Goal: Contribute content: Contribute content

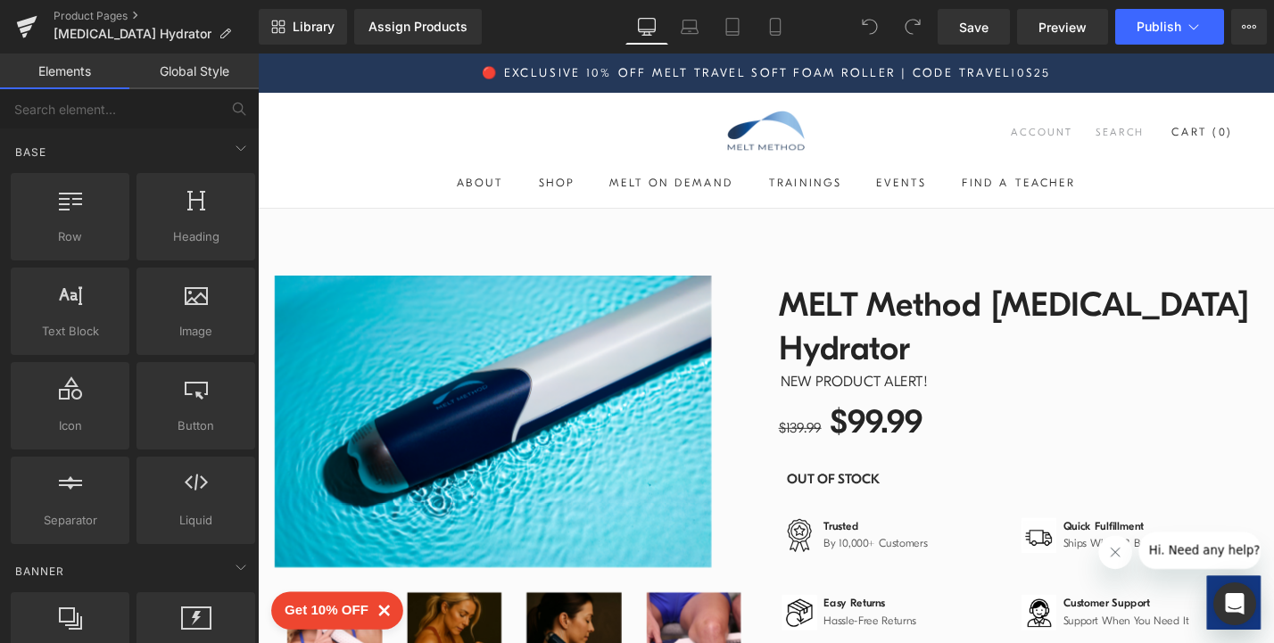
scroll to position [117, 0]
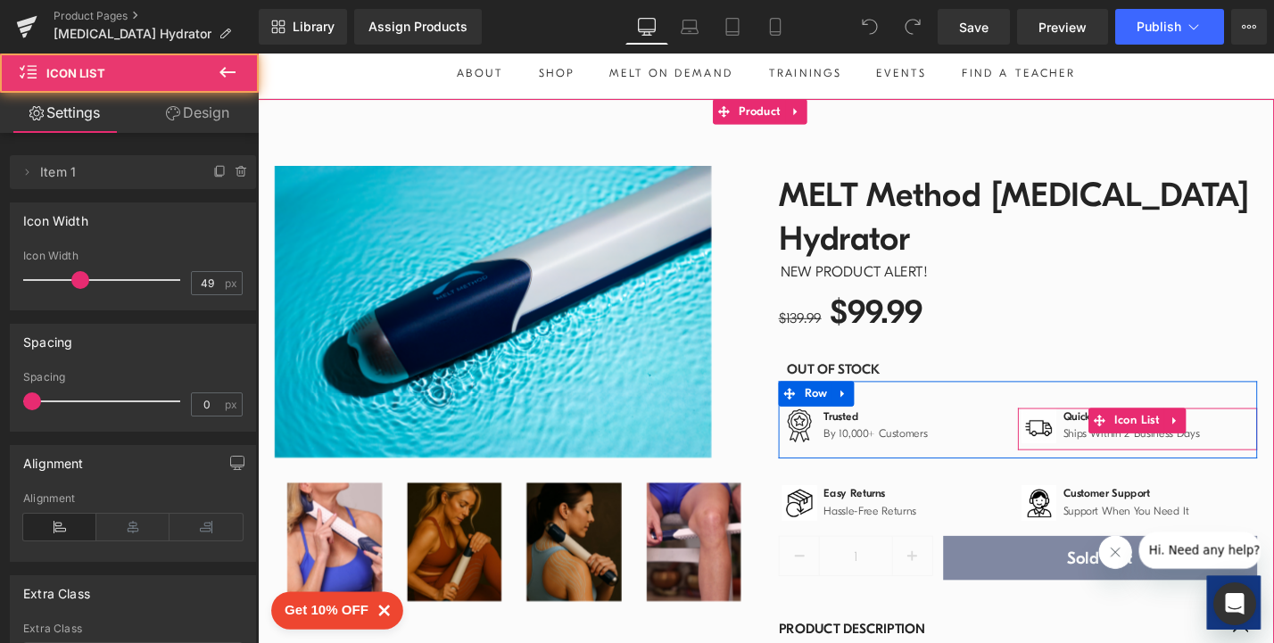
click at [1267, 430] on div "Image Quick Fulfillment Text Block Ships Within 2 Business Days Text Block" at bounding box center [1192, 452] width 254 height 45
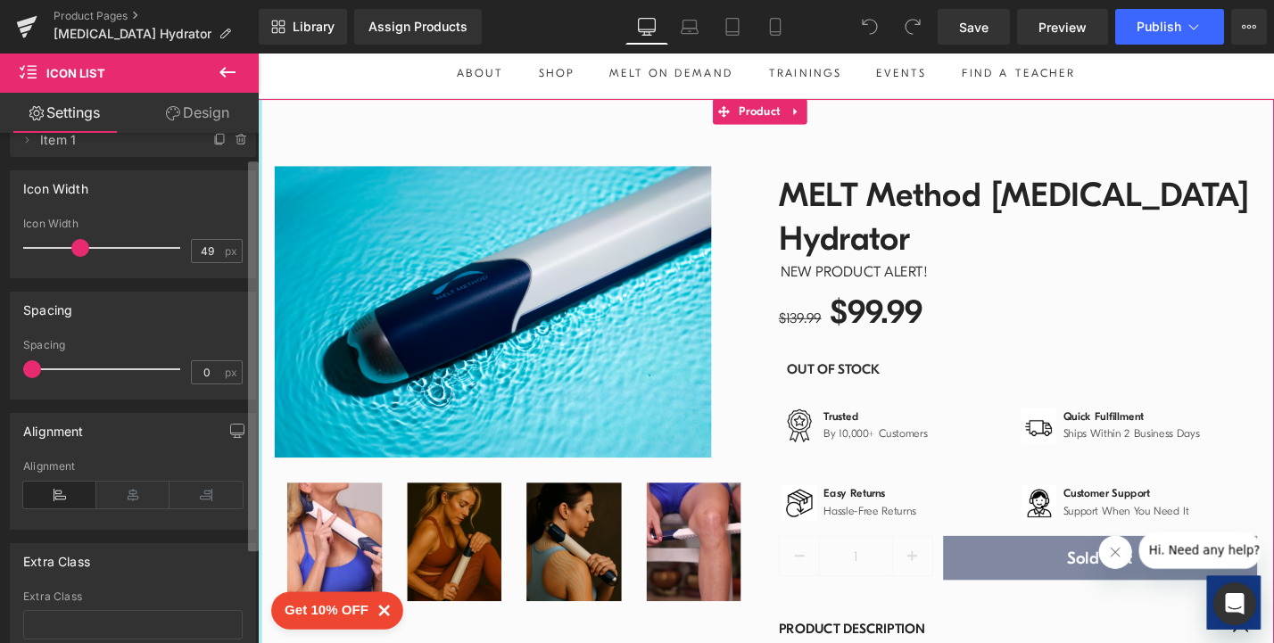
scroll to position [0, 0]
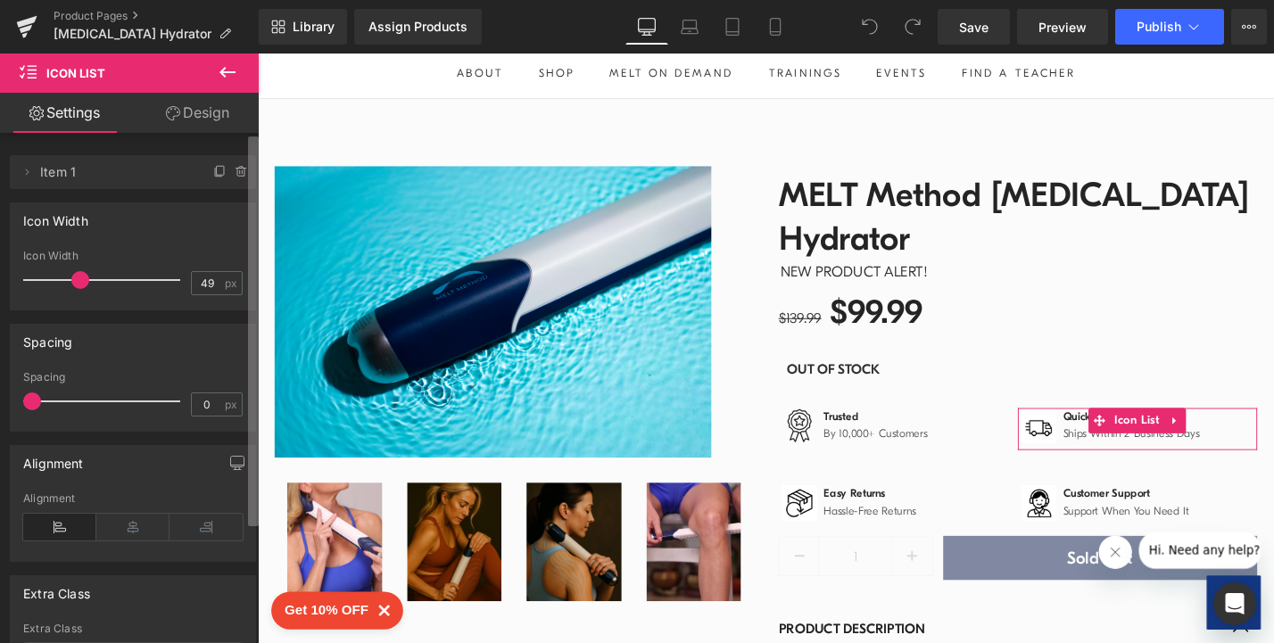
click at [256, 170] on b at bounding box center [253, 332] width 11 height 390
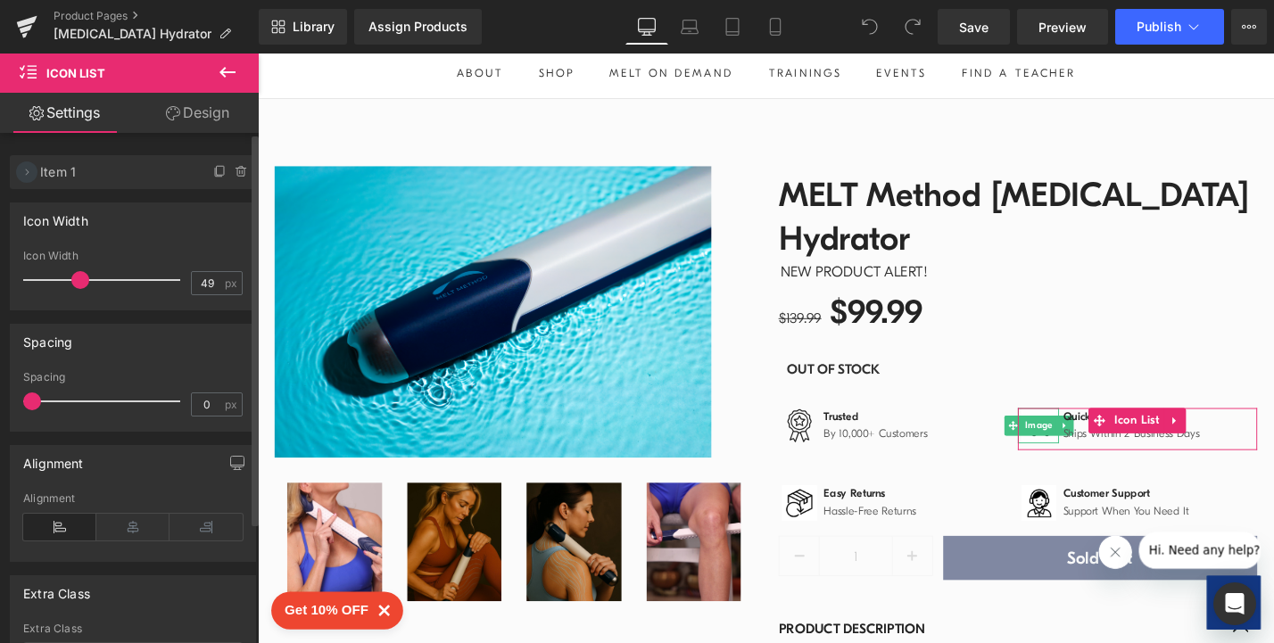
click at [29, 173] on icon at bounding box center [27, 172] width 14 height 14
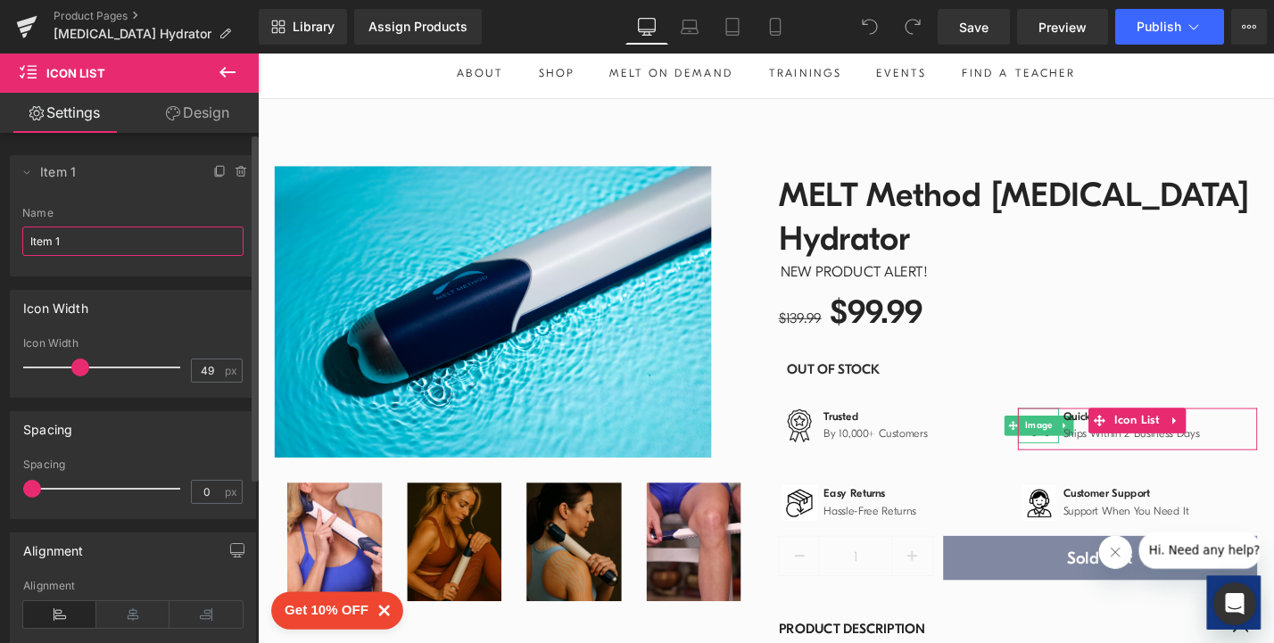
click at [87, 247] on input "Item 1" at bounding box center [132, 241] width 221 height 29
click at [189, 111] on link "Design" at bounding box center [197, 113] width 129 height 40
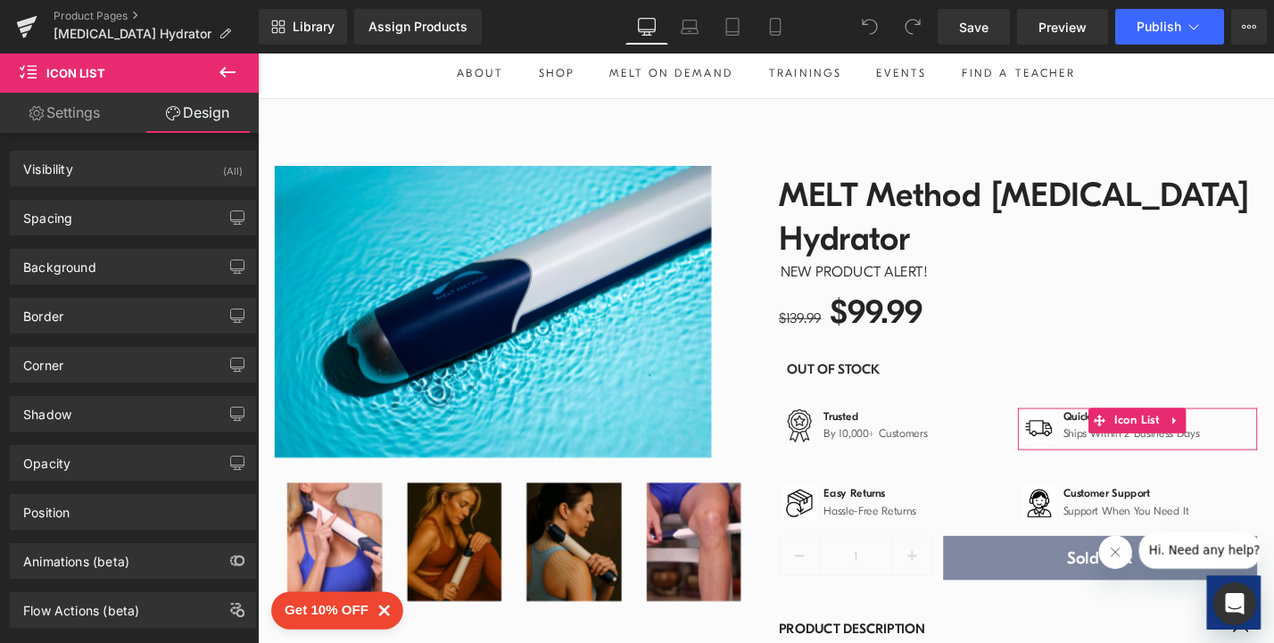
click at [89, 121] on link "Settings" at bounding box center [64, 113] width 129 height 40
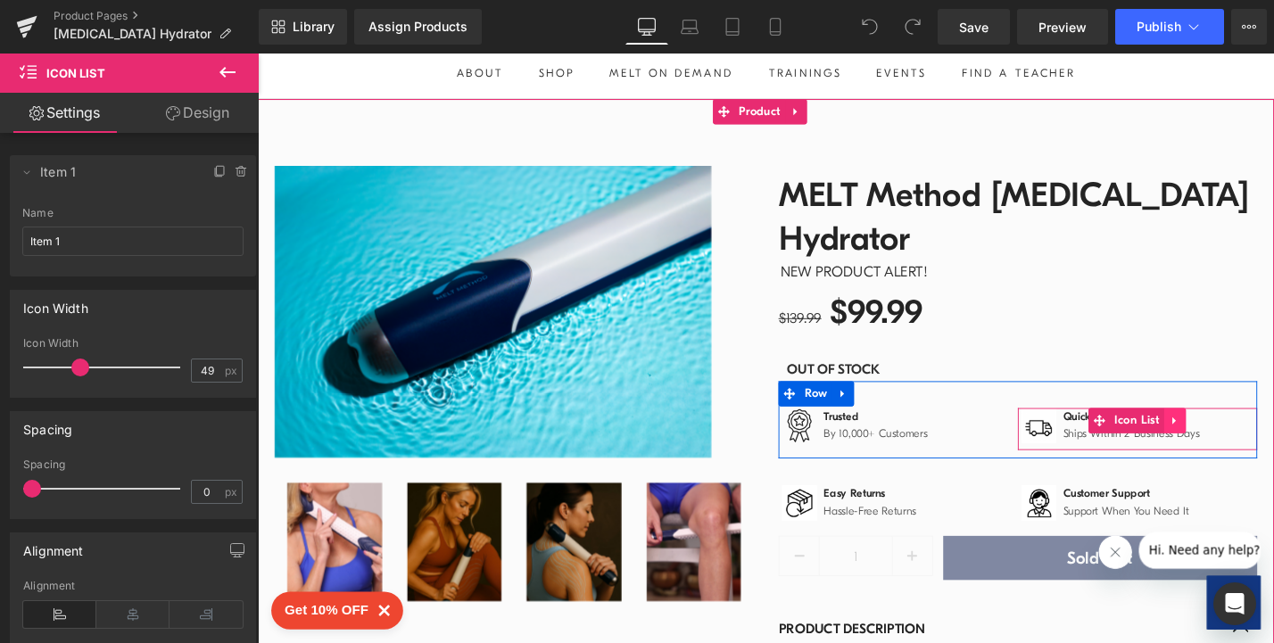
click at [1229, 439] on icon at bounding box center [1231, 443] width 4 height 8
click at [1237, 436] on icon at bounding box center [1243, 442] width 12 height 13
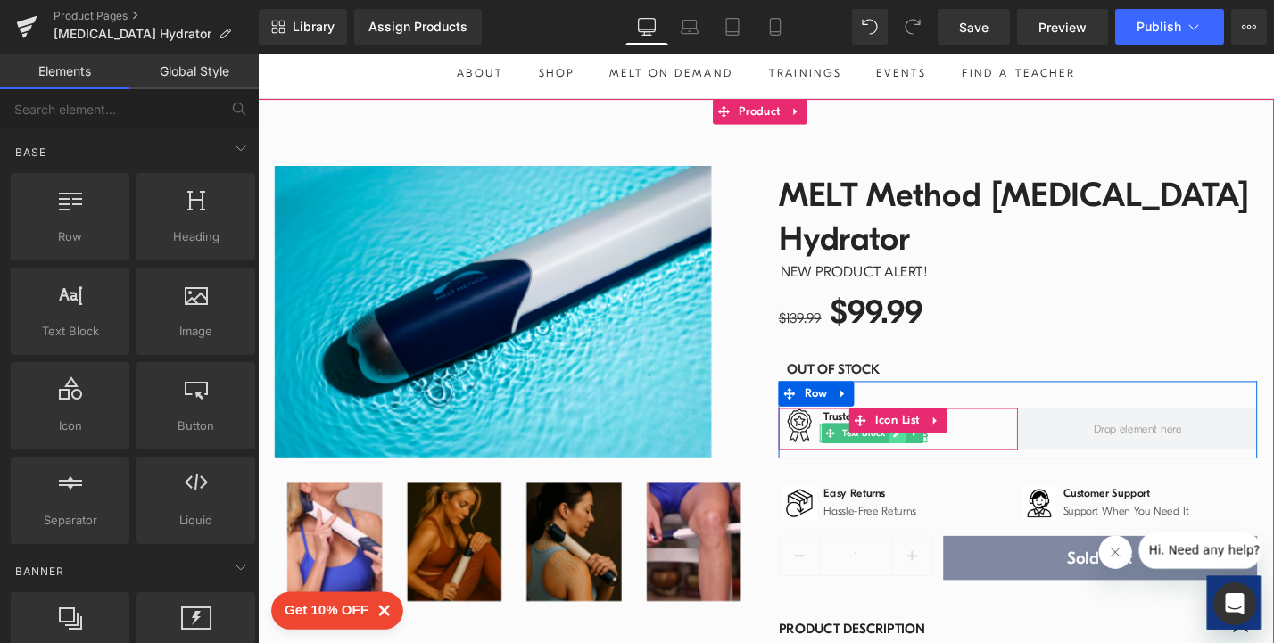
click at [929, 446] on link at bounding box center [938, 456] width 19 height 21
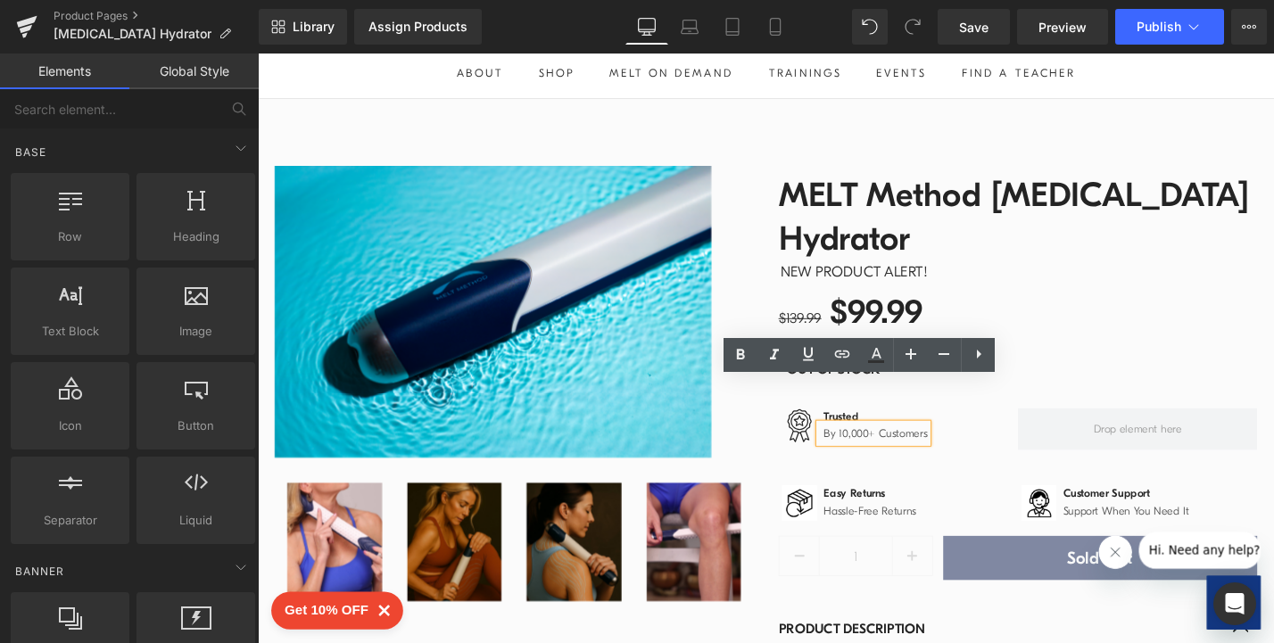
click at [880, 449] on p "By 10,000+ Customers" at bounding box center [914, 458] width 110 height 18
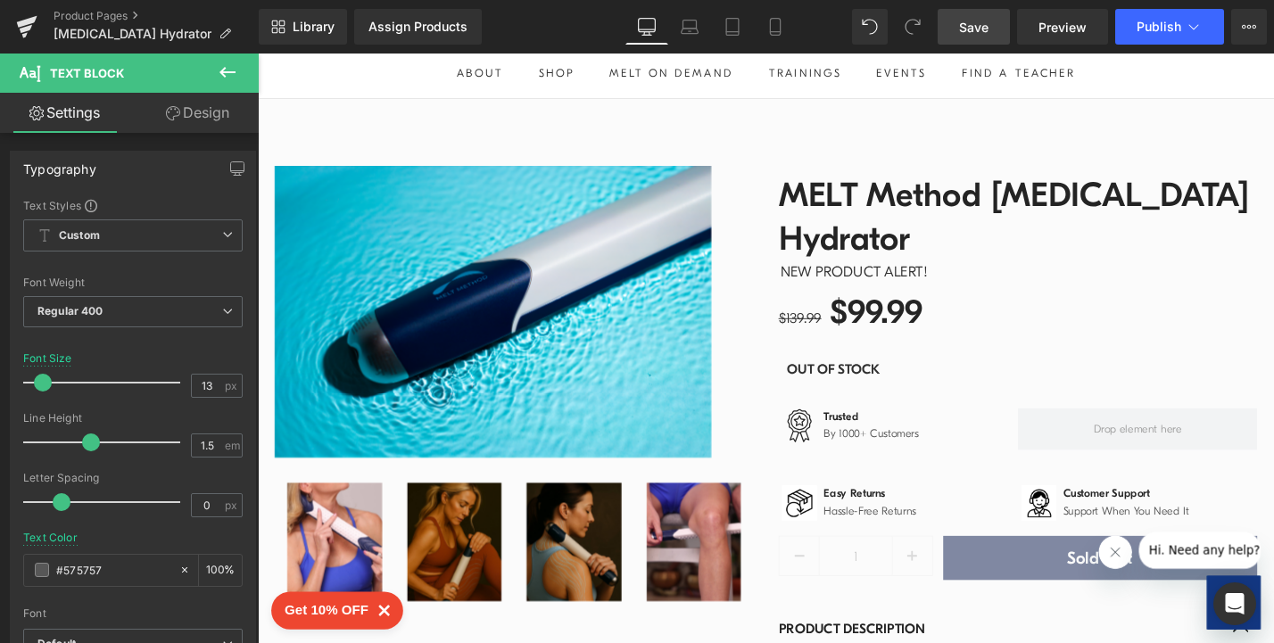
click at [976, 29] on span "Save" at bounding box center [973, 27] width 29 height 19
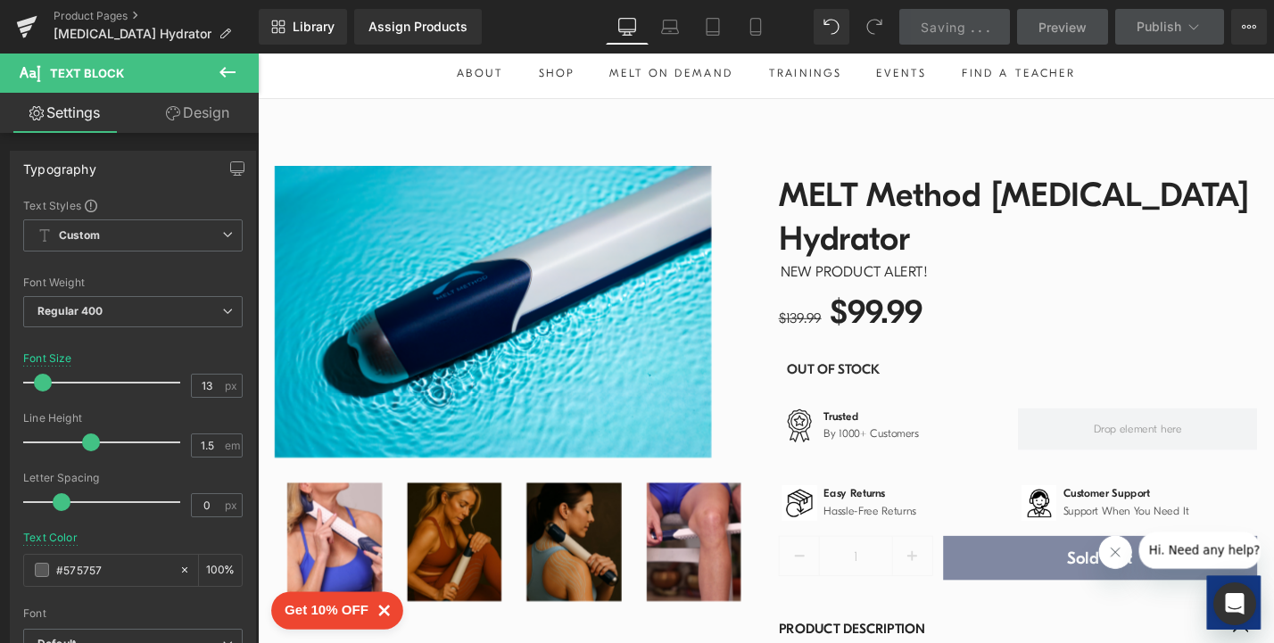
click at [1040, 29] on span "Preview" at bounding box center [1062, 27] width 48 height 19
click at [1048, 25] on span "Preview" at bounding box center [1062, 27] width 48 height 19
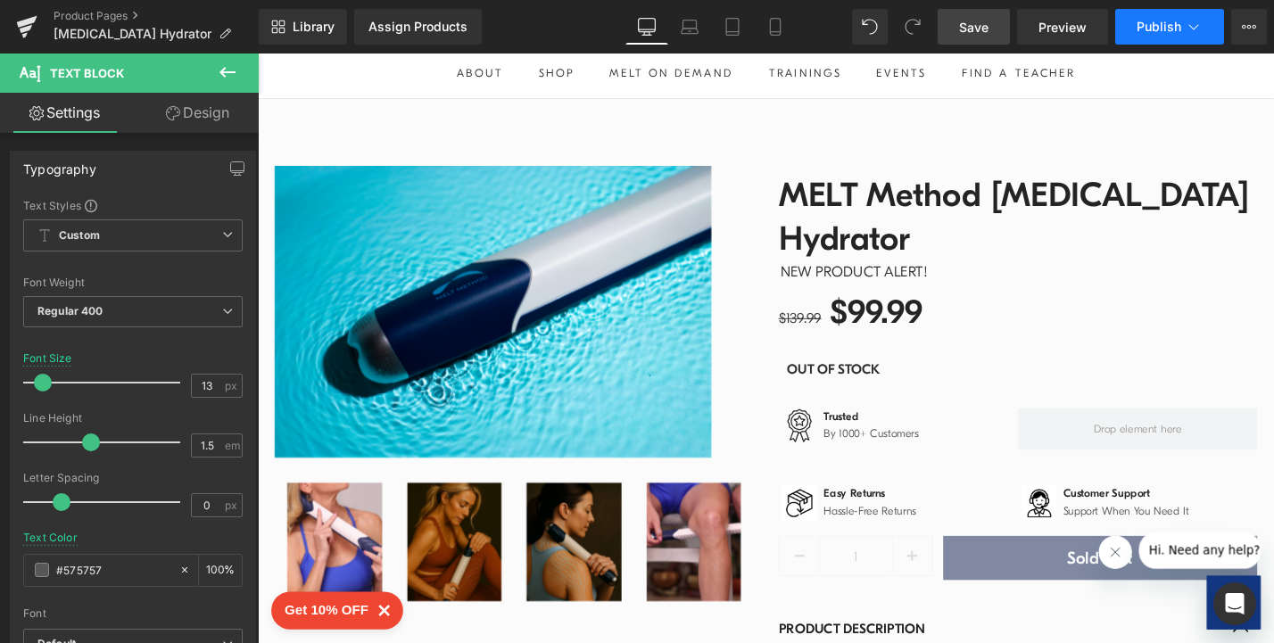
click at [1149, 27] on span "Publish" at bounding box center [1159, 27] width 45 height 14
click at [1056, 27] on span "Preview" at bounding box center [1062, 27] width 48 height 19
click at [1077, 31] on span "Preview" at bounding box center [1062, 27] width 48 height 19
click at [972, 31] on span "Save" at bounding box center [973, 27] width 29 height 19
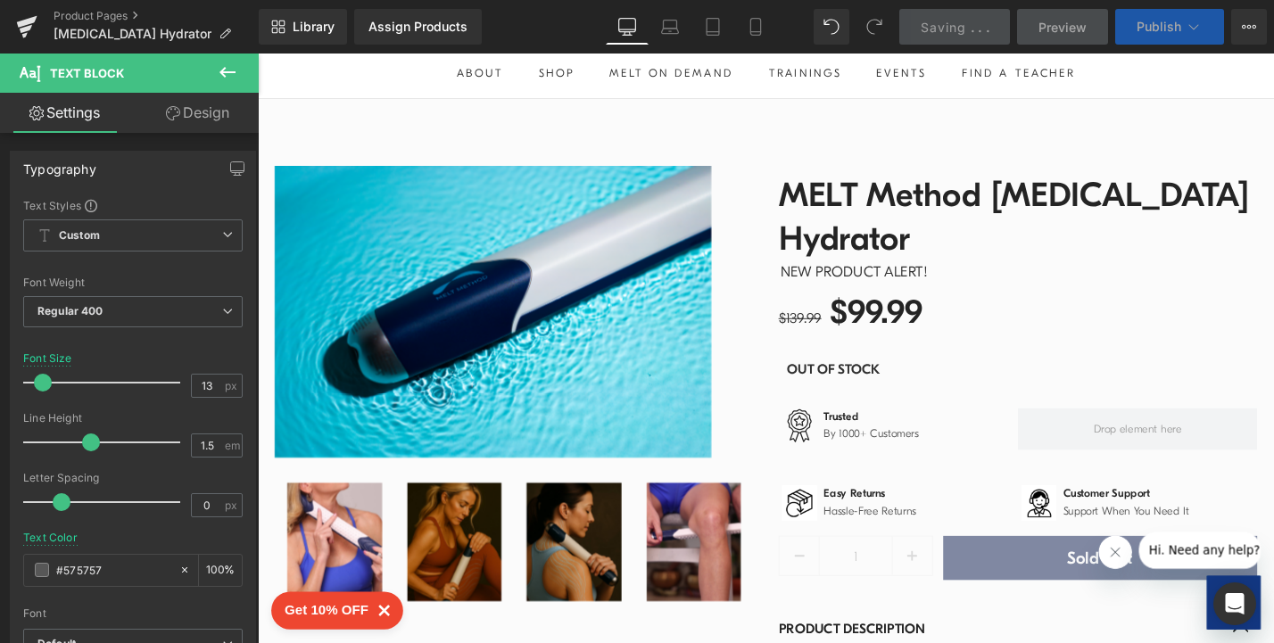
click at [1161, 38] on button "Publish" at bounding box center [1169, 27] width 109 height 36
click at [1152, 30] on span "Publish" at bounding box center [1159, 27] width 45 height 14
click at [1143, 29] on span "Publish" at bounding box center [1159, 27] width 45 height 14
click at [1138, 23] on span "Publish" at bounding box center [1159, 27] width 45 height 14
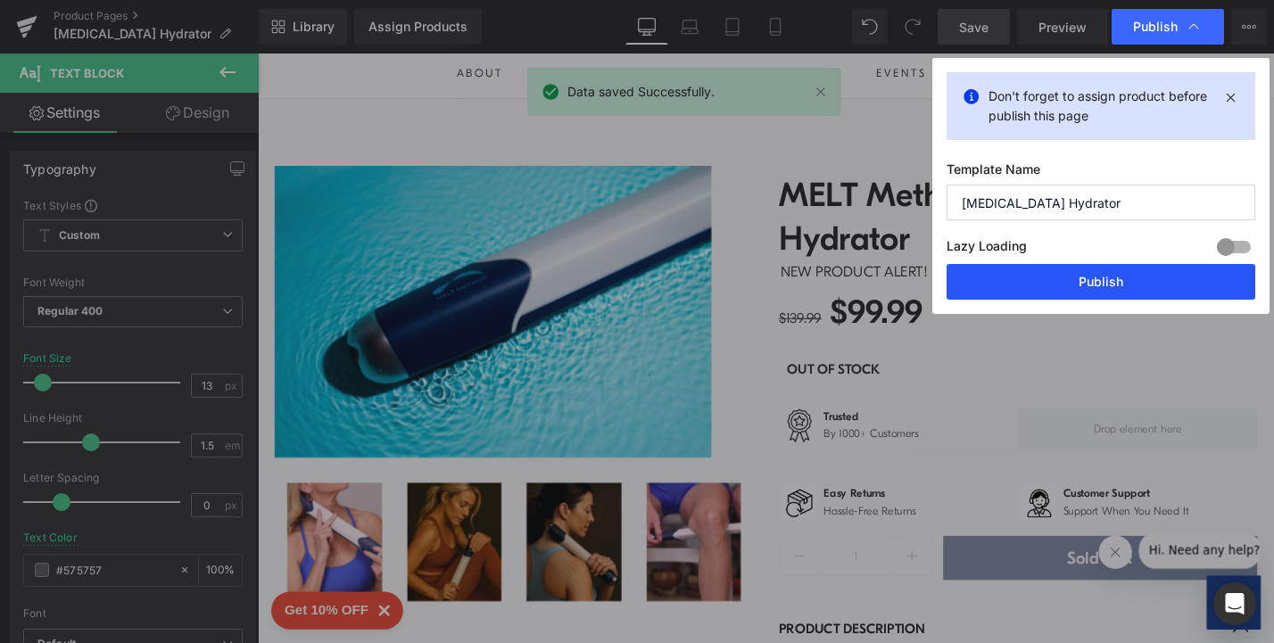
click at [1063, 284] on button "Publish" at bounding box center [1101, 282] width 309 height 36
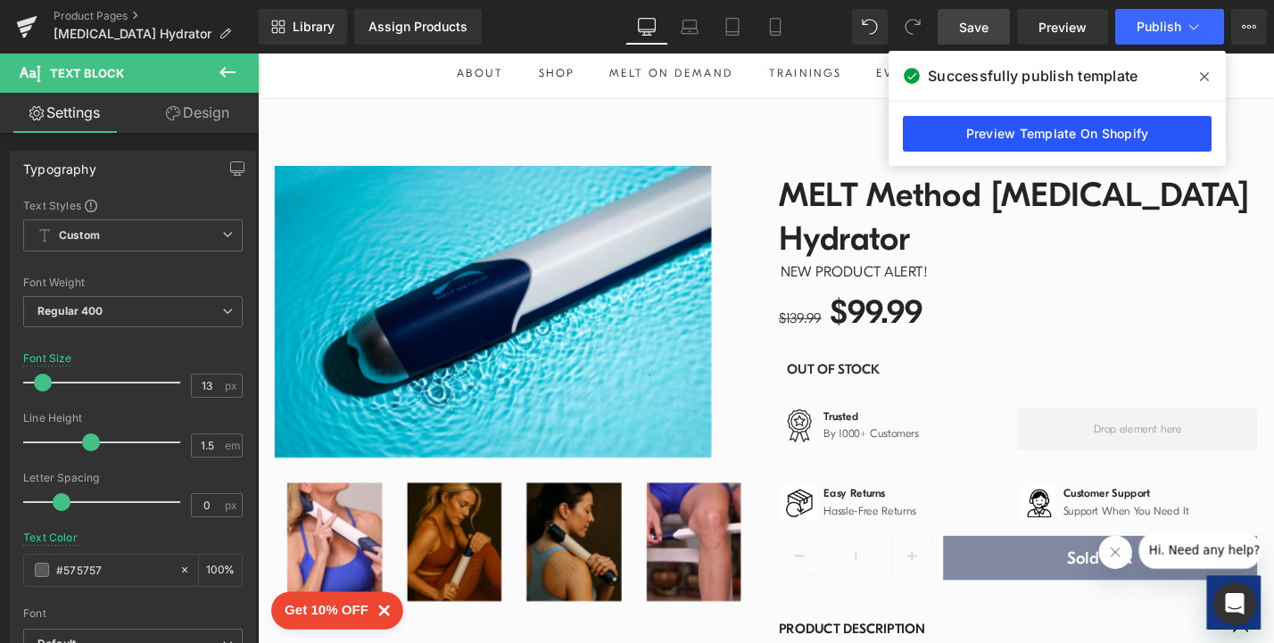
click at [1049, 137] on link "Preview Template On Shopify" at bounding box center [1057, 134] width 309 height 36
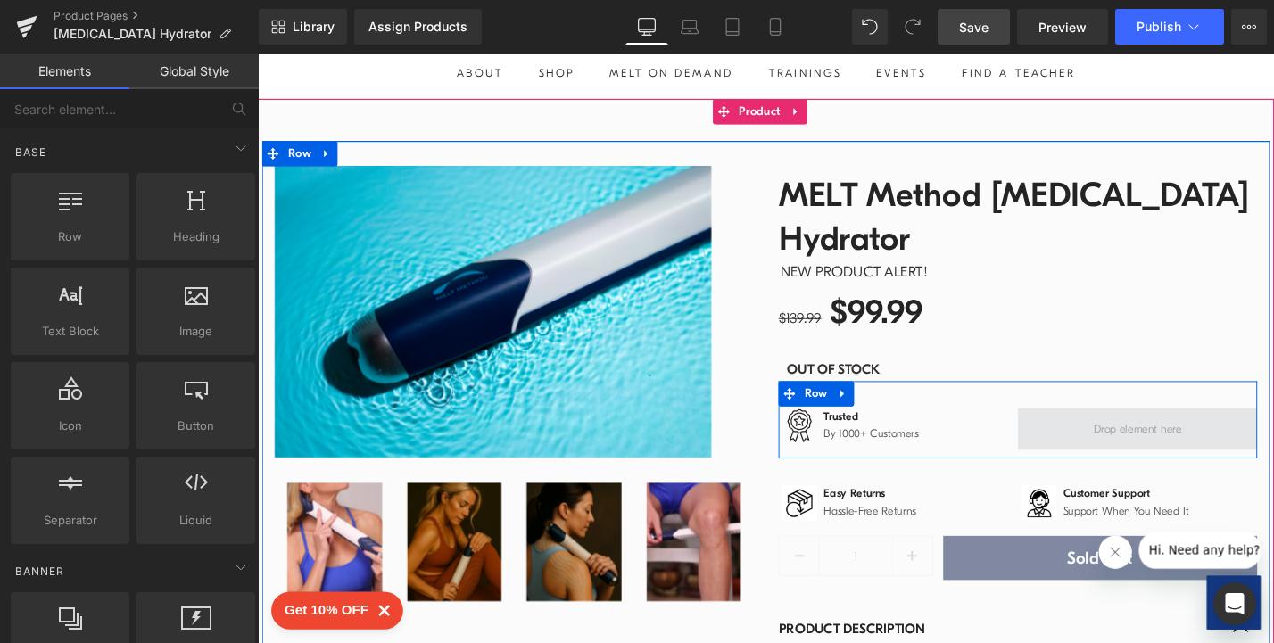
click at [1157, 438] on span at bounding box center [1192, 452] width 106 height 28
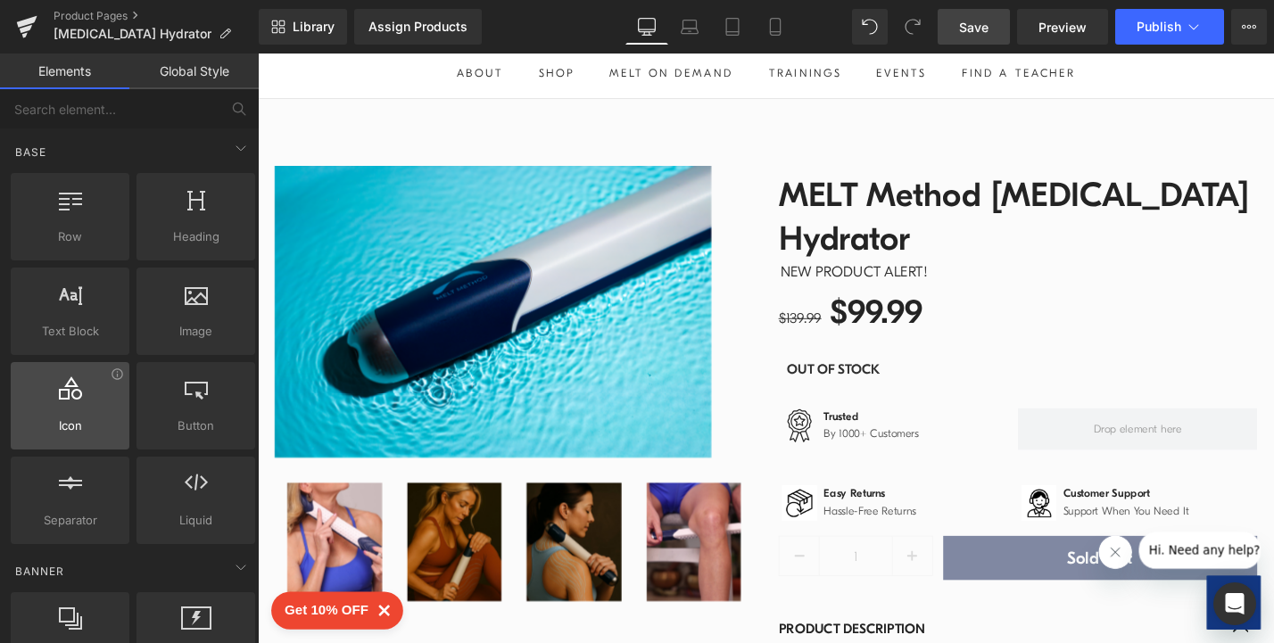
click at [71, 402] on div at bounding box center [70, 396] width 108 height 40
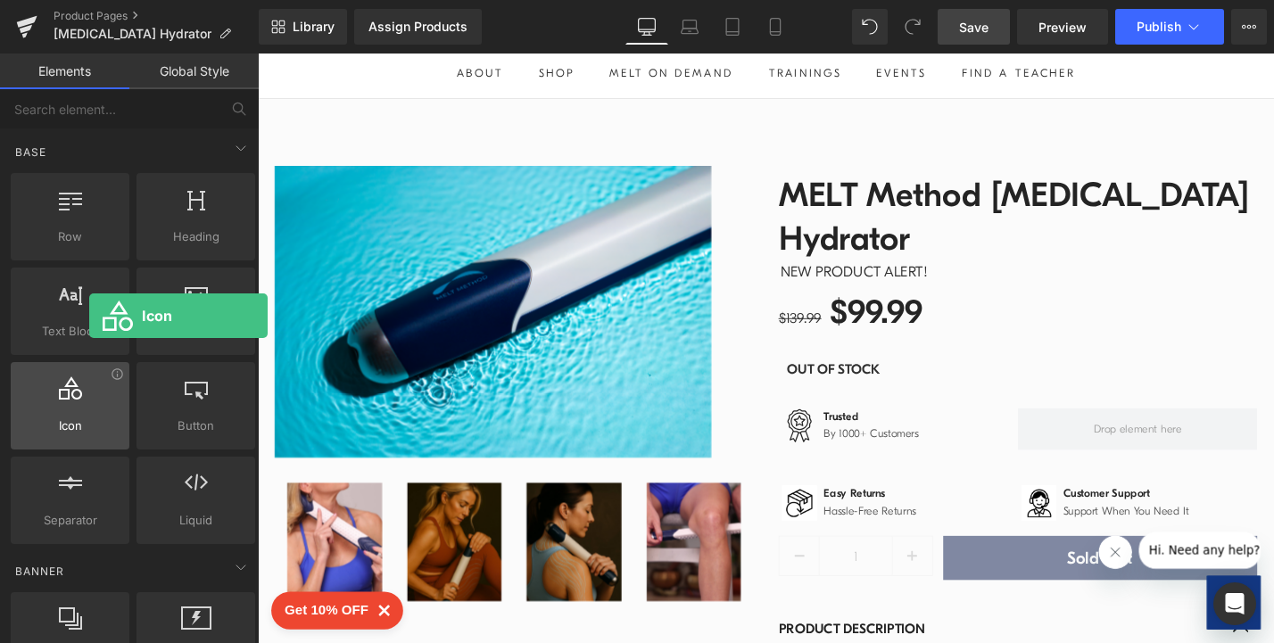
click at [89, 426] on span "Icon" at bounding box center [70, 426] width 108 height 19
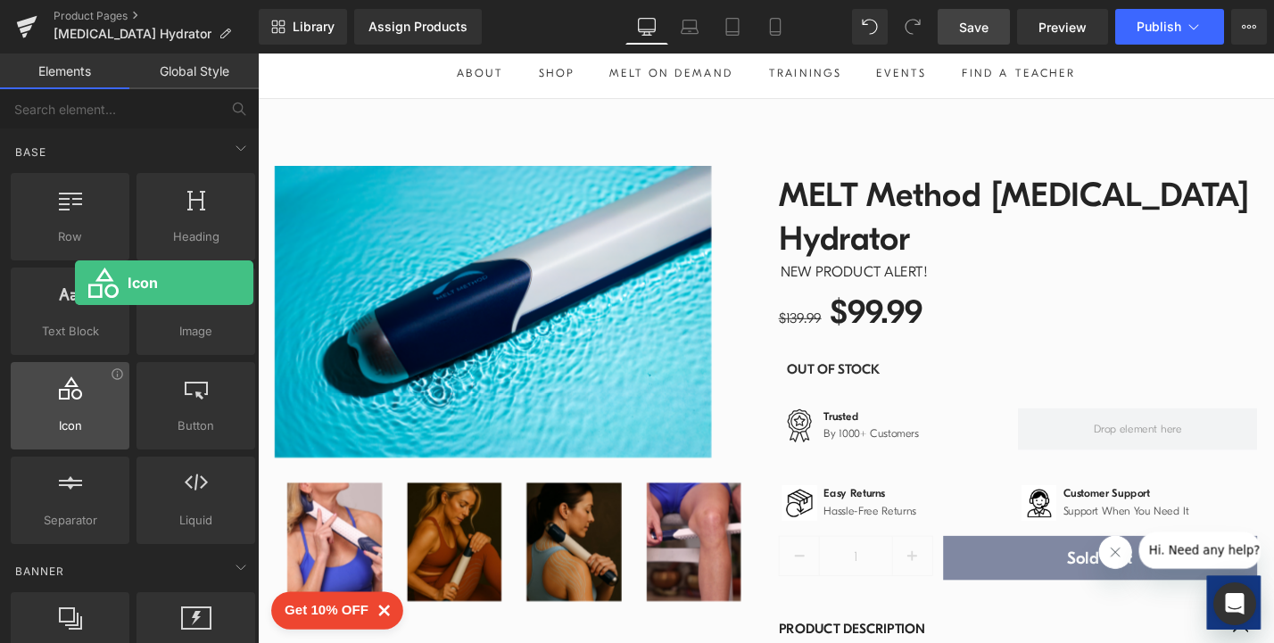
click at [75, 393] on icon at bounding box center [70, 387] width 23 height 23
click at [115, 371] on icon at bounding box center [117, 374] width 13 height 13
click at [80, 426] on span "Icon" at bounding box center [70, 426] width 108 height 19
click at [81, 419] on span "Icon" at bounding box center [70, 426] width 108 height 19
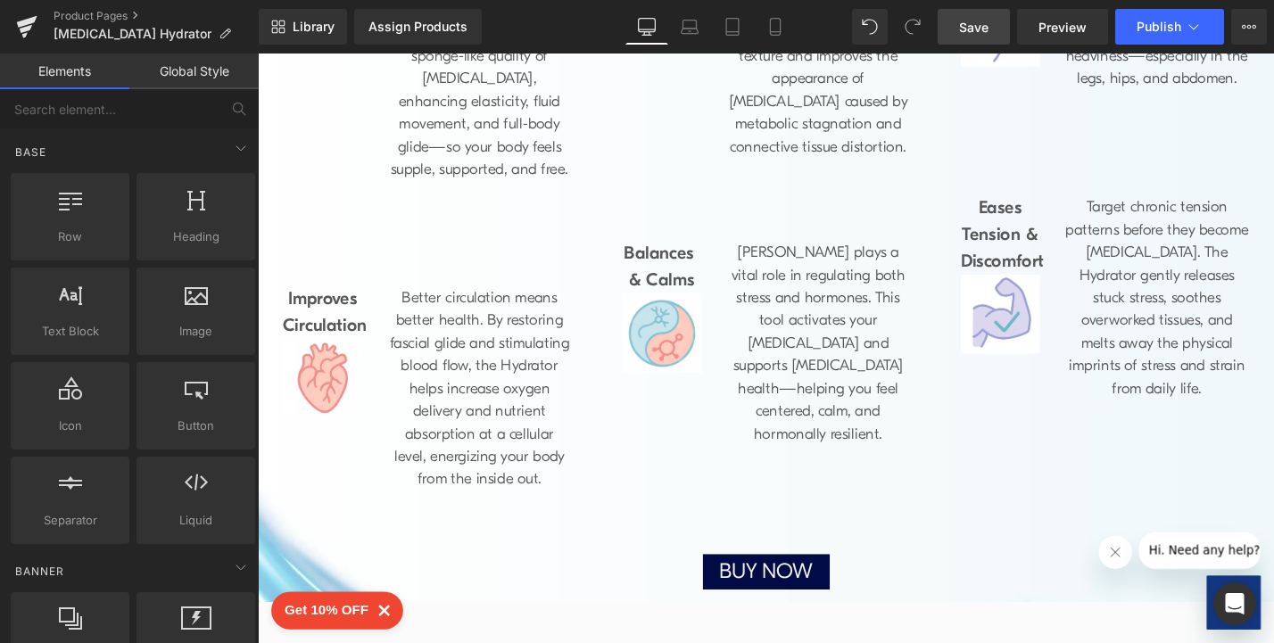
scroll to position [1832, 0]
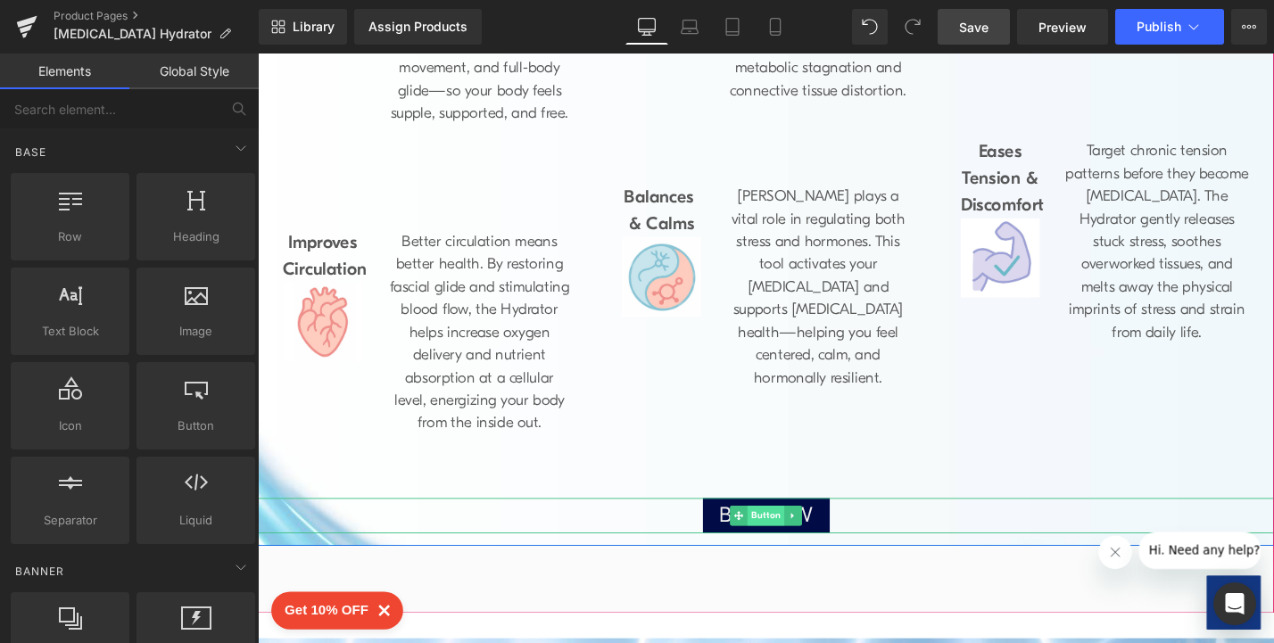
click at [790, 534] on span "Button" at bounding box center [797, 544] width 39 height 21
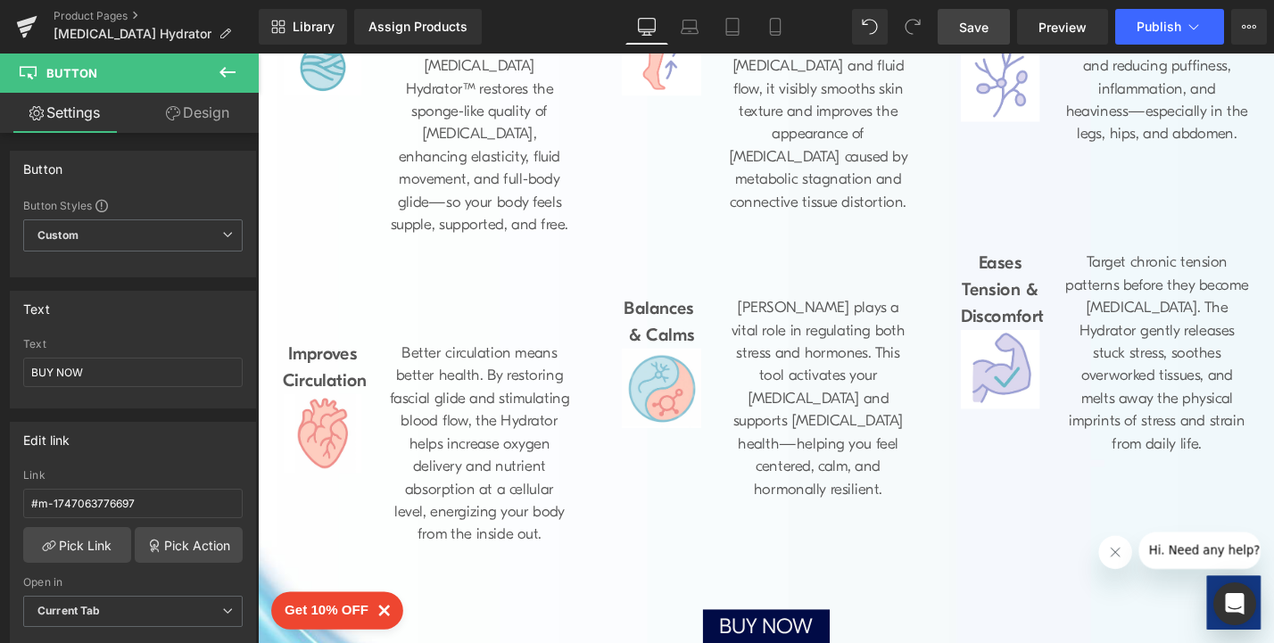
scroll to position [1949, 0]
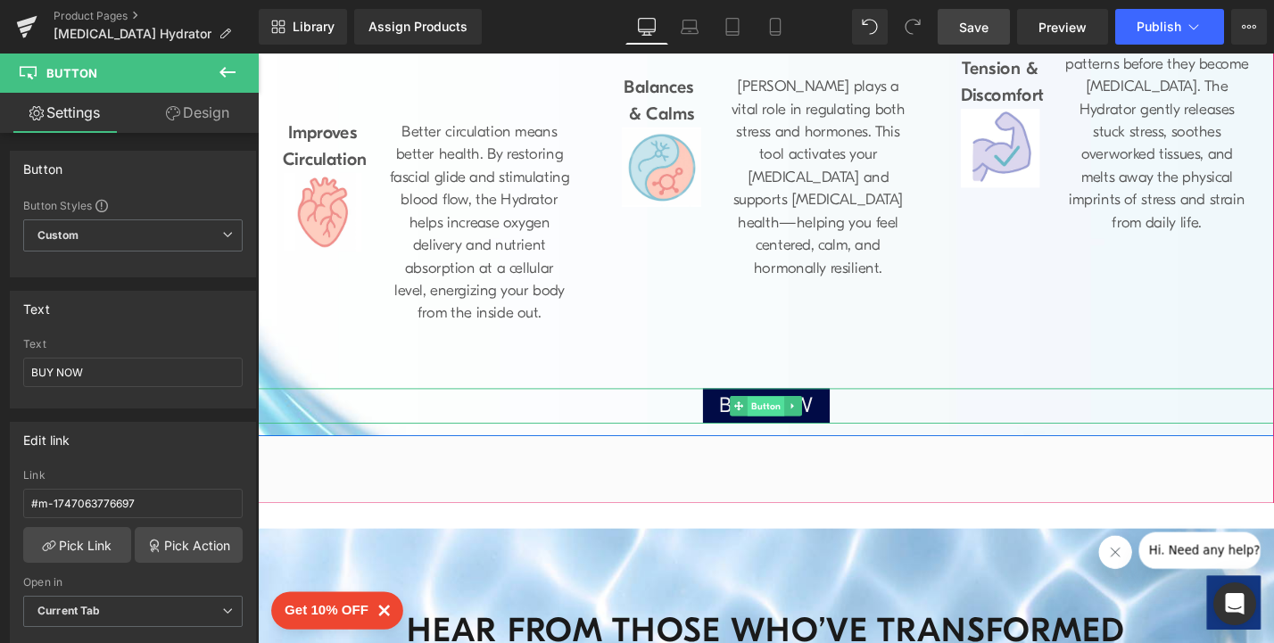
click at [782, 418] on span "Button" at bounding box center [797, 428] width 39 height 21
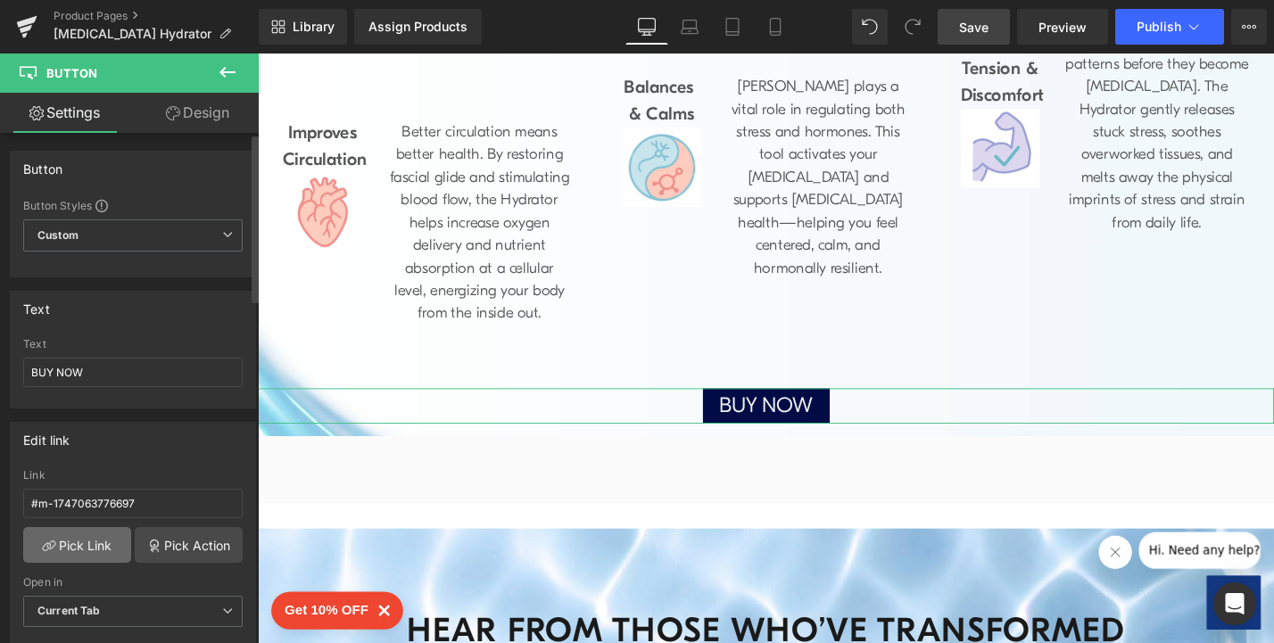
click at [77, 545] on link "Pick Link" at bounding box center [77, 545] width 108 height 36
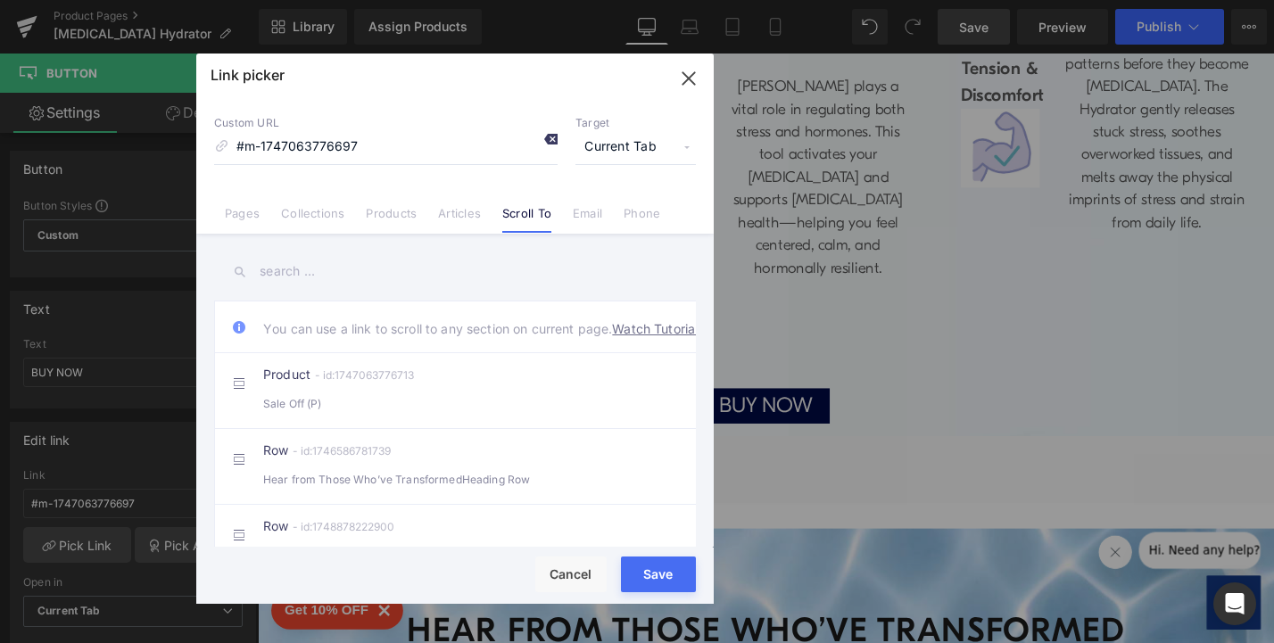
click at [555, 142] on icon at bounding box center [550, 139] width 14 height 14
click at [386, 411] on div "Product - id:1747063776713 Sale Off (P)" at bounding box center [482, 390] width 438 height 45
click at [668, 567] on div "Rendering Content" at bounding box center [638, 573] width 110 height 20
click at [655, 578] on div "Rendering Content" at bounding box center [638, 573] width 110 height 20
click at [653, 576] on div "Rendering Content" at bounding box center [638, 573] width 110 height 20
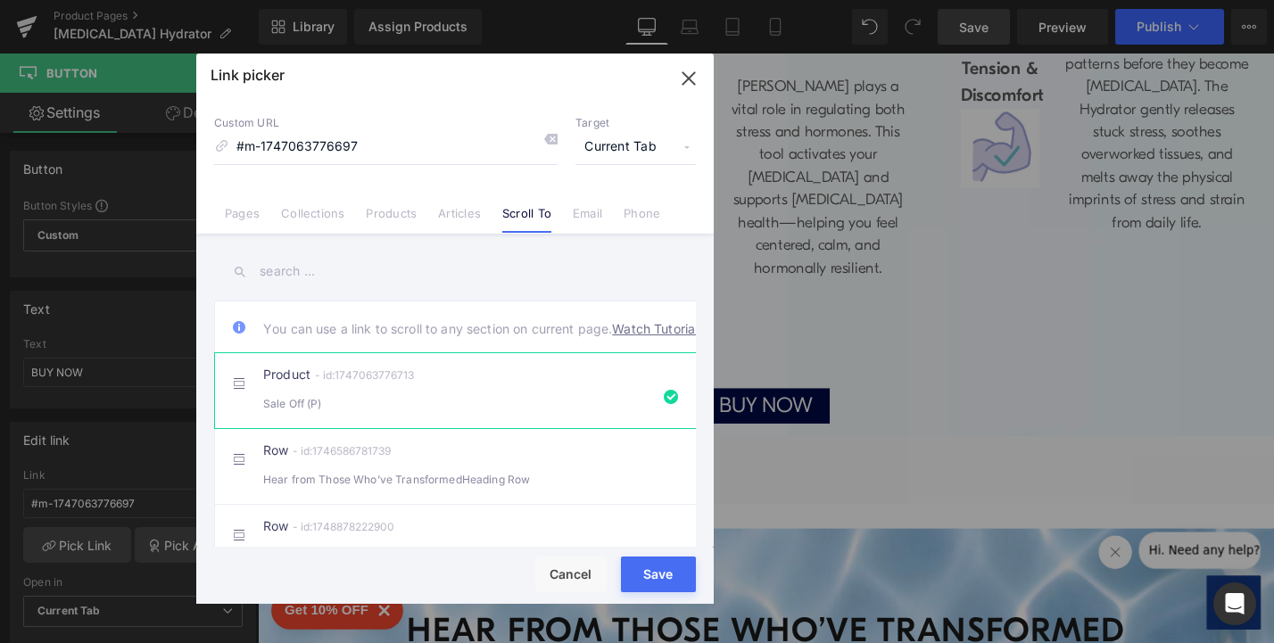
click at [654, 578] on div "Rendering Content" at bounding box center [638, 573] width 110 height 20
click at [689, 75] on icon "button" at bounding box center [688, 78] width 29 height 29
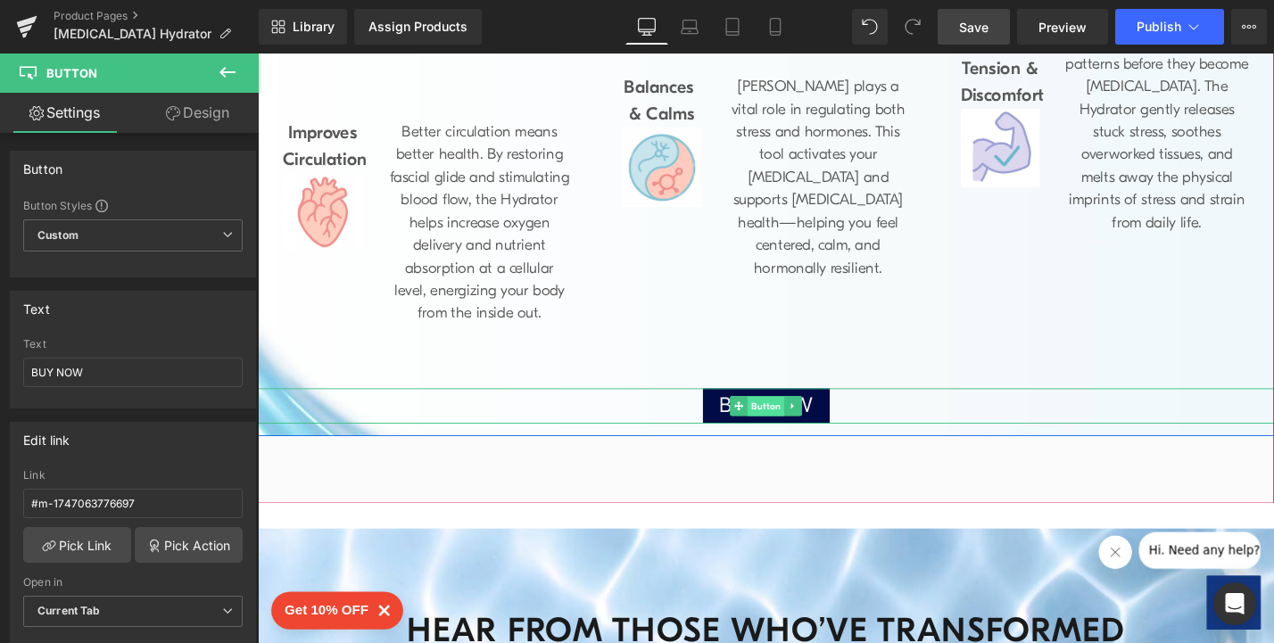
click at [786, 418] on span "Button" at bounding box center [797, 428] width 39 height 21
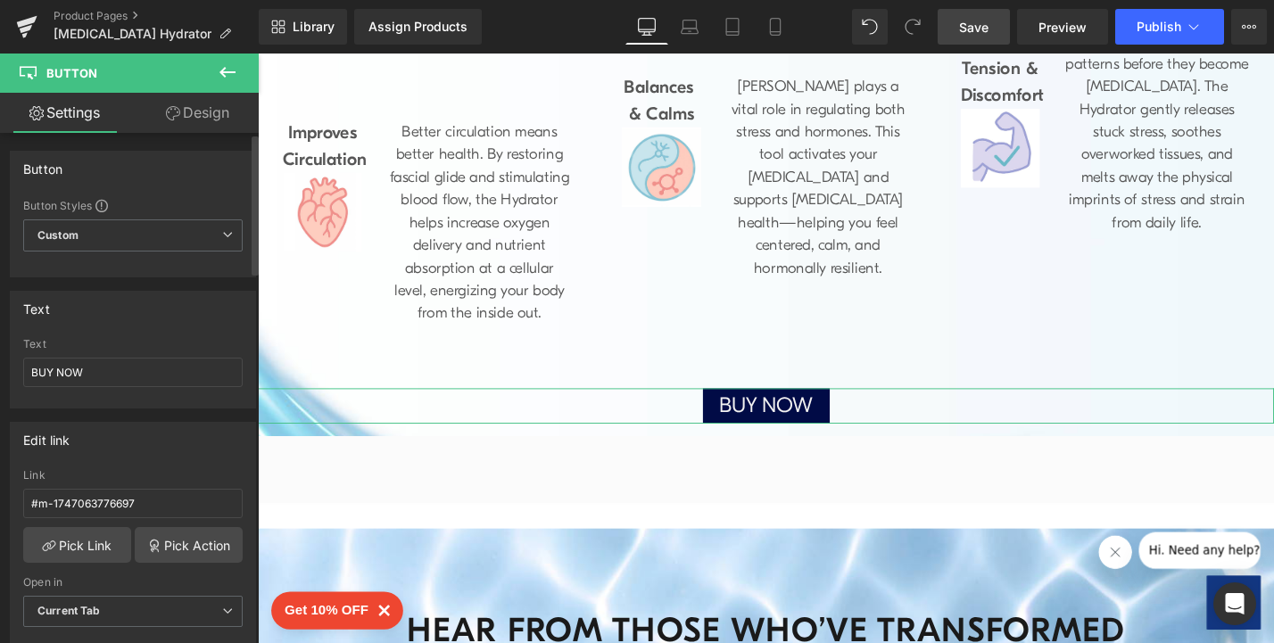
click at [62, 173] on div "Button" at bounding box center [133, 169] width 244 height 34
click at [169, 540] on link "Pick Action" at bounding box center [189, 545] width 108 height 36
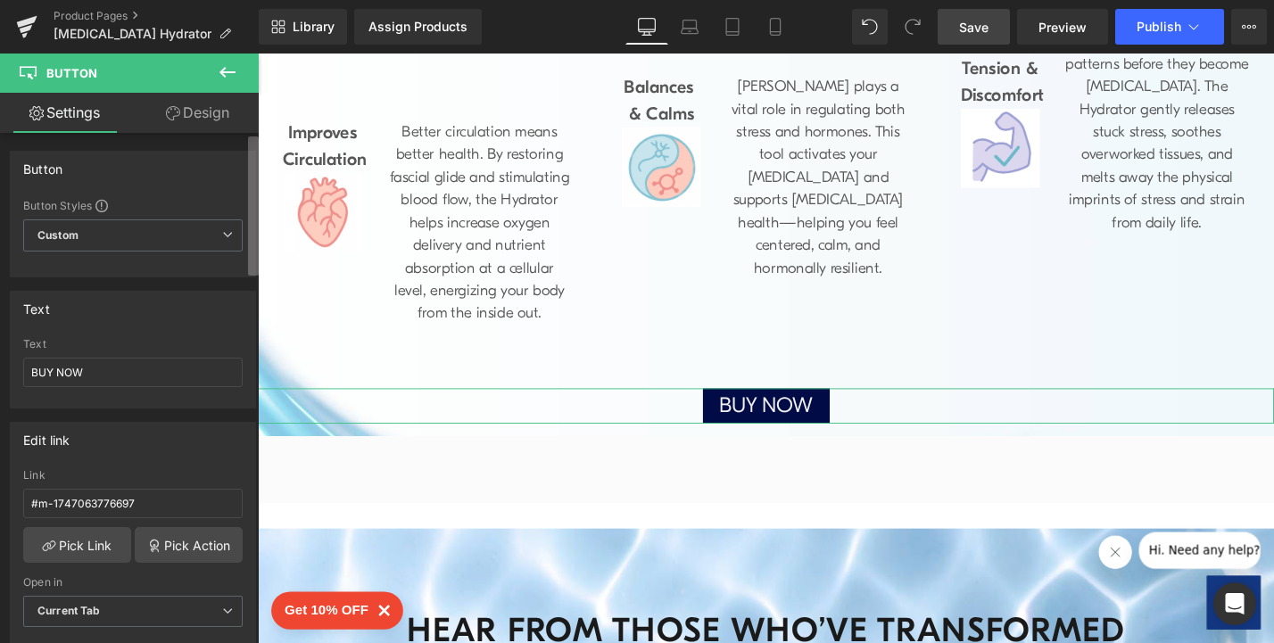
click at [257, 175] on b at bounding box center [253, 206] width 11 height 139
click at [95, 542] on link "Pick Link" at bounding box center [77, 545] width 108 height 36
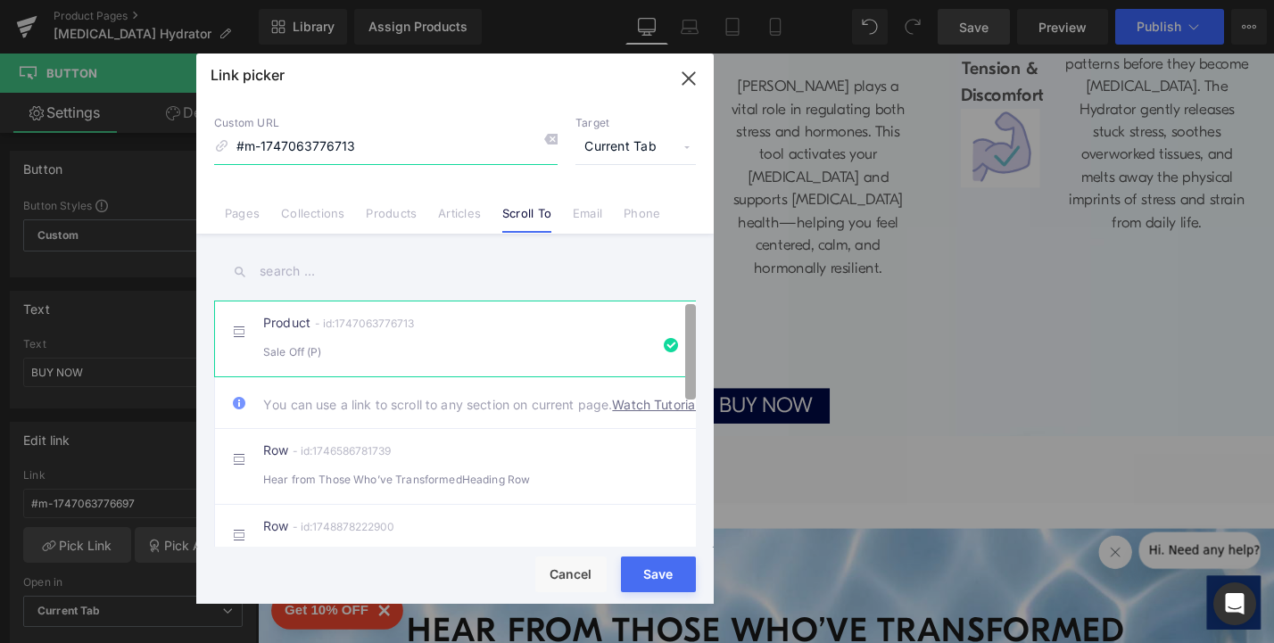
click at [691, 339] on b at bounding box center [690, 351] width 11 height 95
click at [612, 414] on link "Watch Tutorial" at bounding box center [655, 404] width 86 height 19
click at [684, 80] on icon "button" at bounding box center [688, 78] width 29 height 29
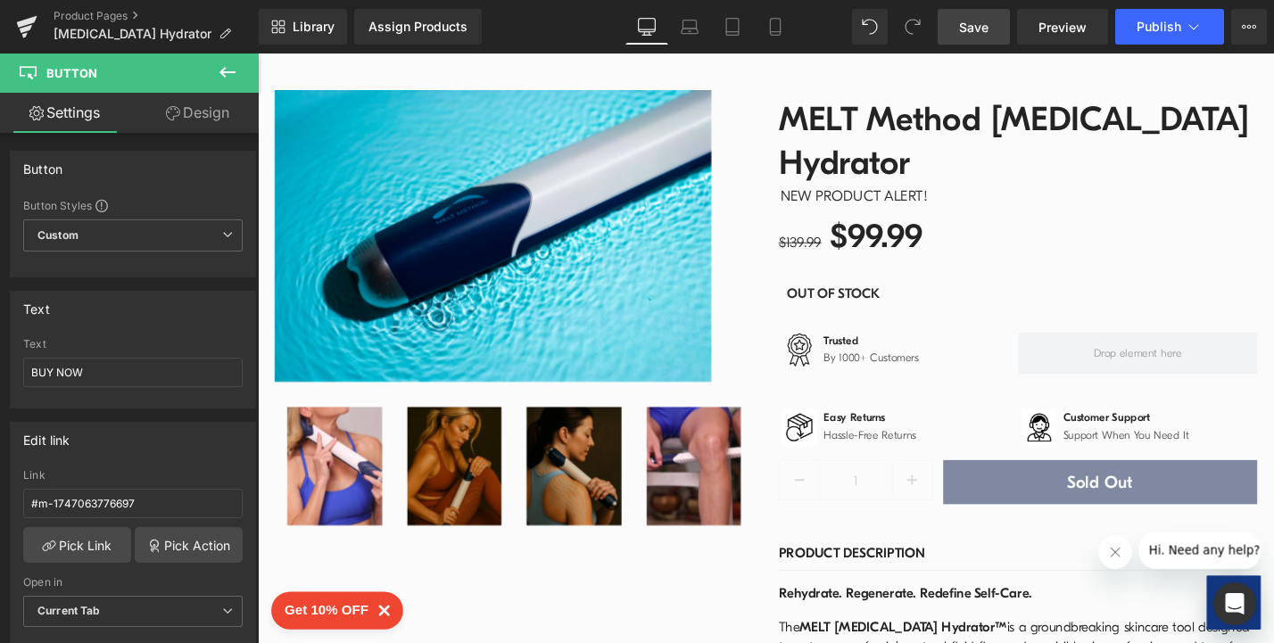
scroll to position [158, 0]
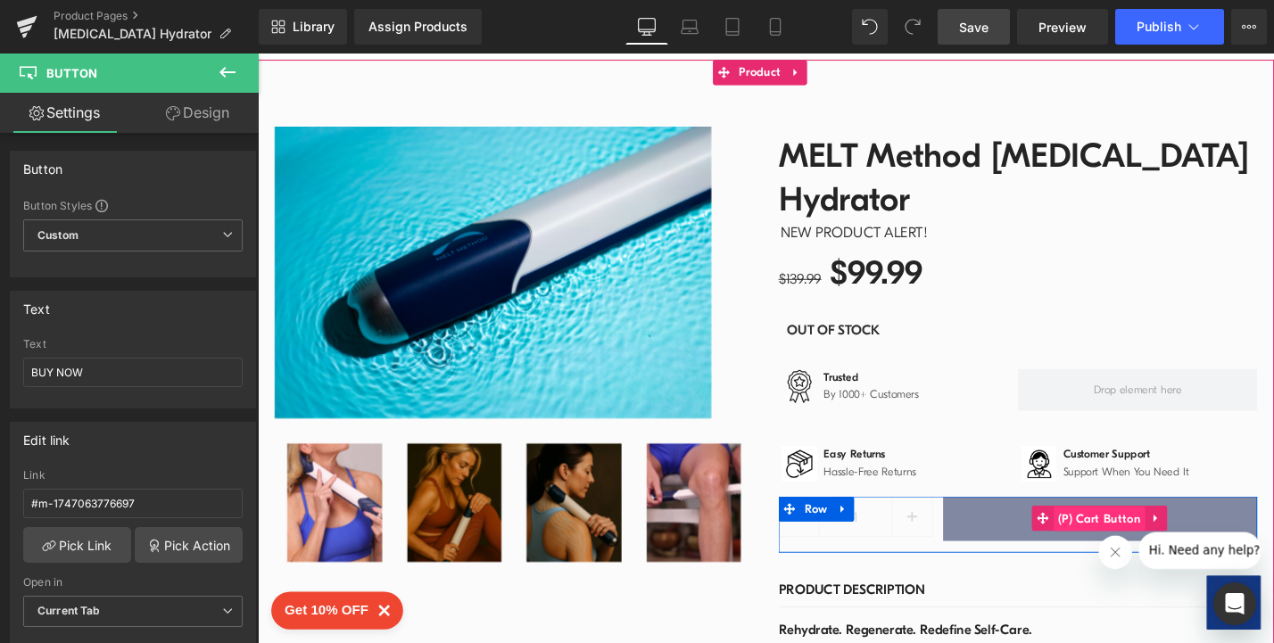
click at [1139, 535] on span "(P) Cart Button" at bounding box center [1152, 548] width 97 height 27
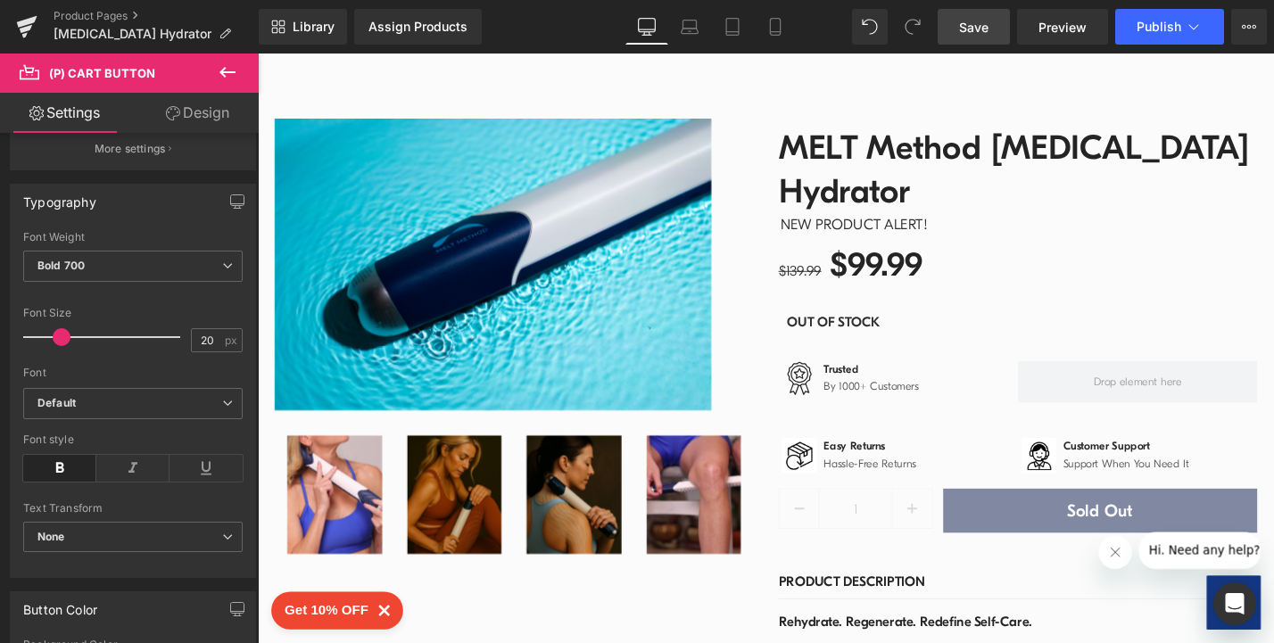
scroll to position [0, 0]
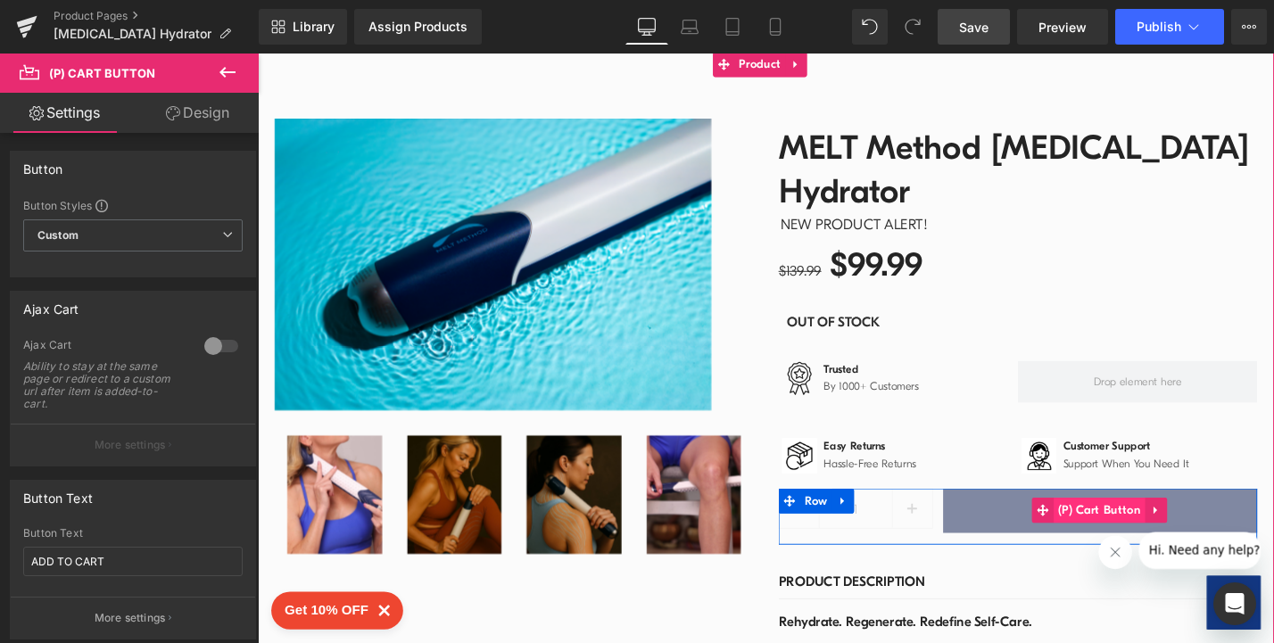
click at [1104, 525] on span "(P) Cart Button" at bounding box center [1152, 538] width 97 height 27
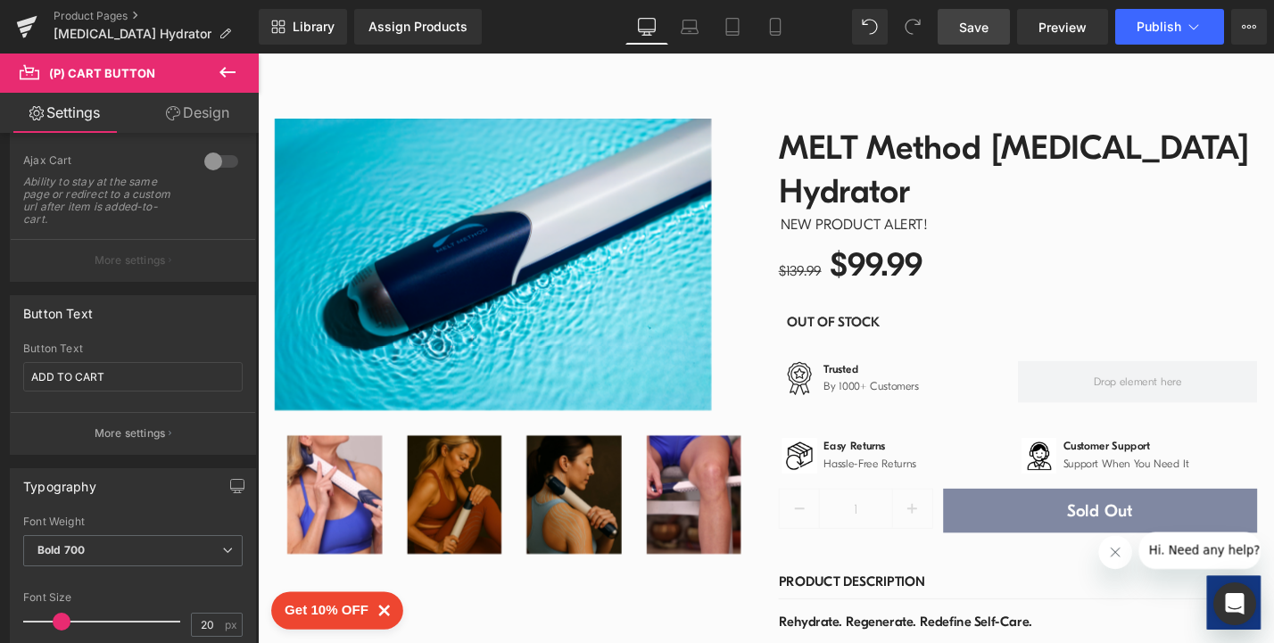
scroll to position [267, 0]
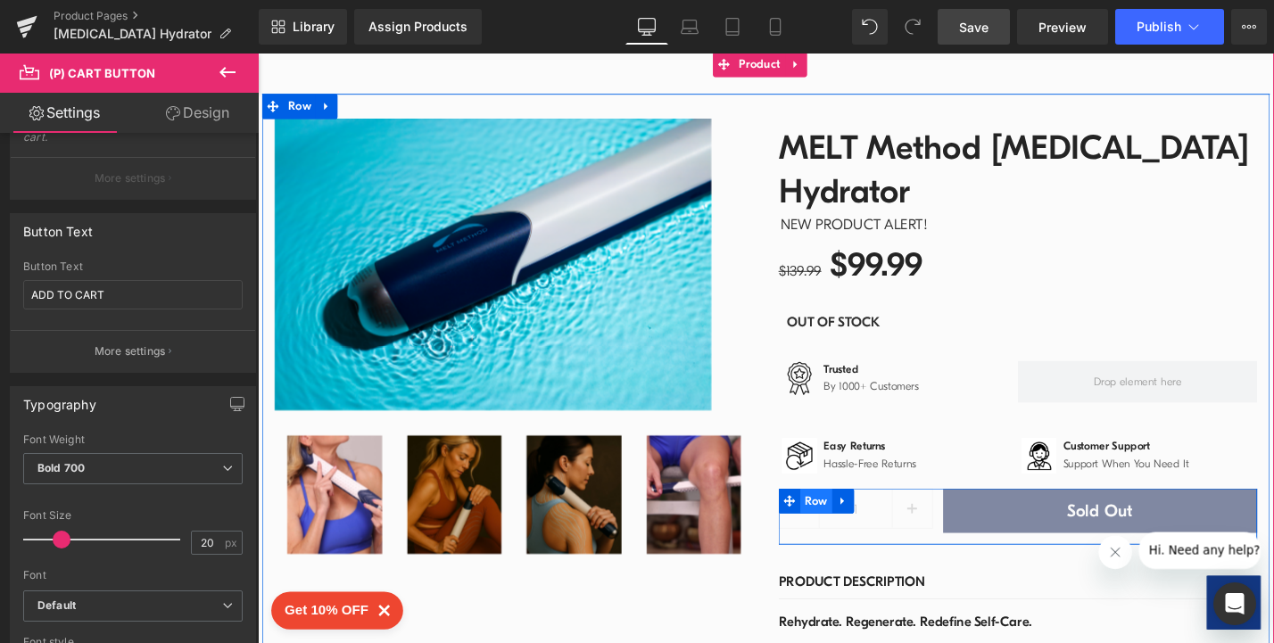
click at [843, 516] on span "Row" at bounding box center [851, 529] width 34 height 27
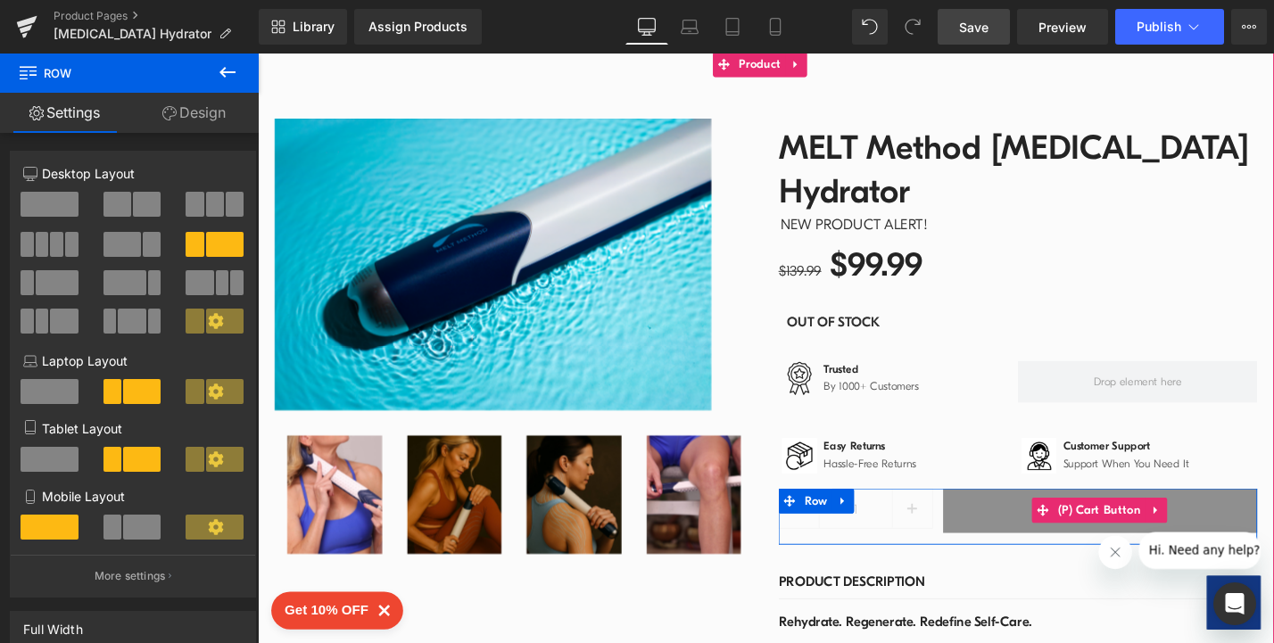
click at [1053, 516] on button "Sold Out" at bounding box center [1153, 539] width 334 height 47
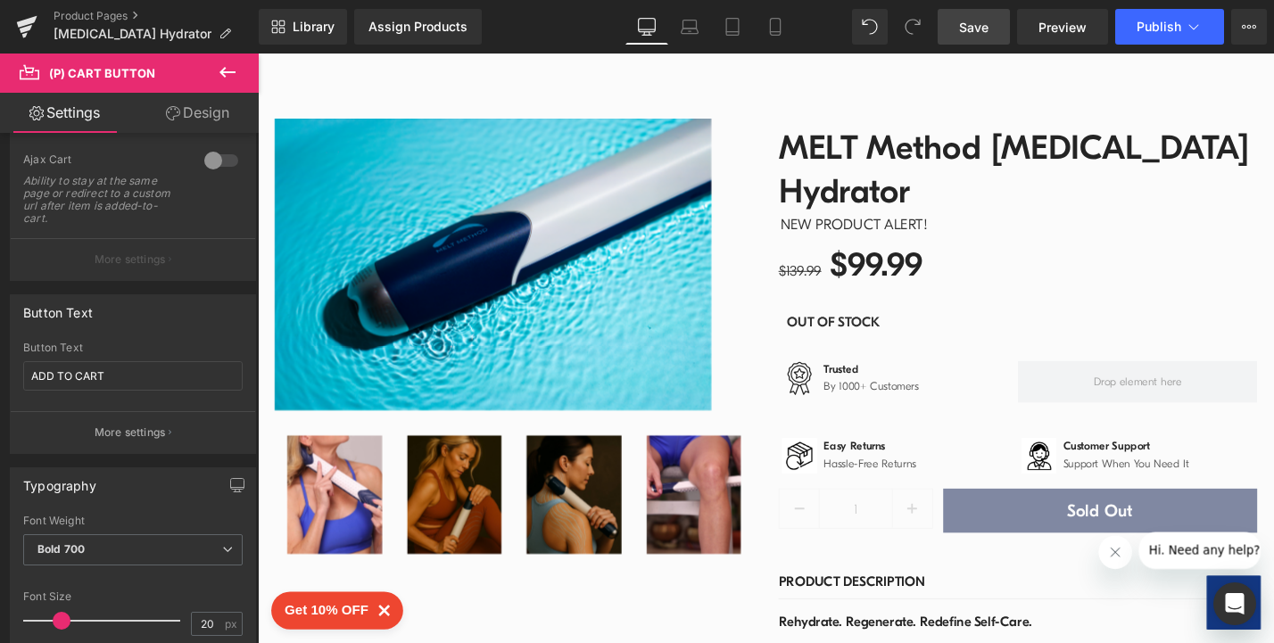
scroll to position [0, 0]
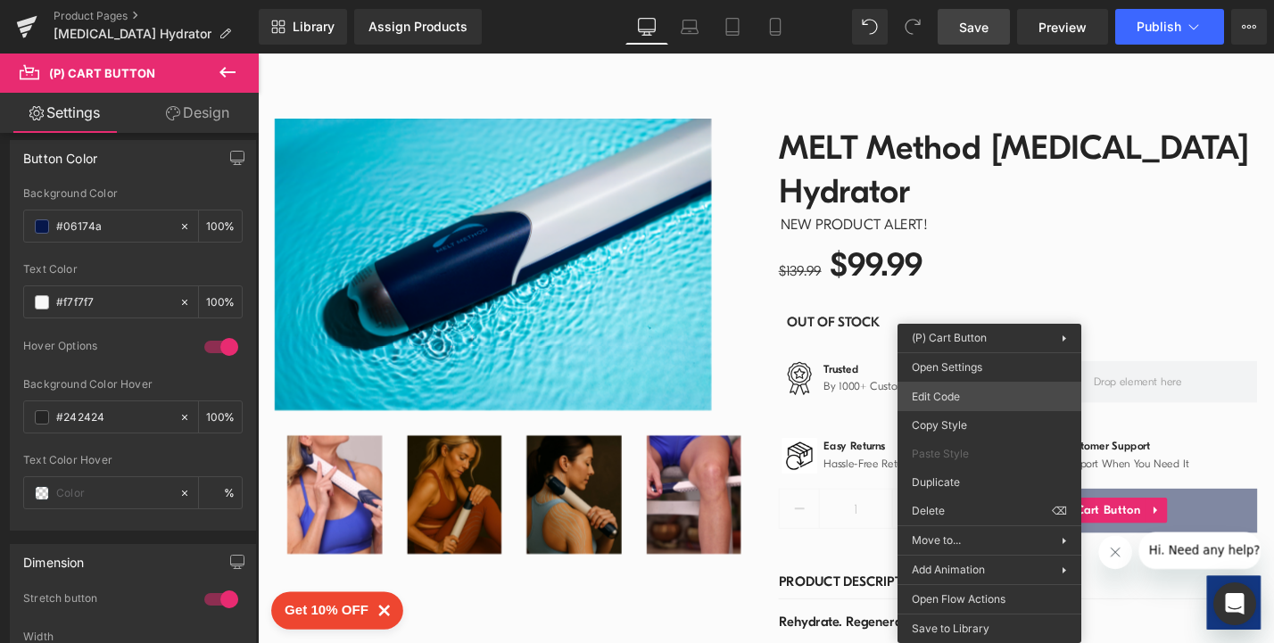
click at [976, 0] on div "Row You are previewing how the will restyle your page. You can not edit Element…" at bounding box center [637, 0] width 1274 height 0
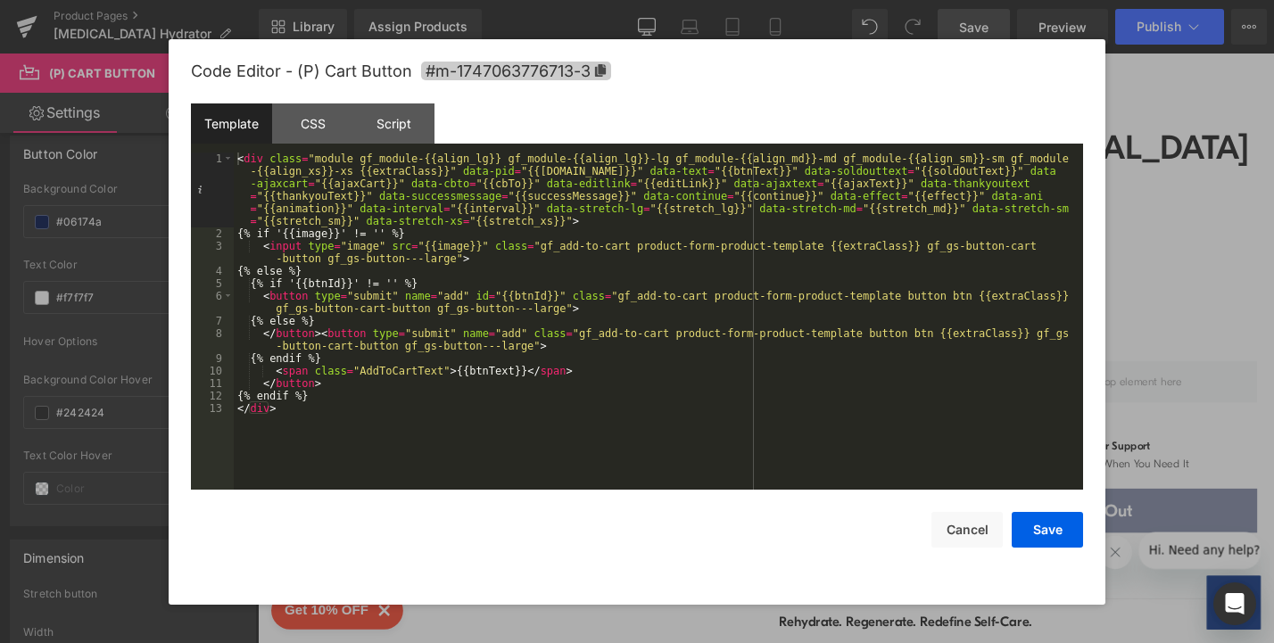
click at [603, 69] on icon at bounding box center [600, 70] width 11 height 12
click at [971, 530] on button "Cancel" at bounding box center [966, 530] width 71 height 36
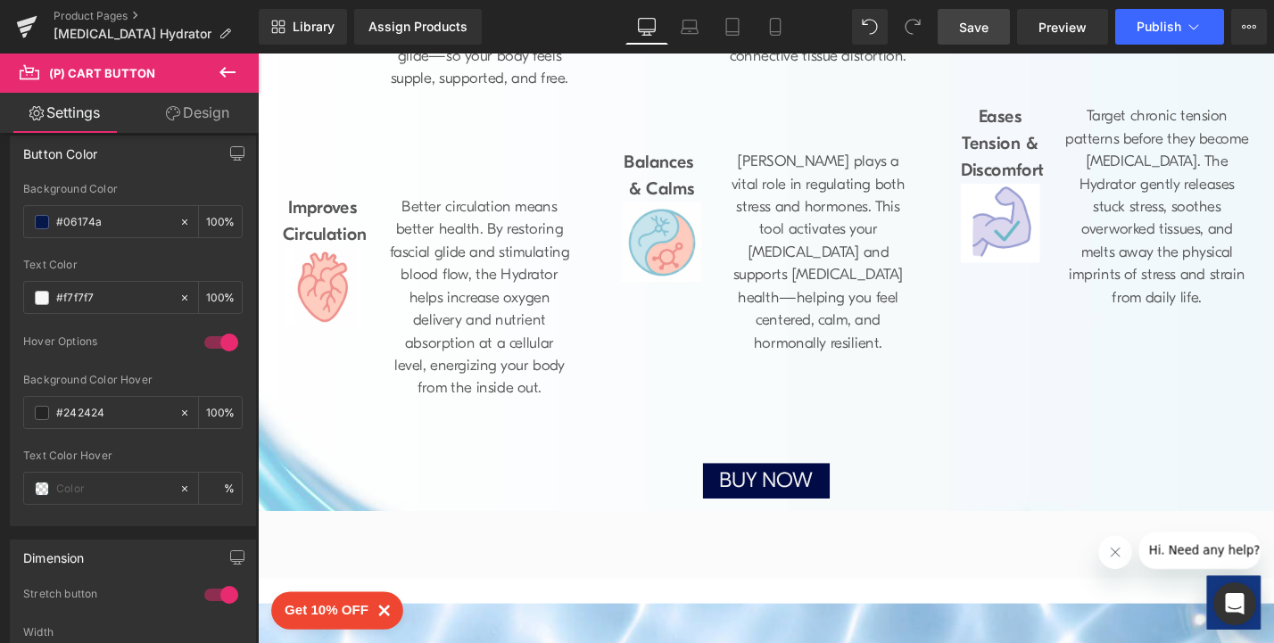
scroll to position [1862, 0]
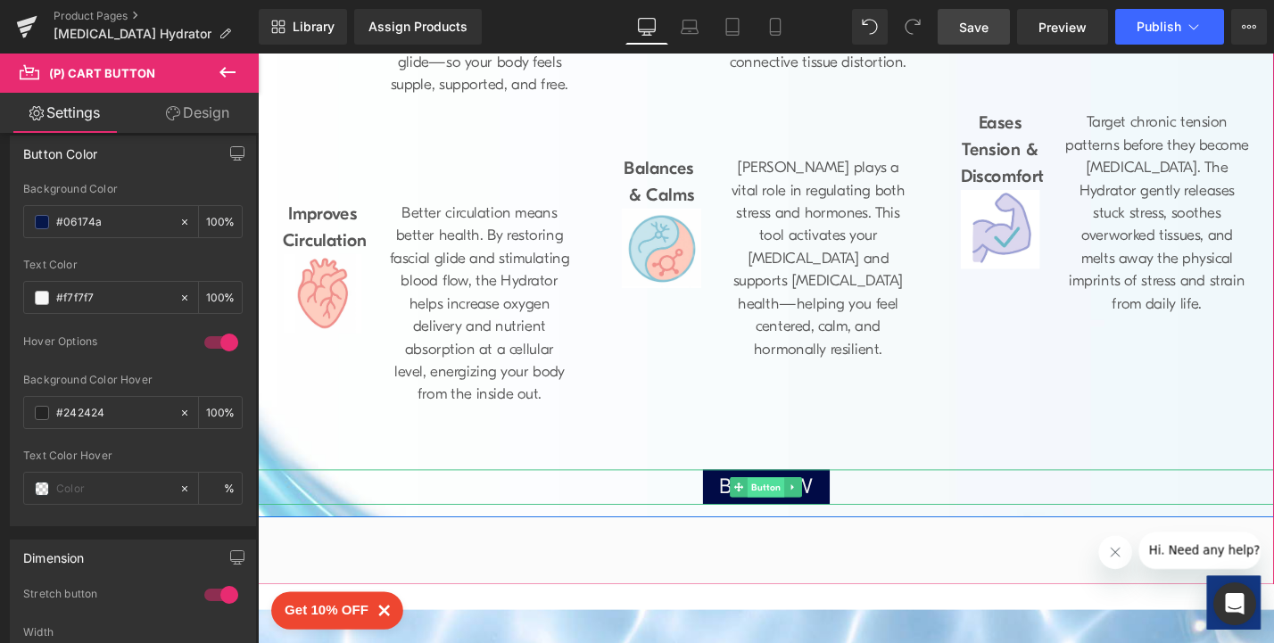
click at [782, 505] on span "Button" at bounding box center [797, 515] width 39 height 21
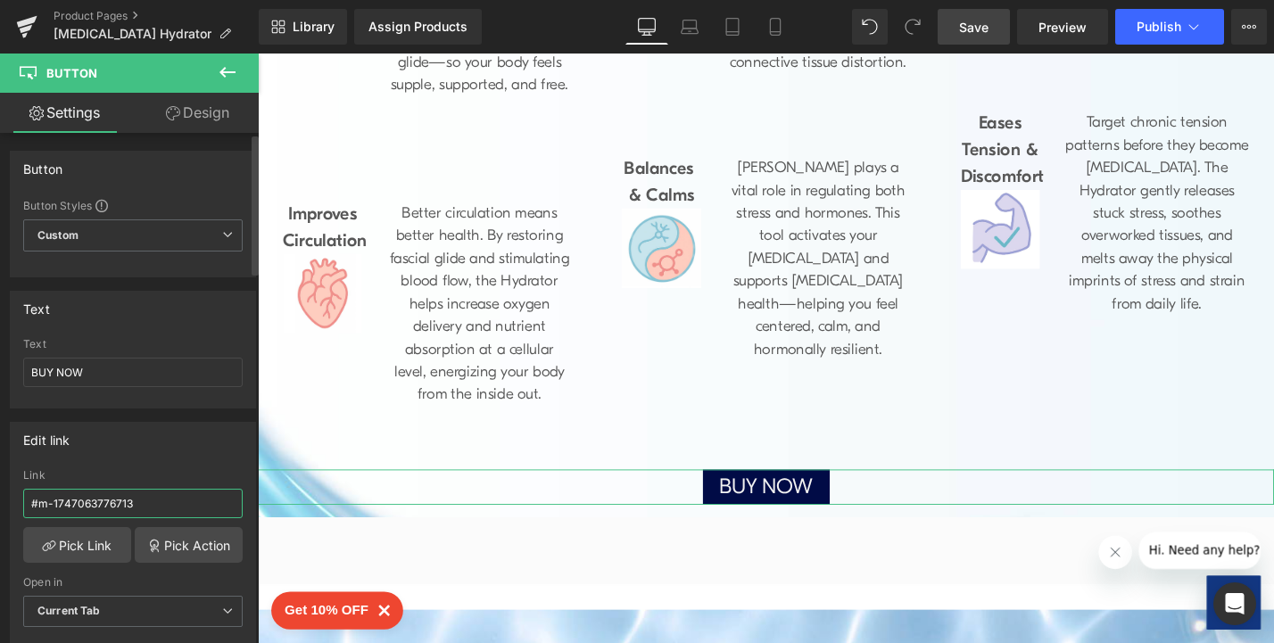
drag, startPoint x: 175, startPoint y: 499, endPoint x: 9, endPoint y: 492, distance: 166.1
click at [10, 492] on div "Edit link #m-1747063776713 Link #m-1747063776713 Pick Link Pick Action Current …" at bounding box center [133, 537] width 246 height 231
paste input "-3"
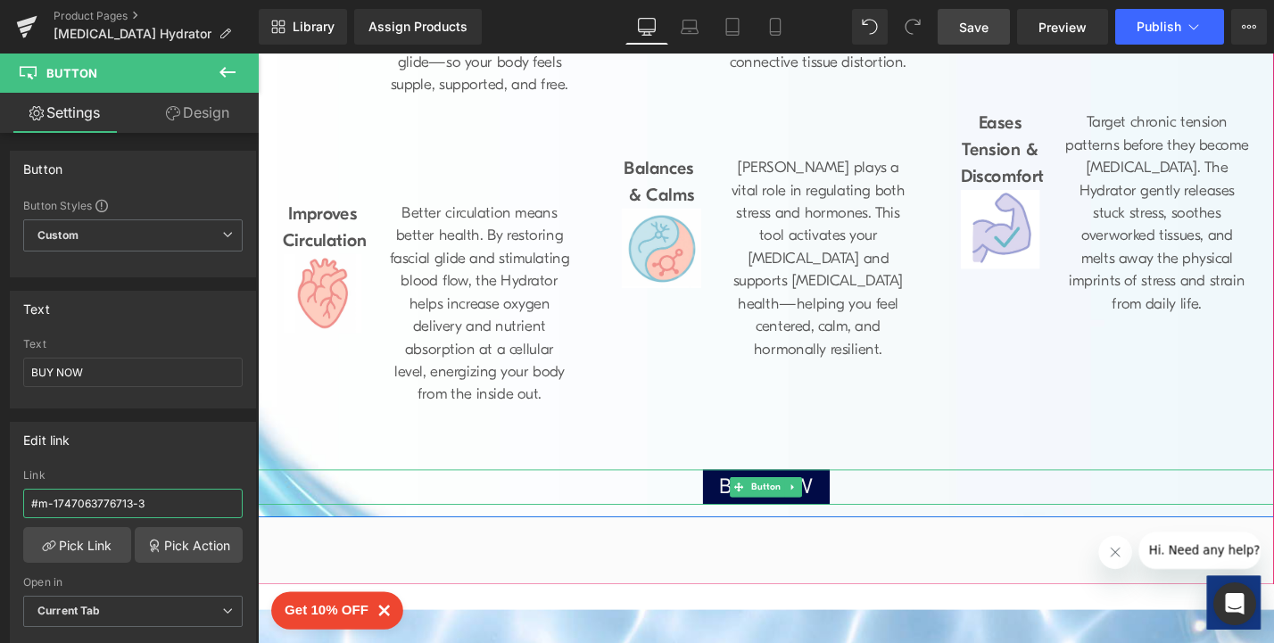
type input "#m-1747063776713-3"
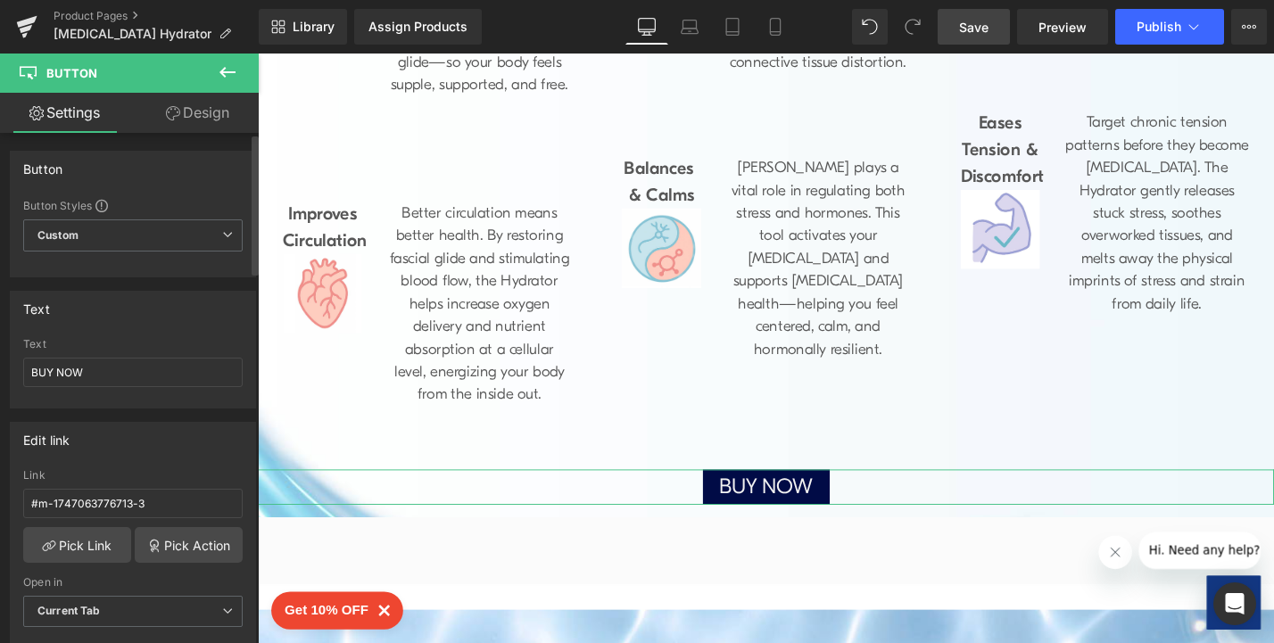
click at [227, 443] on div "Edit link" at bounding box center [133, 440] width 244 height 34
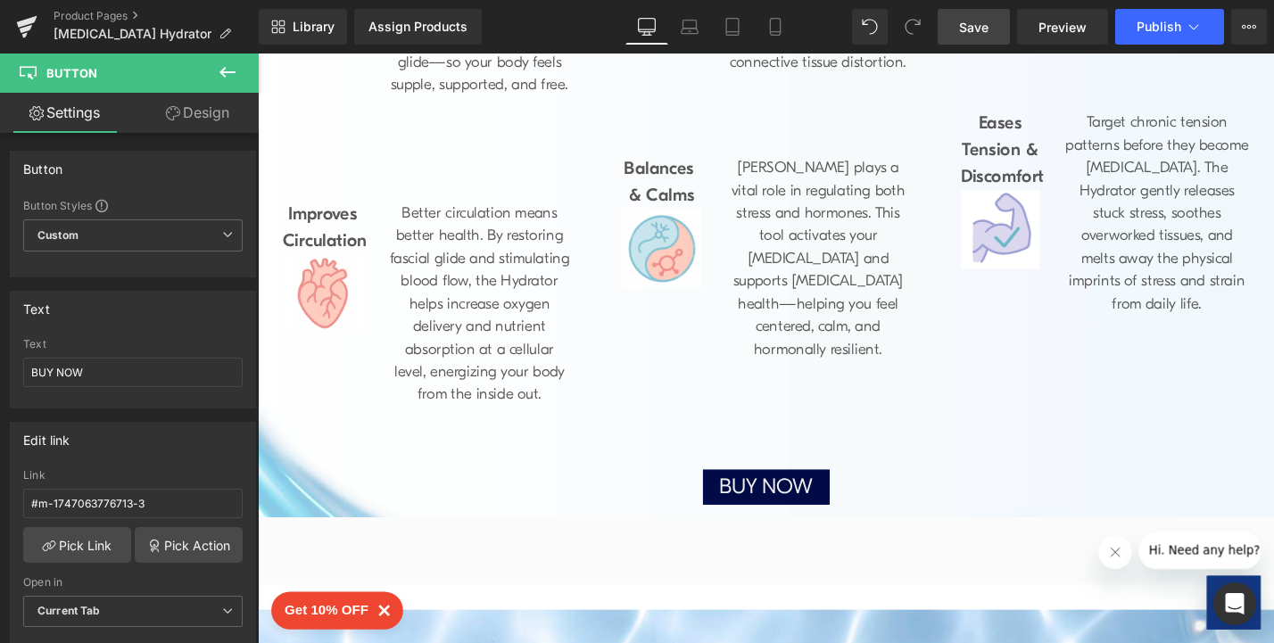
click at [980, 30] on span "Save" at bounding box center [973, 27] width 29 height 19
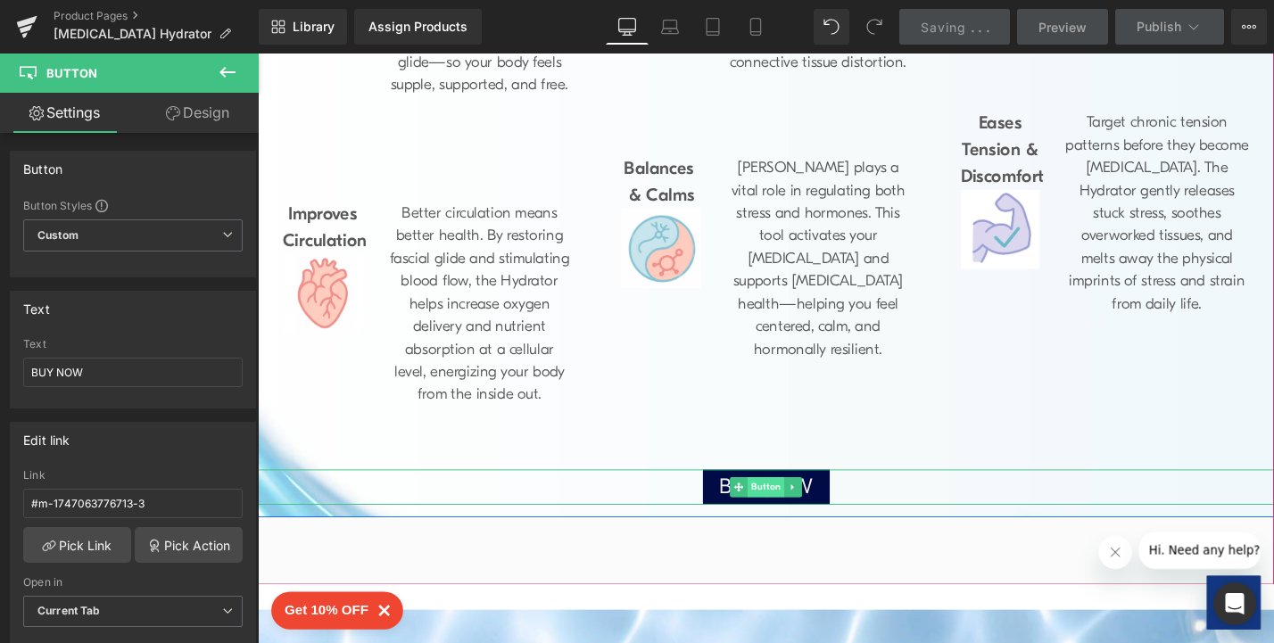
click at [784, 504] on span "Button" at bounding box center [797, 514] width 39 height 21
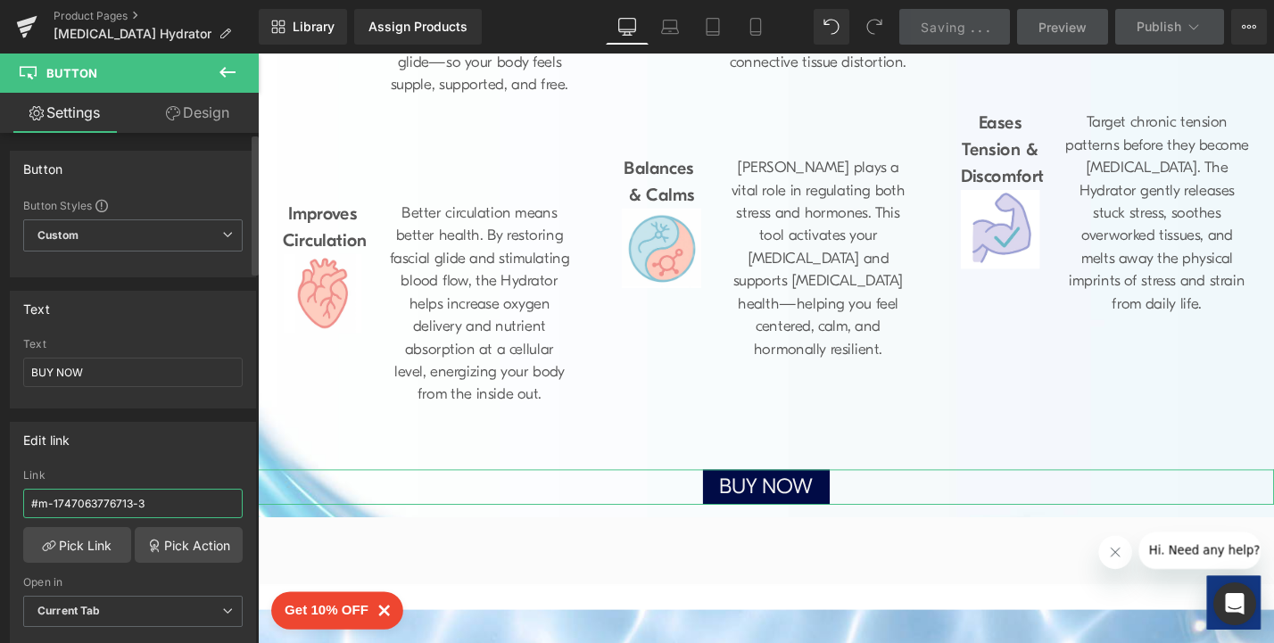
drag, startPoint x: 162, startPoint y: 510, endPoint x: 16, endPoint y: 494, distance: 147.2
click at [16, 494] on div "#m-1747063776713 Link #m-1747063776713-3 Pick Link Pick Action Current Tab New …" at bounding box center [133, 560] width 244 height 183
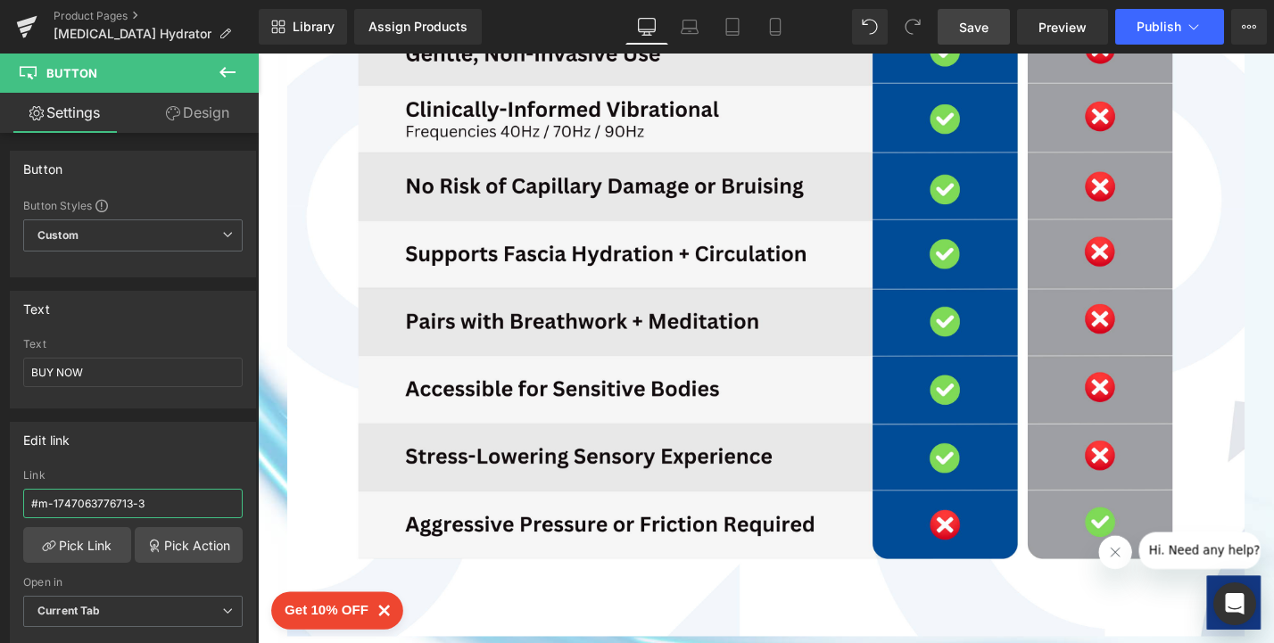
scroll to position [5551, 0]
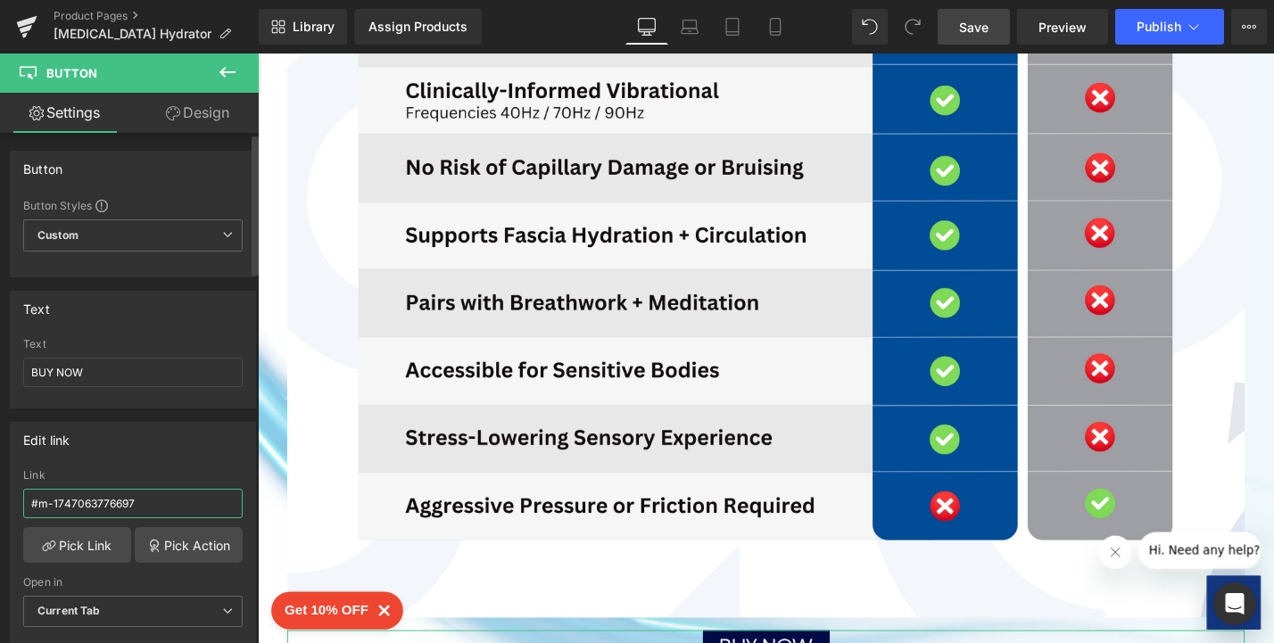
click at [153, 499] on input "#m-1747063776697" at bounding box center [132, 503] width 219 height 29
drag, startPoint x: 157, startPoint y: 503, endPoint x: -1, endPoint y: 484, distance: 159.1
click at [0, 484] on html "Button You are previewing how the will restyle your page. You can not edit Elem…" at bounding box center [637, 321] width 1274 height 643
paste input "713-3"
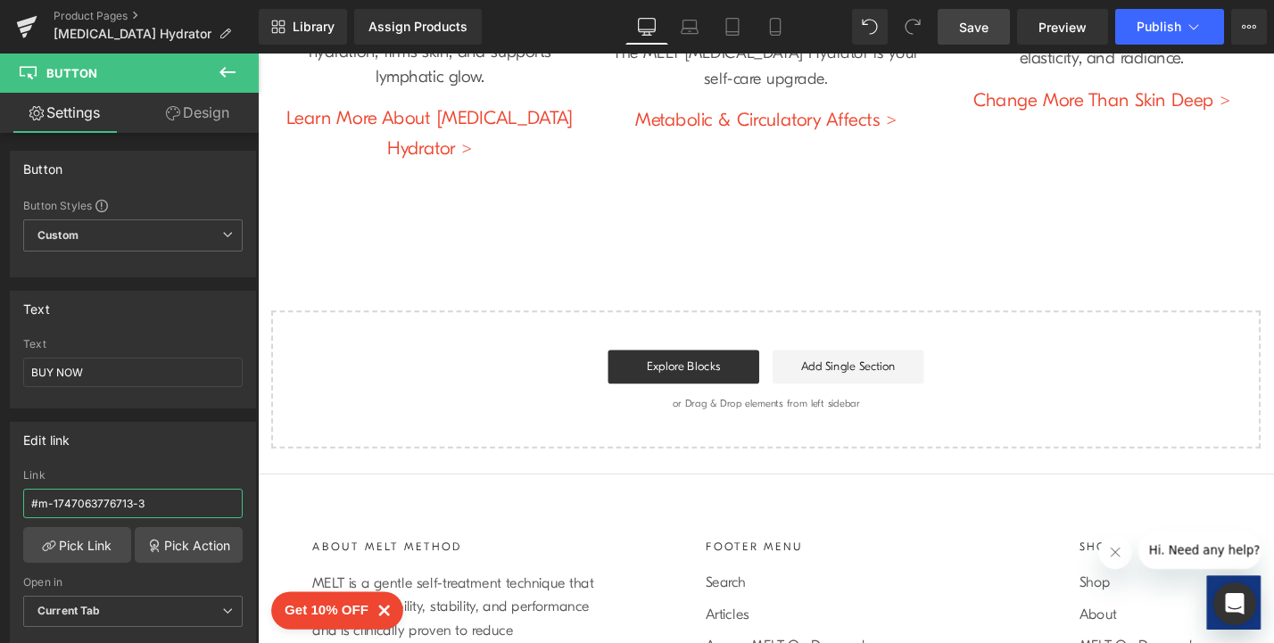
scroll to position [7713, 0]
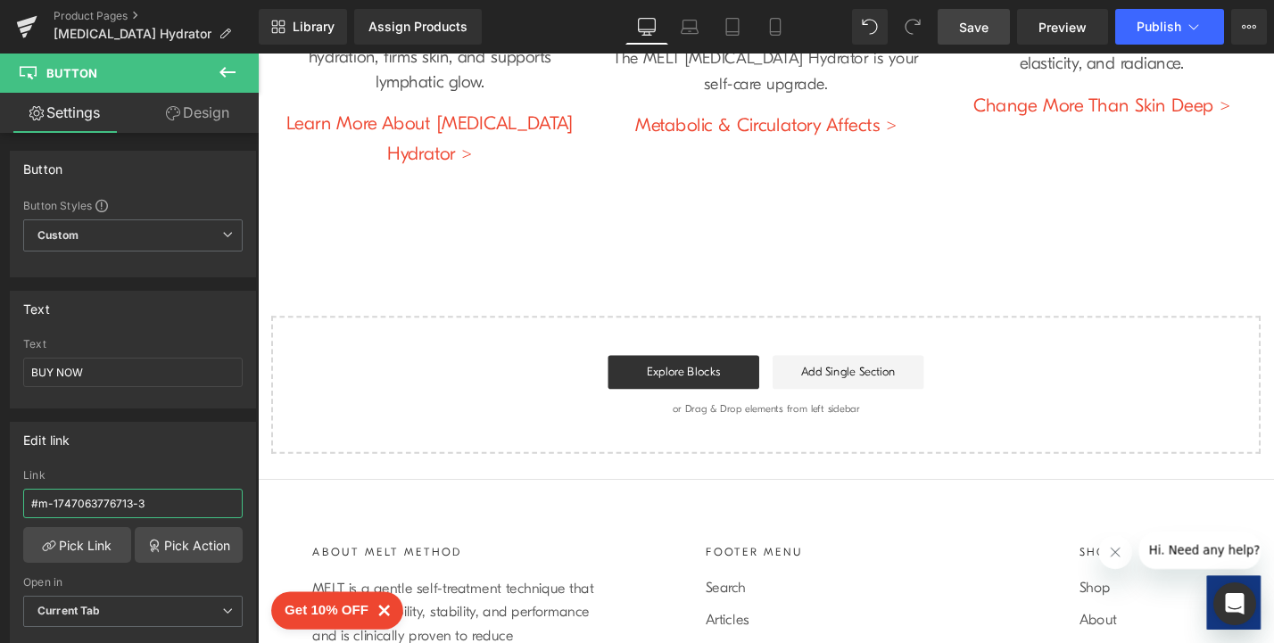
type input "#m-1747063776713-3"
click at [985, 28] on span "Save" at bounding box center [973, 27] width 29 height 19
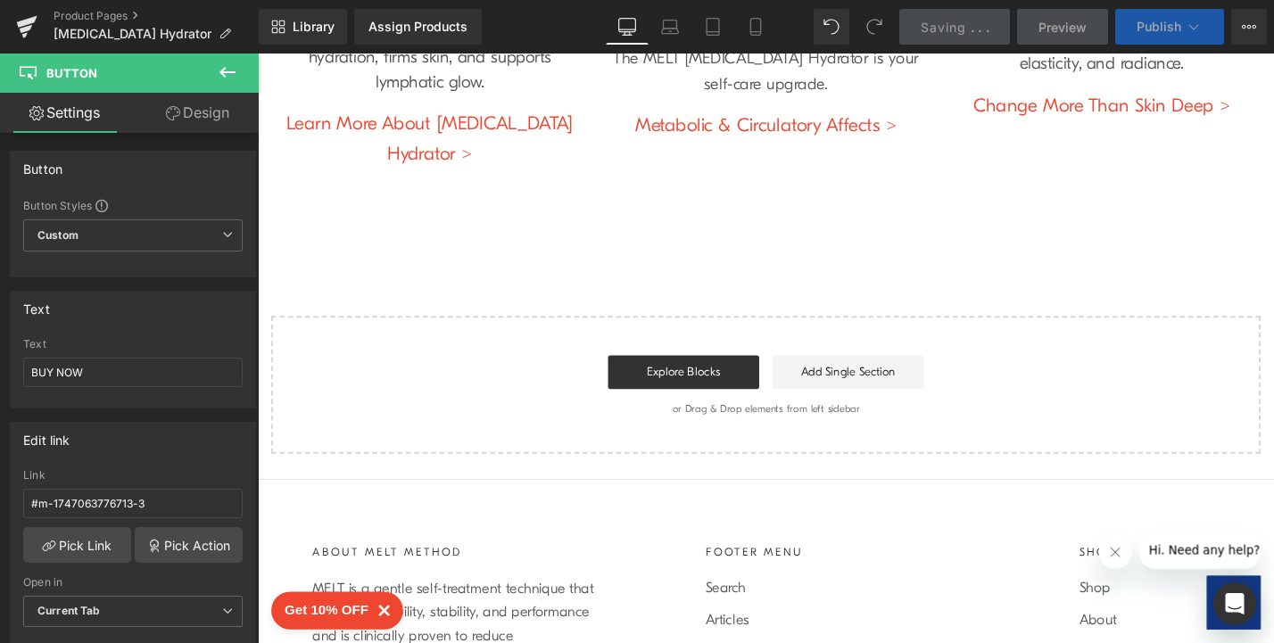
click at [1138, 26] on span "Publish" at bounding box center [1159, 27] width 45 height 14
click at [1153, 28] on span "Publish" at bounding box center [1159, 27] width 45 height 14
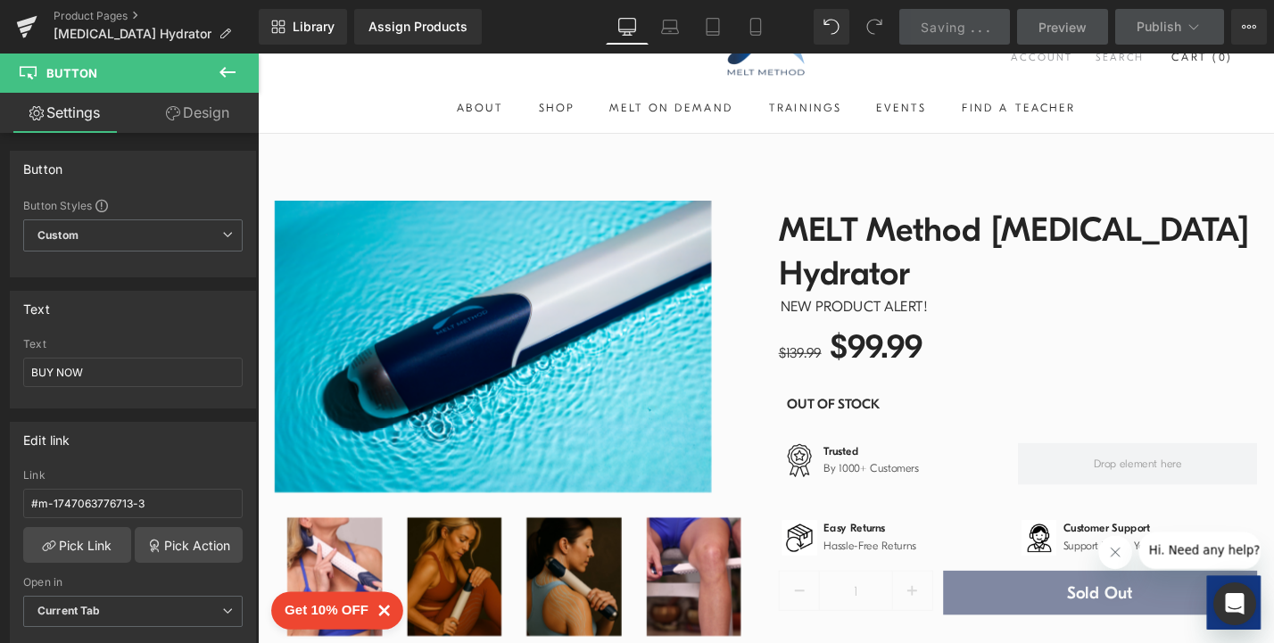
scroll to position [6, 0]
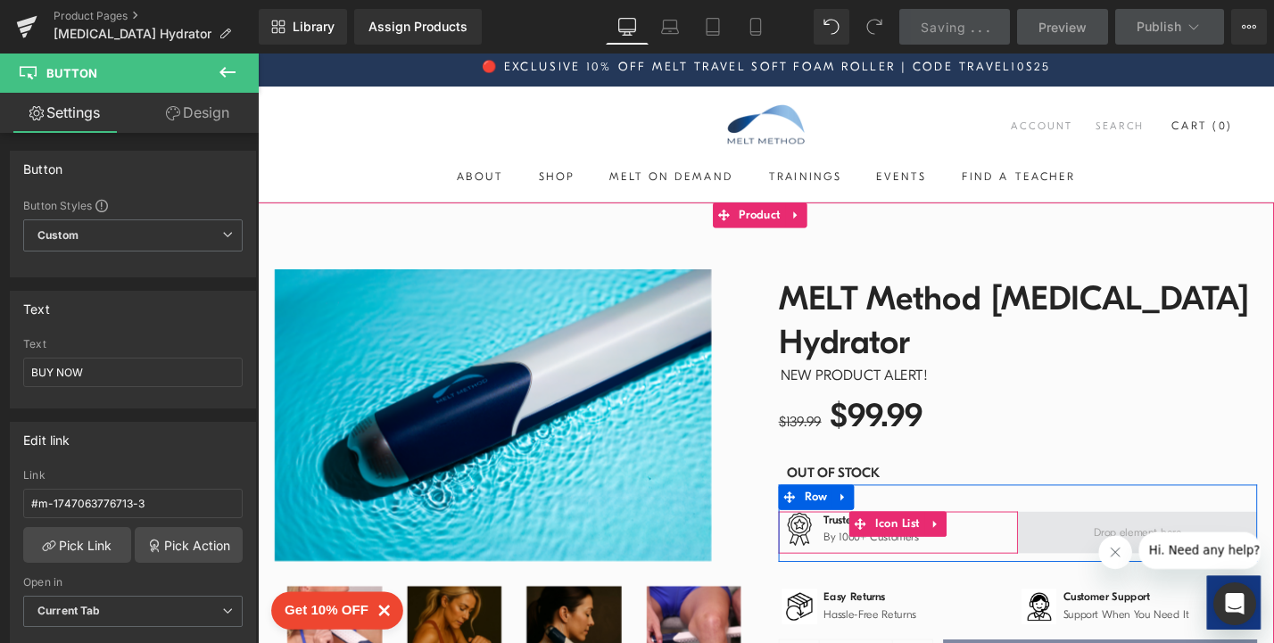
click at [1091, 541] on span at bounding box center [1192, 563] width 254 height 45
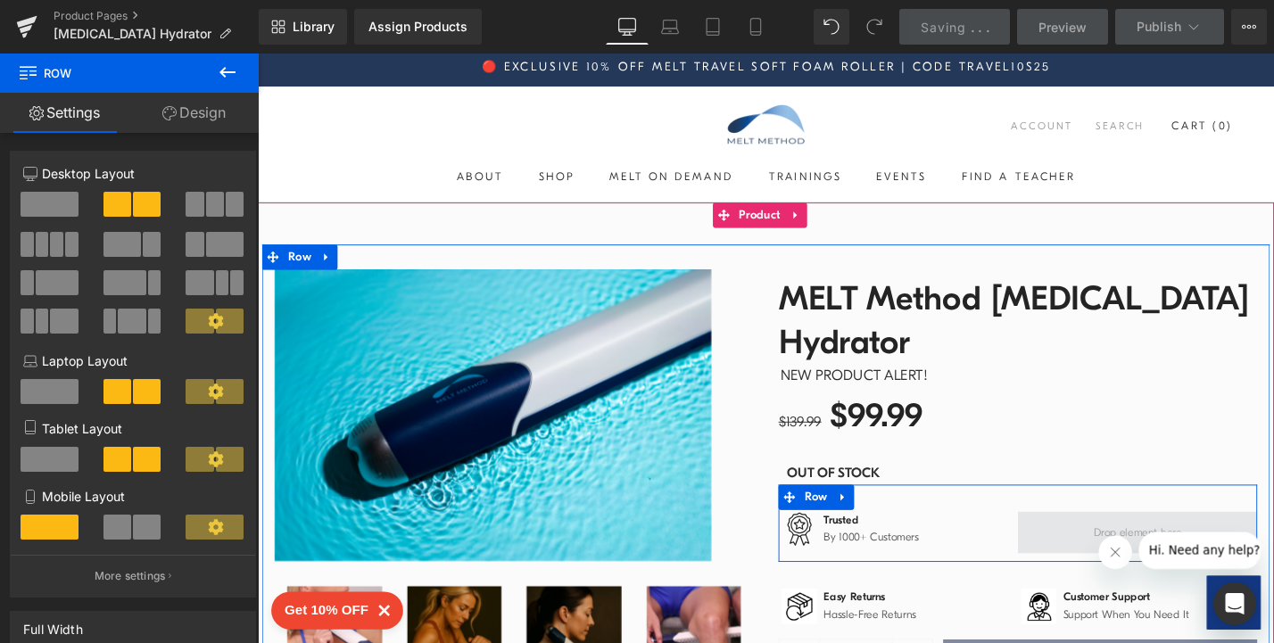
click at [1171, 549] on span at bounding box center [1192, 563] width 106 height 28
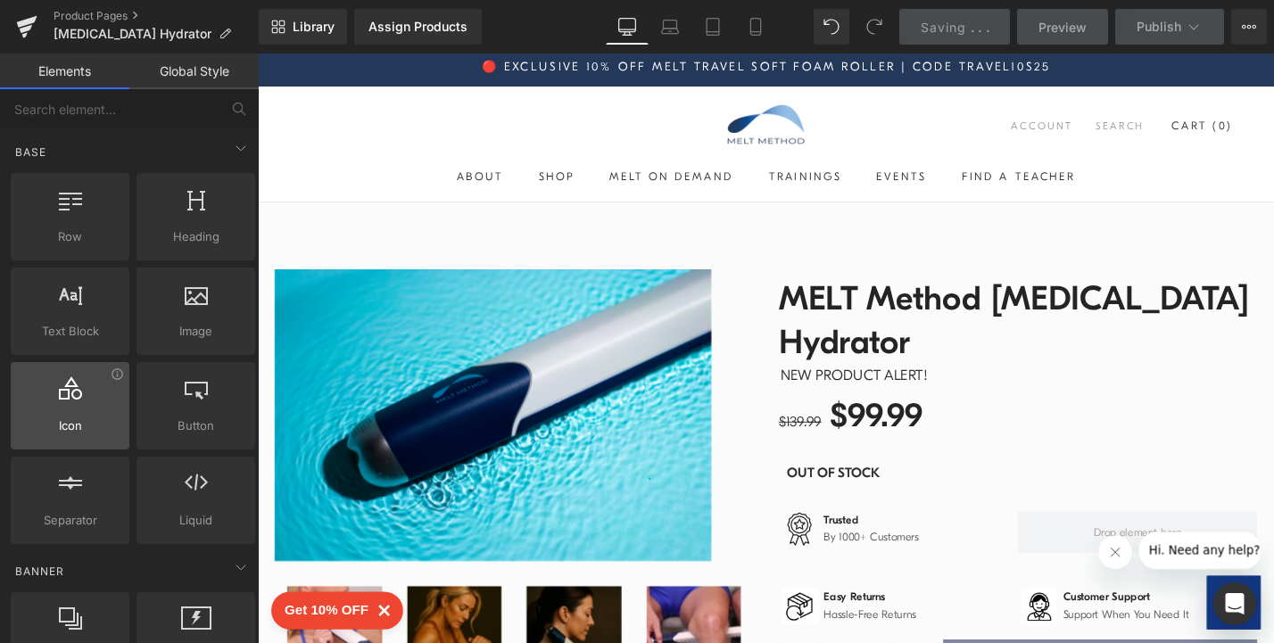
click at [73, 428] on span "Icon" at bounding box center [70, 426] width 108 height 19
click at [97, 427] on span "Icon" at bounding box center [70, 426] width 108 height 19
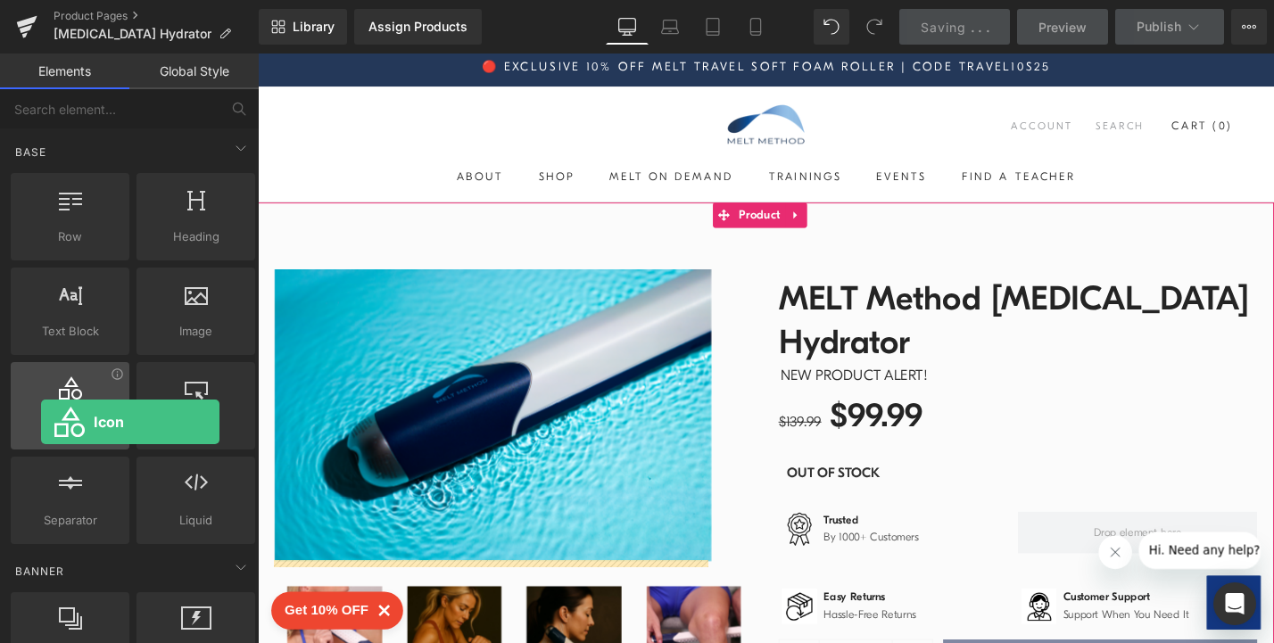
click at [41, 422] on span "Icon" at bounding box center [70, 426] width 108 height 19
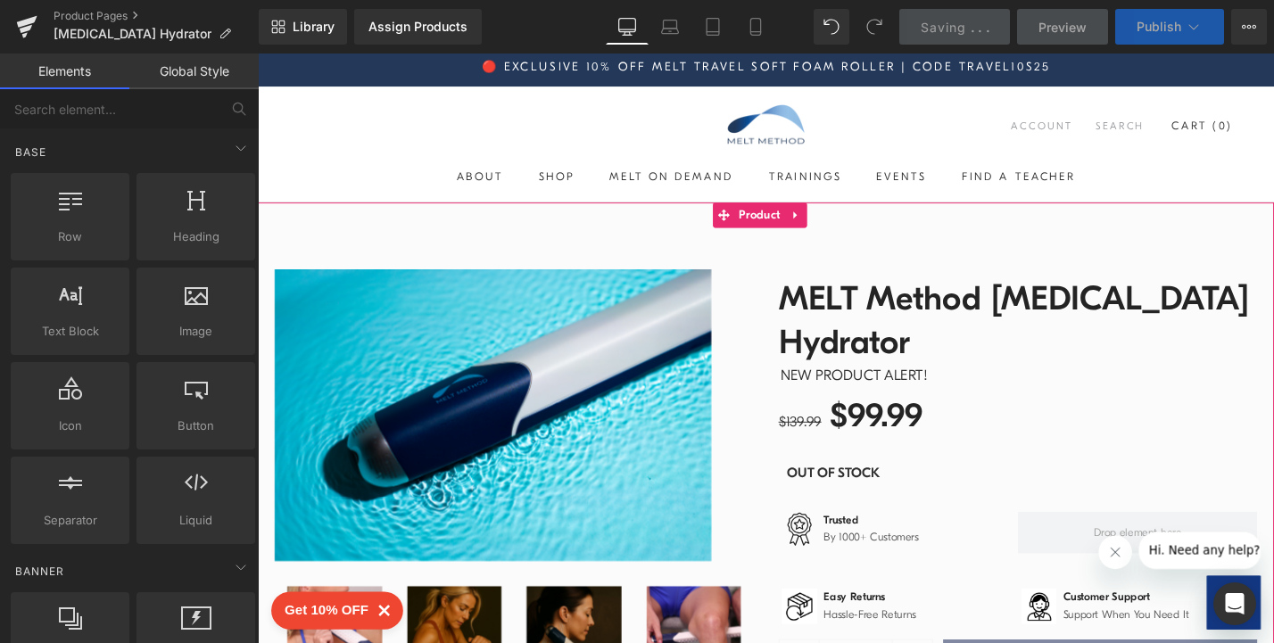
click at [1150, 29] on span "Publish" at bounding box center [1159, 27] width 45 height 14
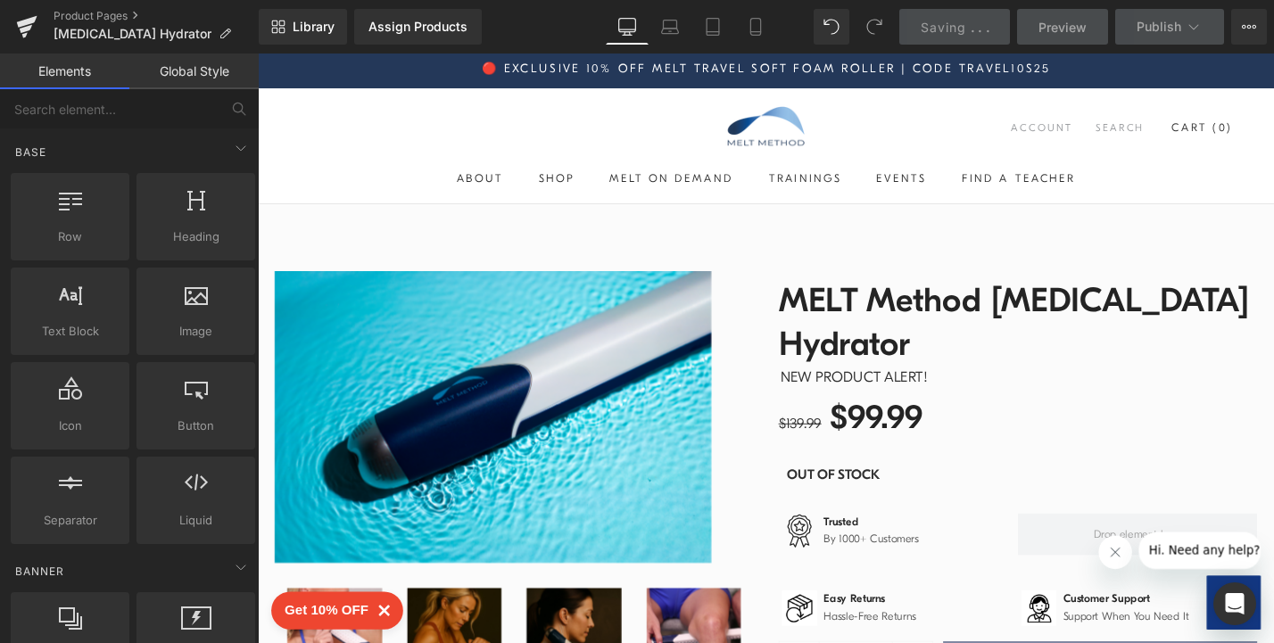
scroll to position [0, 0]
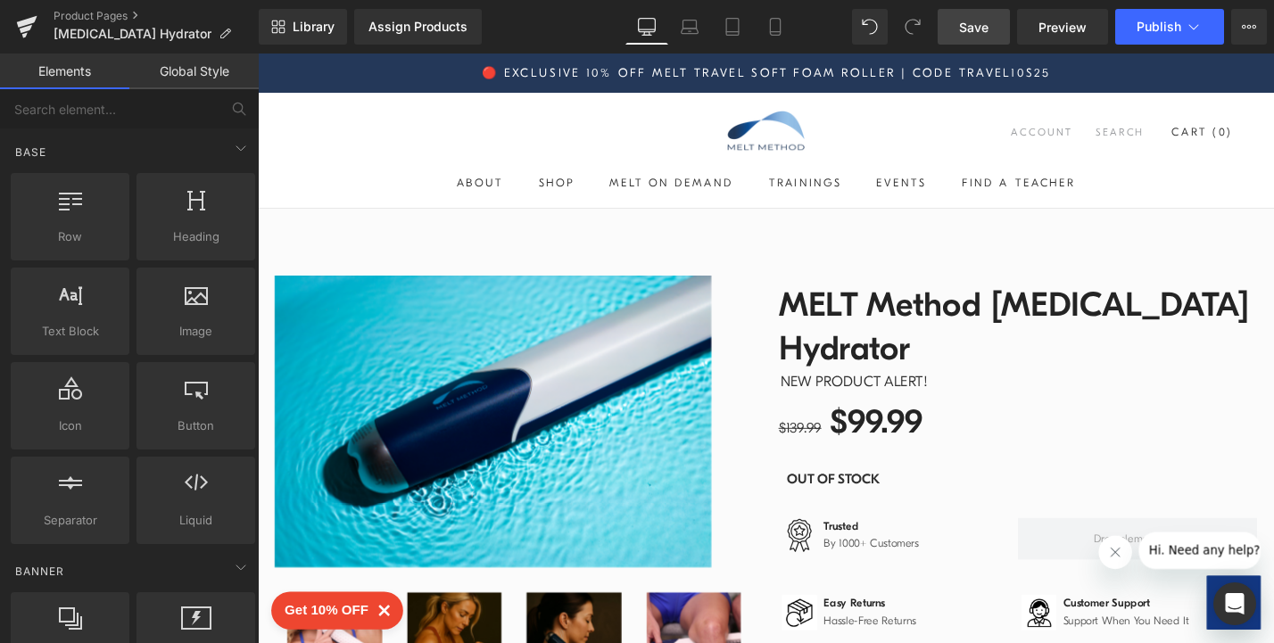
click at [971, 30] on span "Save" at bounding box center [973, 27] width 29 height 19
click at [1187, 194] on div at bounding box center [798, 367] width 1080 height 626
click at [1157, 26] on span "Publish" at bounding box center [1159, 27] width 45 height 14
click at [1056, 29] on span "Preview" at bounding box center [1062, 27] width 48 height 19
click at [1175, 29] on span "Publish" at bounding box center [1159, 27] width 45 height 14
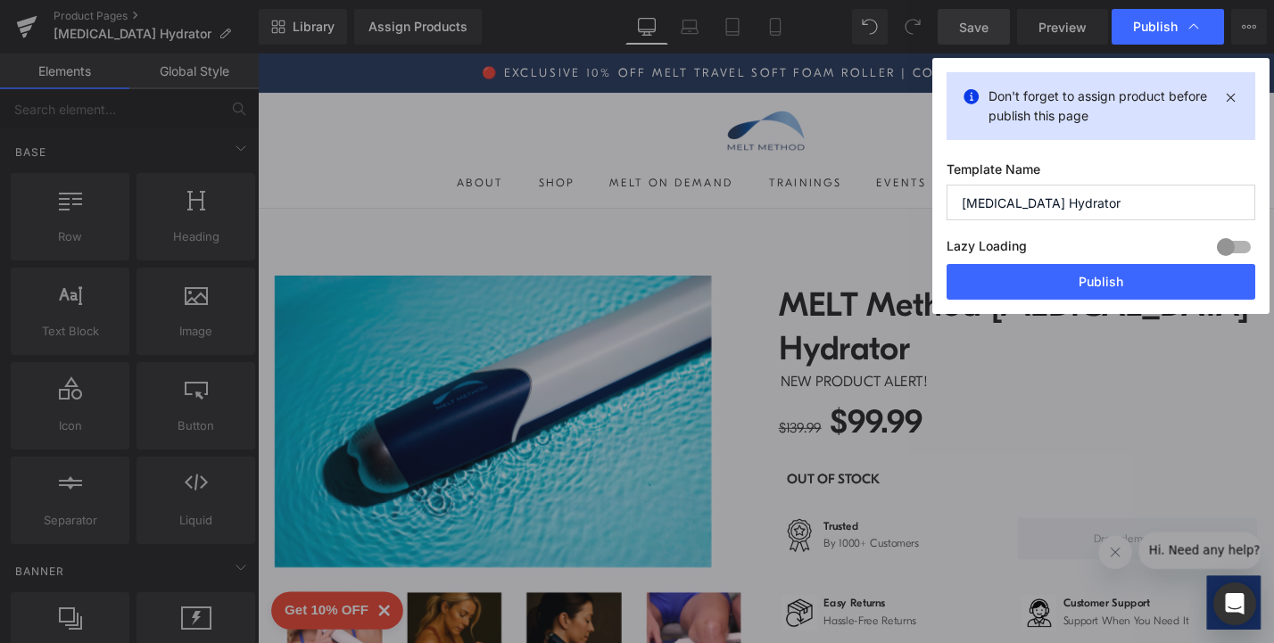
click at [1080, 113] on p "Don't forget to assign product before publish this page" at bounding box center [1101, 106] width 225 height 39
click at [1167, 95] on p "Don't forget to assign product before publish this page" at bounding box center [1101, 106] width 225 height 39
click at [971, 97] on icon at bounding box center [971, 97] width 21 height 21
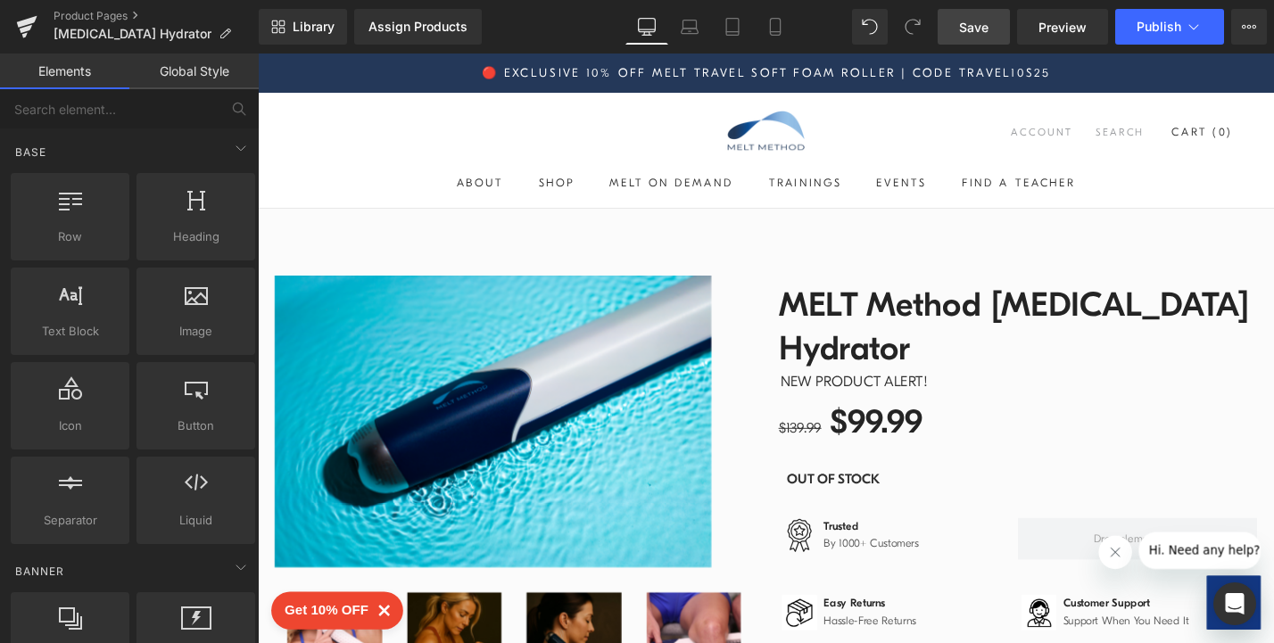
click at [401, 31] on div "Assign Products" at bounding box center [417, 27] width 99 height 14
click at [441, 29] on div "Assign Products" at bounding box center [417, 27] width 99 height 14
click at [409, 25] on div "Assign Products" at bounding box center [417, 27] width 99 height 14
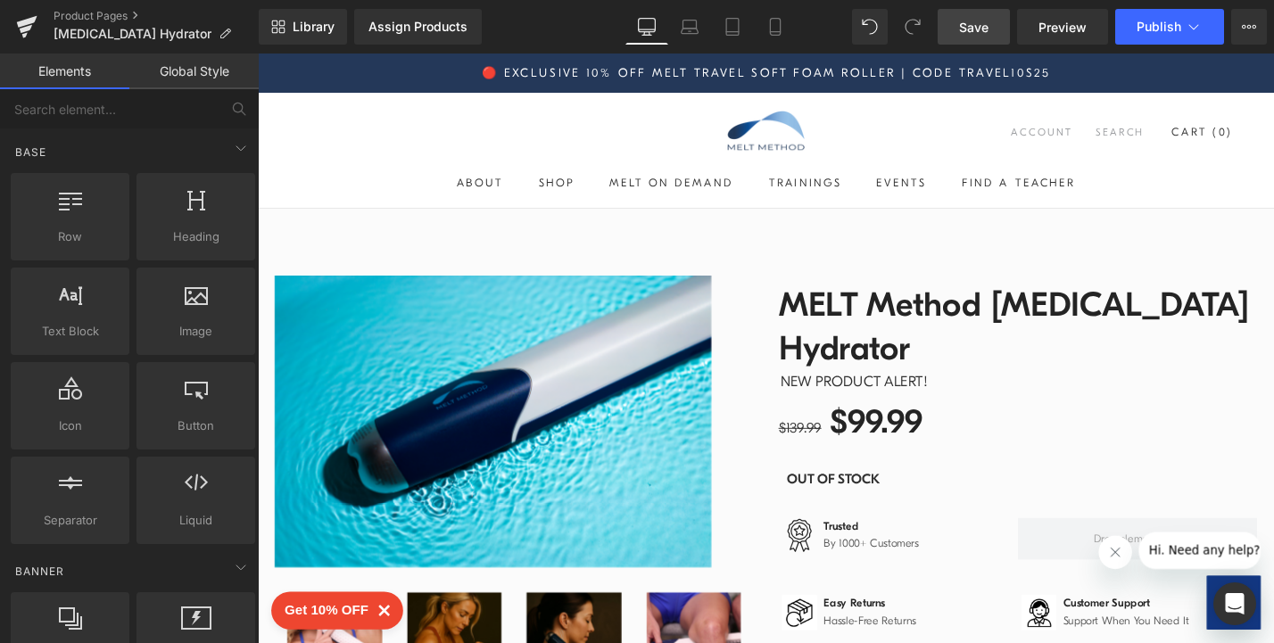
click at [540, 31] on div "Assign Products Product Preview No product match your search. Please try anothe…" at bounding box center [458, 27] width 223 height 36
click at [405, 26] on div "Assign Products" at bounding box center [417, 27] width 99 height 14
click at [978, 26] on span "Save" at bounding box center [973, 27] width 29 height 19
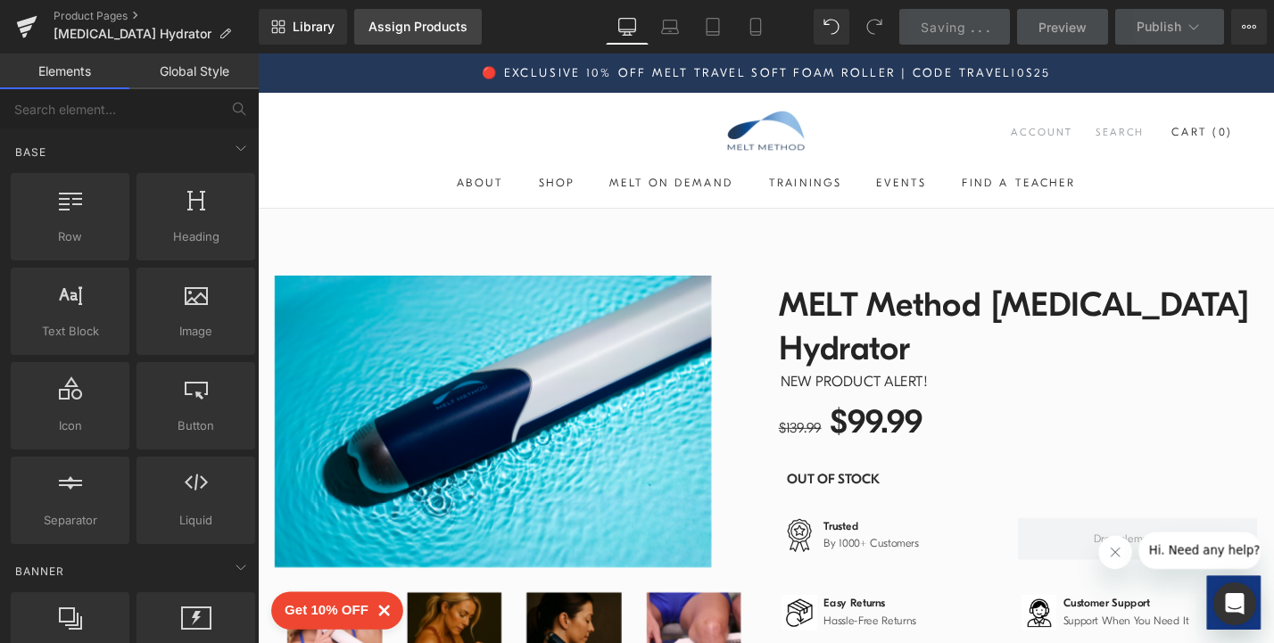
click at [426, 29] on div "Assign Products" at bounding box center [417, 27] width 99 height 14
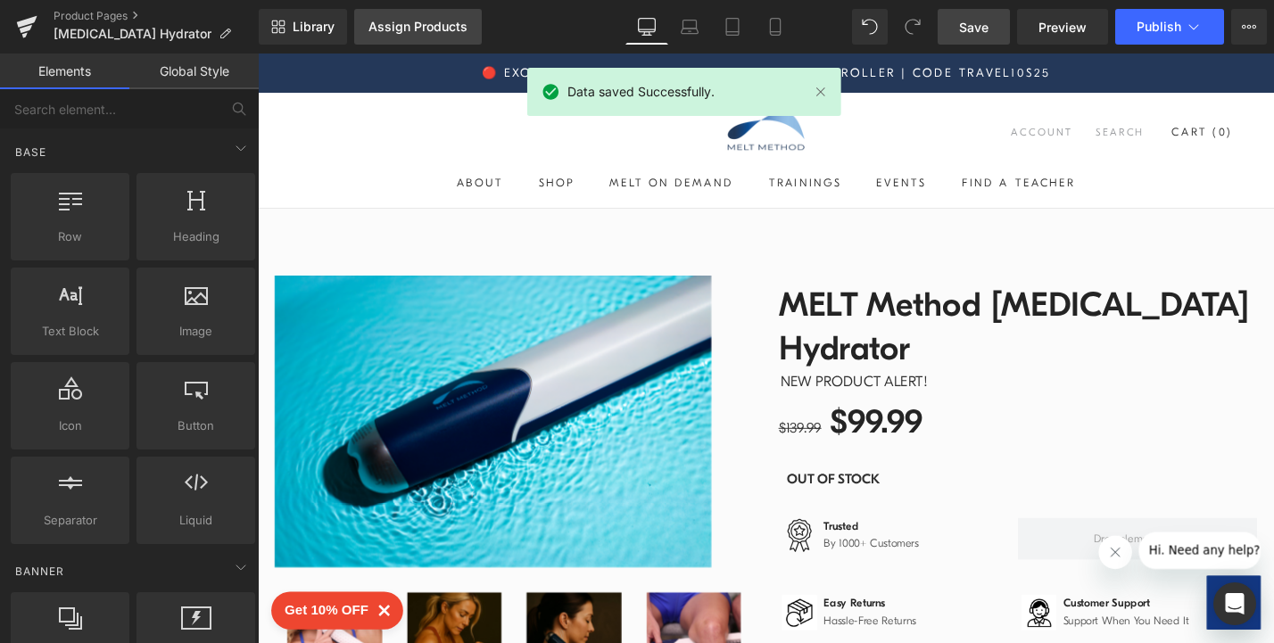
click at [426, 29] on div "Assign Products" at bounding box center [417, 27] width 99 height 14
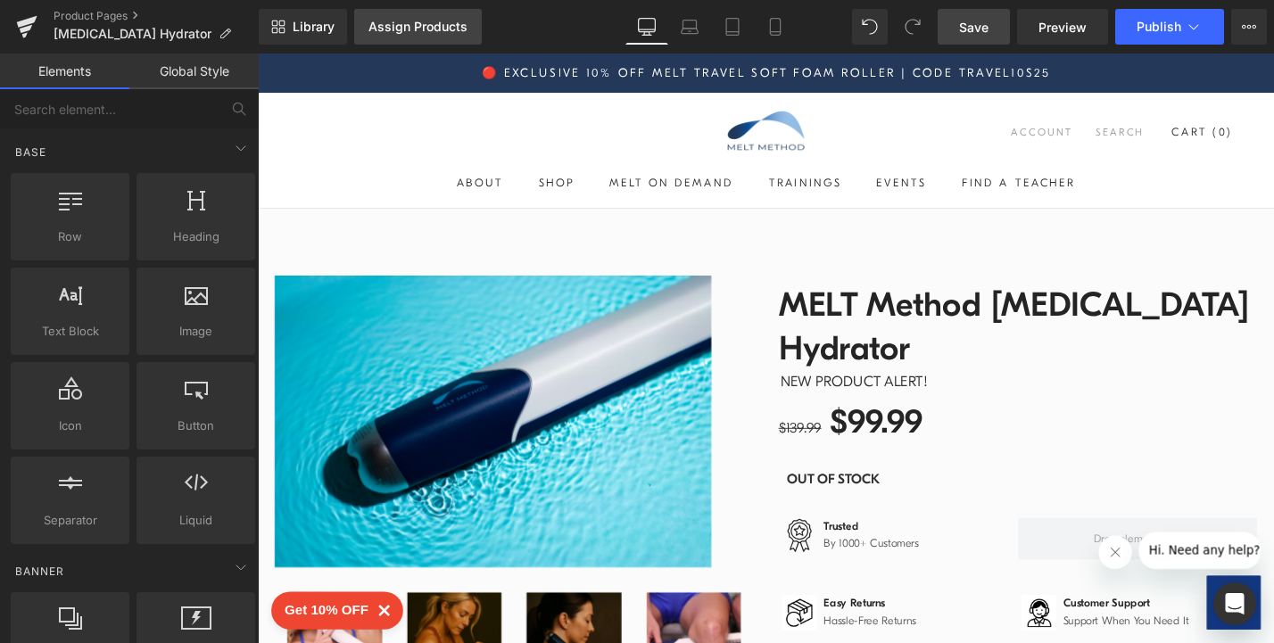
click at [410, 31] on div "Assign Products" at bounding box center [417, 27] width 99 height 14
click at [430, 27] on div "Assign Products" at bounding box center [417, 27] width 99 height 14
click at [219, 33] on icon at bounding box center [225, 34] width 12 height 12
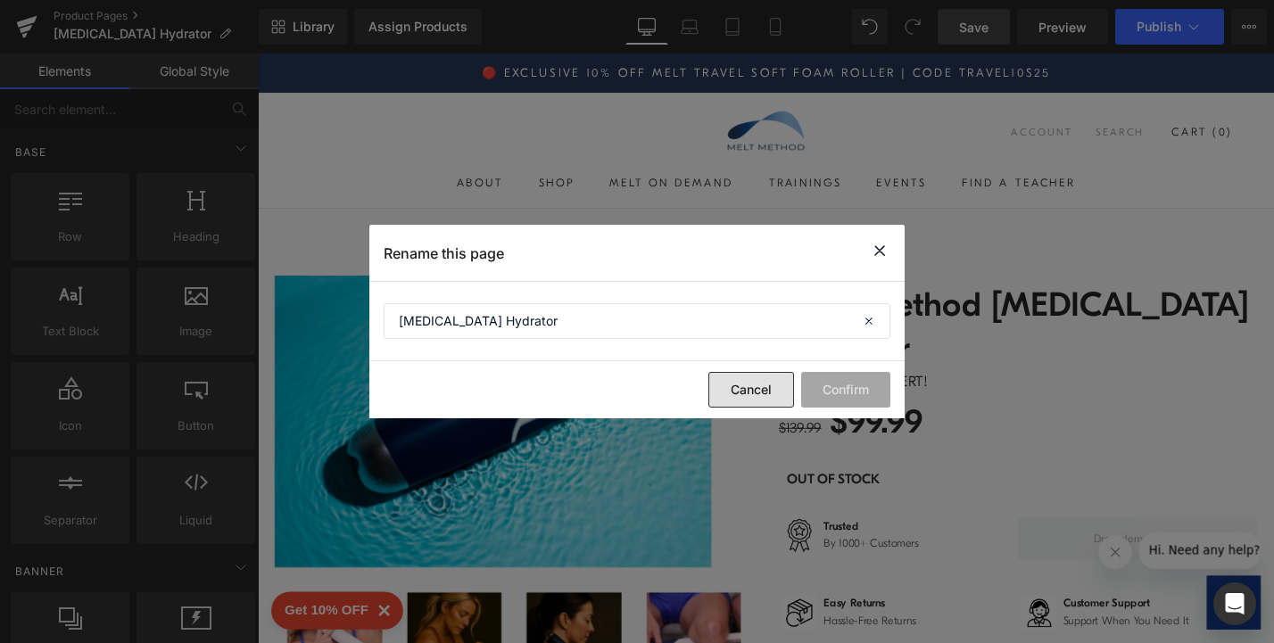
click at [765, 393] on button "Cancel" at bounding box center [751, 390] width 86 height 36
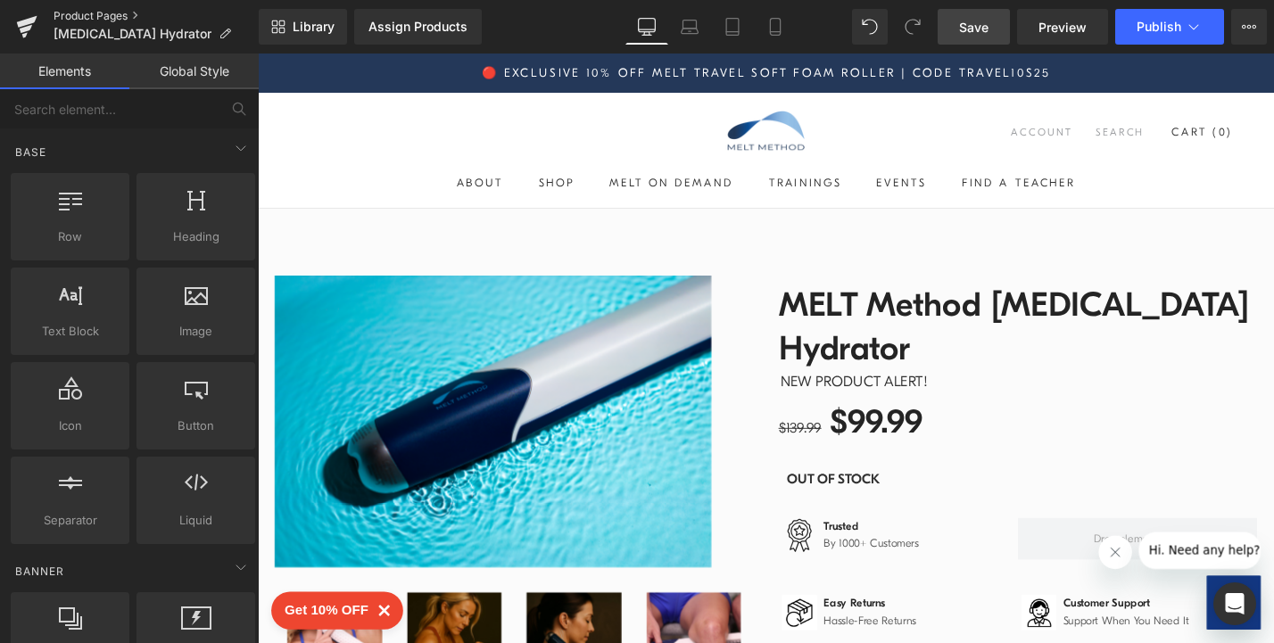
click at [113, 16] on link "Product Pages" at bounding box center [156, 16] width 205 height 14
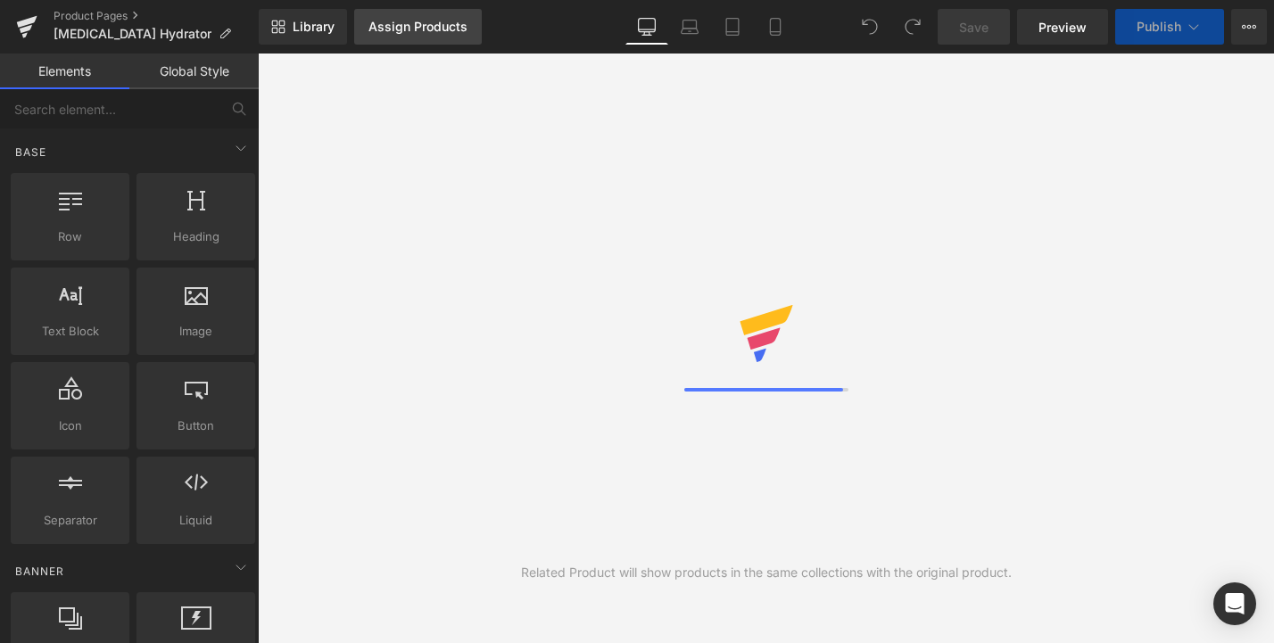
click at [405, 27] on div "Assign Products" at bounding box center [417, 27] width 99 height 14
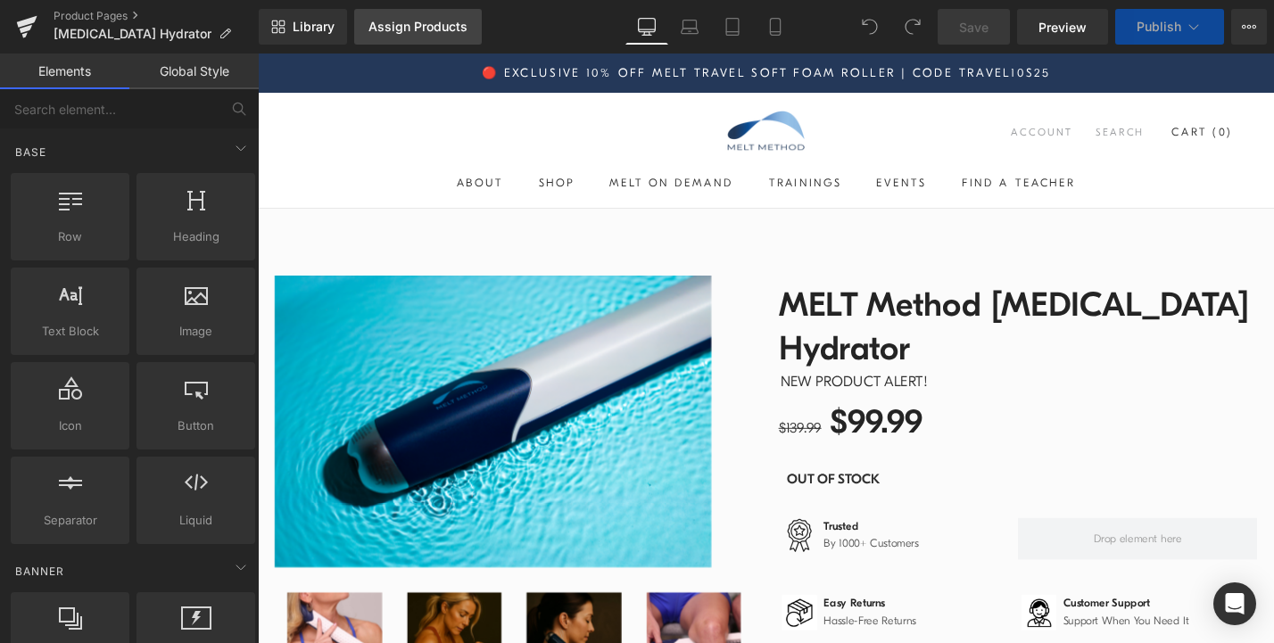
click at [405, 27] on div "Assign Products" at bounding box center [417, 27] width 99 height 14
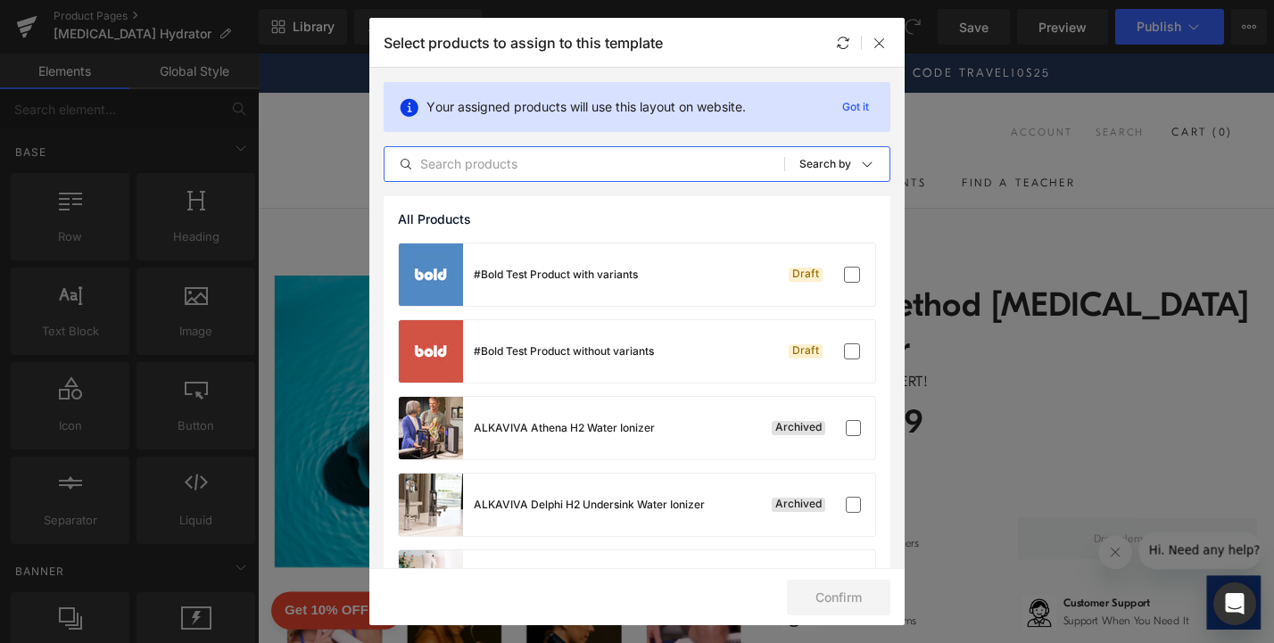
click at [550, 167] on input "text" at bounding box center [585, 163] width 400 height 21
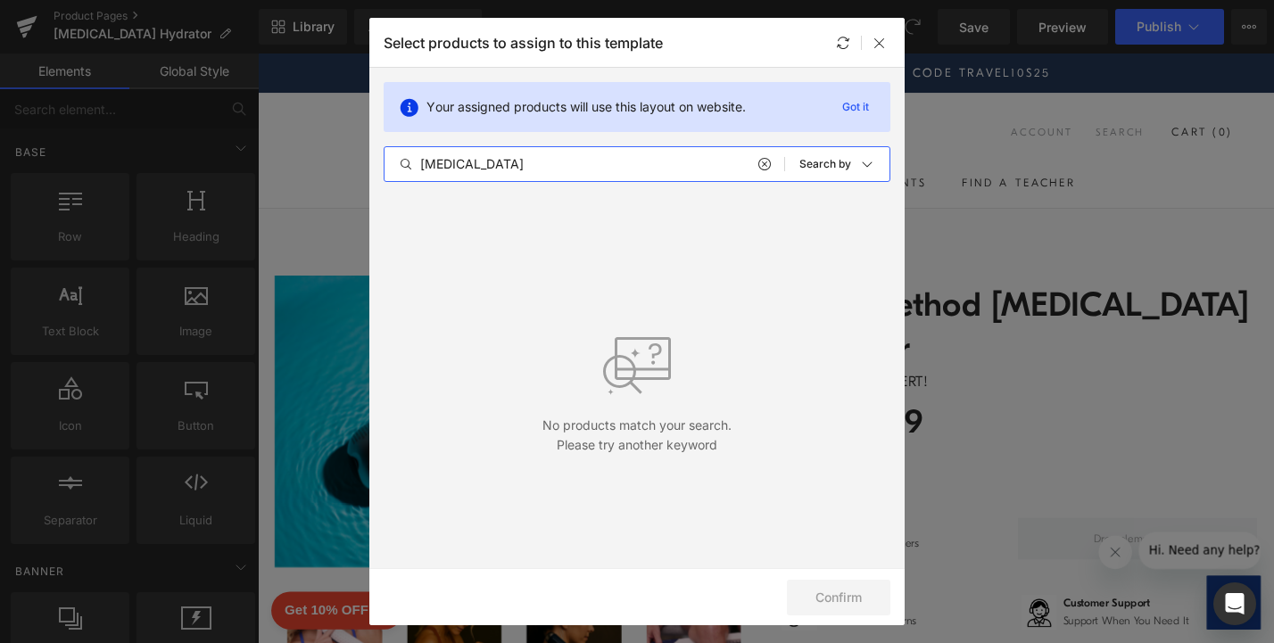
click at [550, 167] on input "fascia" at bounding box center [585, 163] width 400 height 21
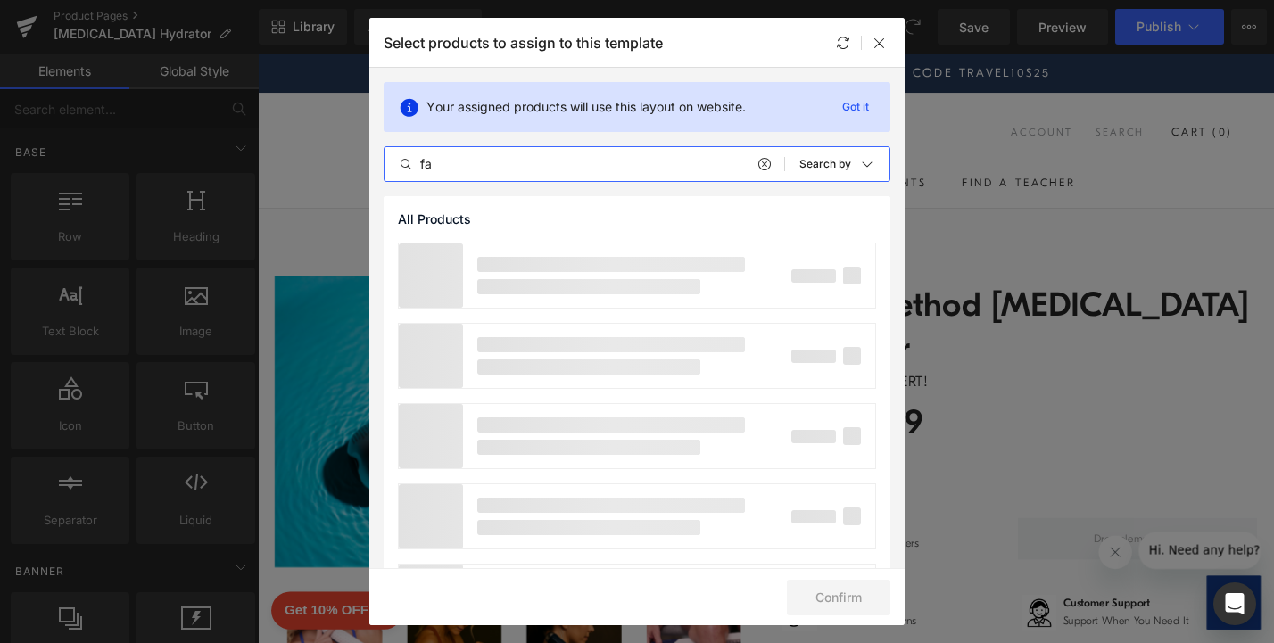
type input "f"
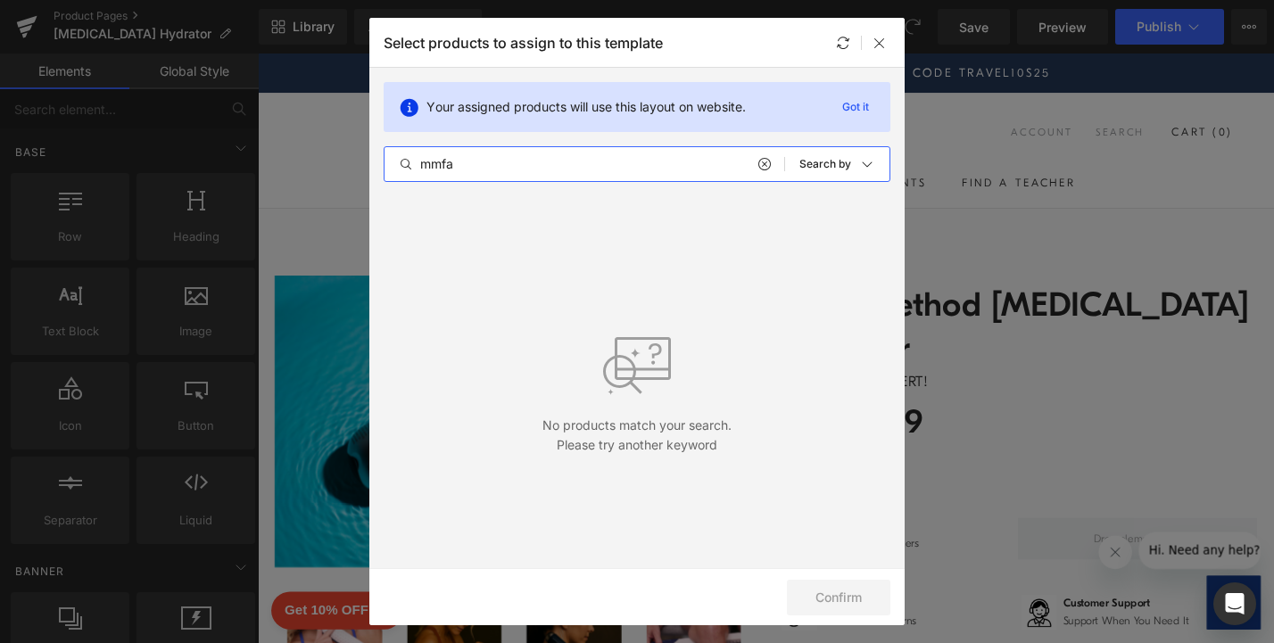
type input "mmfa"
click at [857, 110] on p "Got it" at bounding box center [855, 106] width 41 height 21
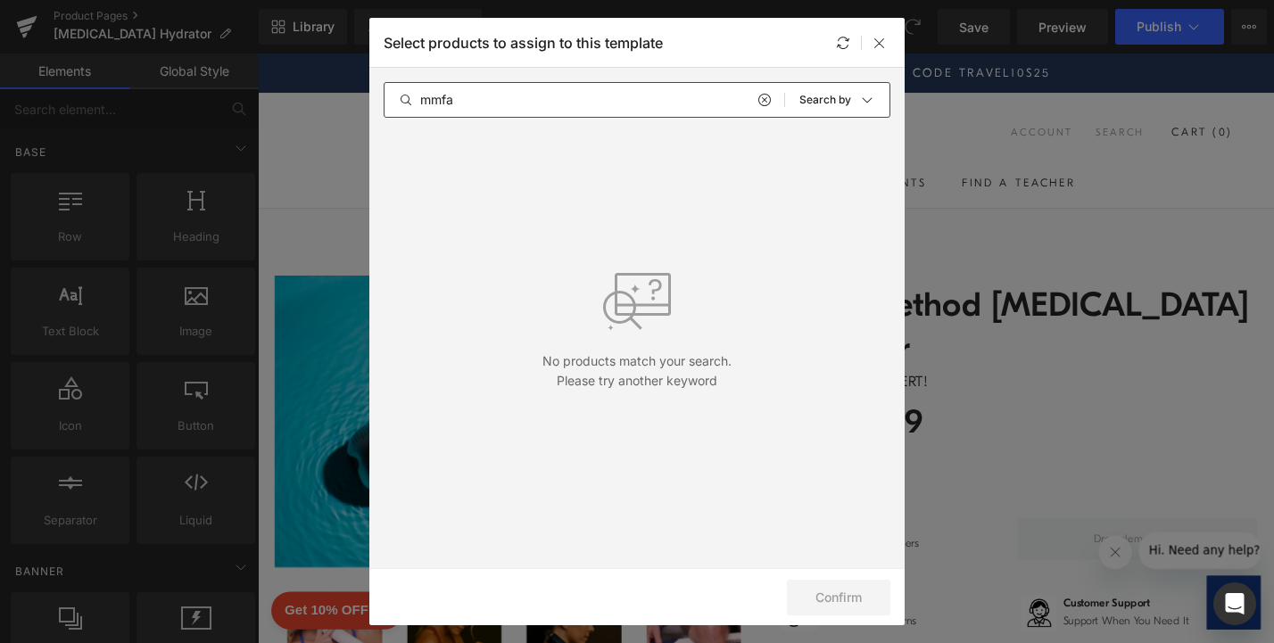
click at [764, 96] on icon at bounding box center [763, 100] width 12 height 14
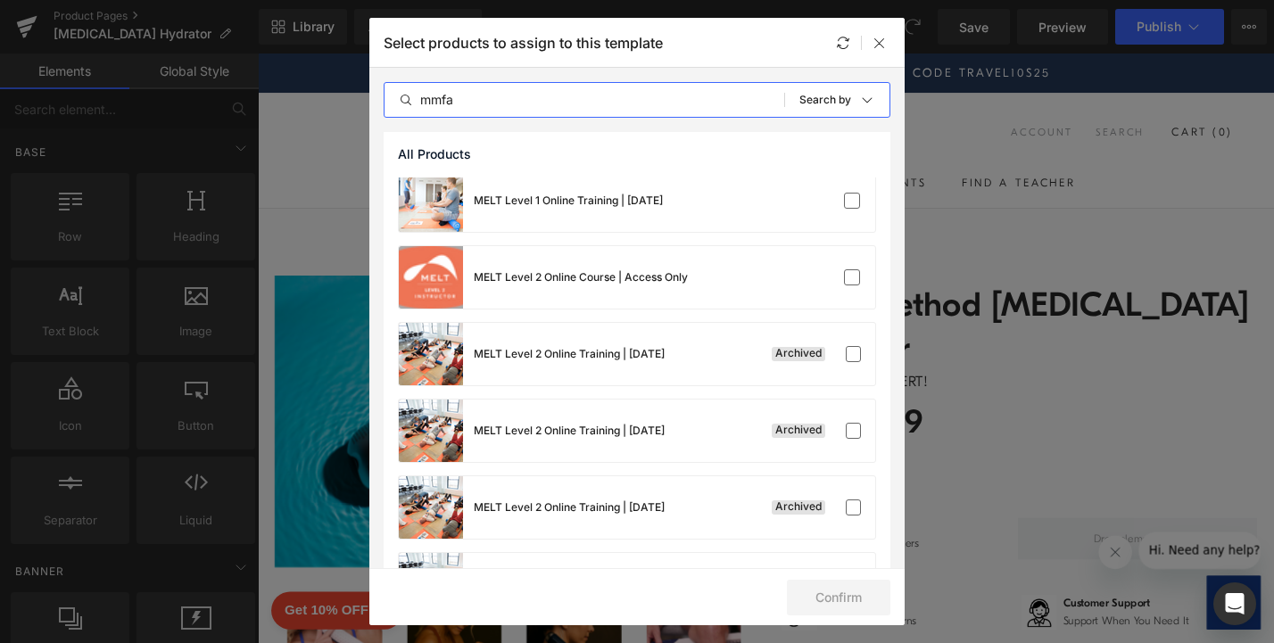
scroll to position [6599, 0]
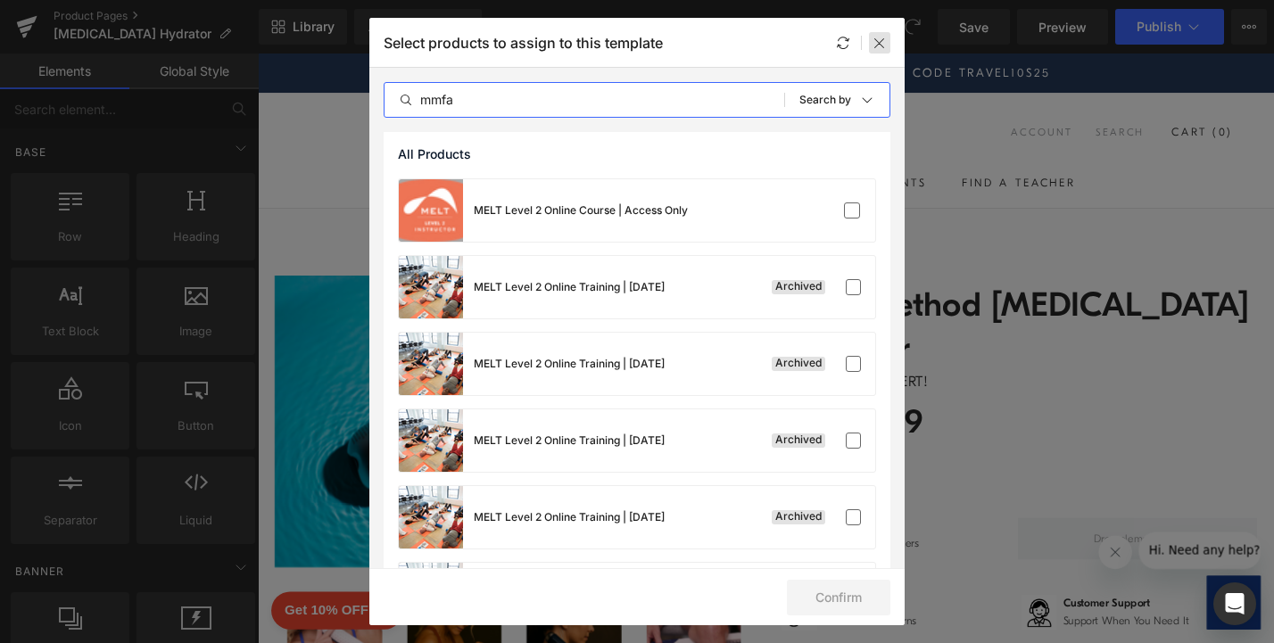
click at [879, 36] on icon at bounding box center [880, 43] width 14 height 14
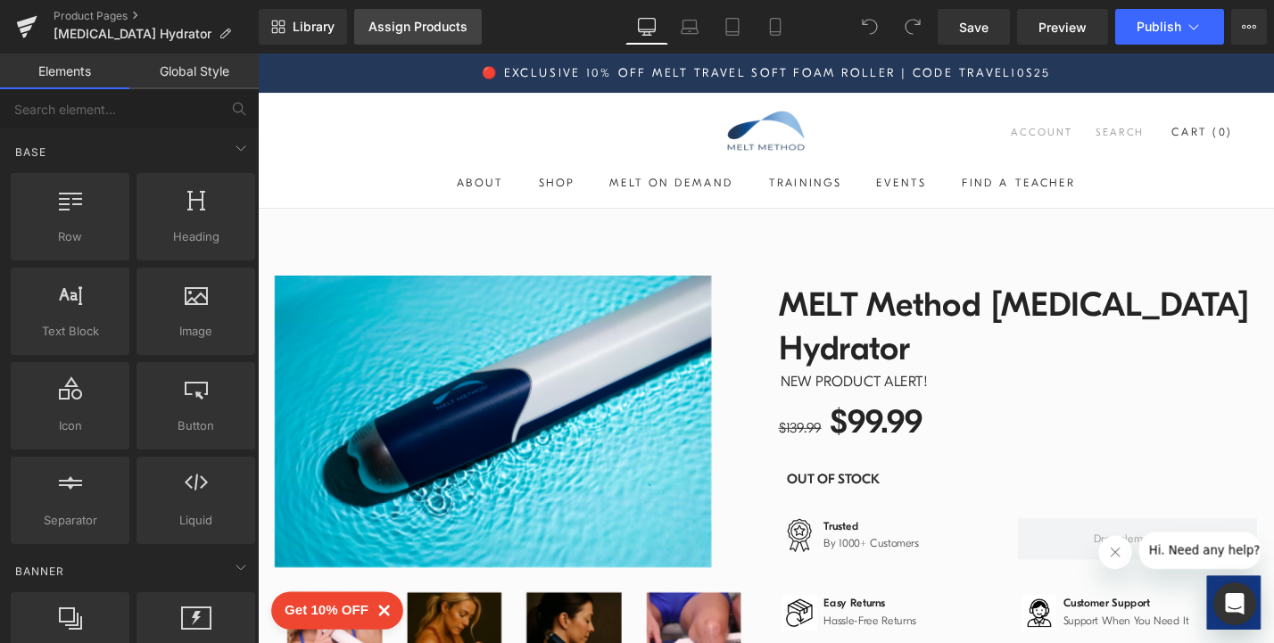
click at [404, 21] on div "Assign Products" at bounding box center [417, 27] width 99 height 14
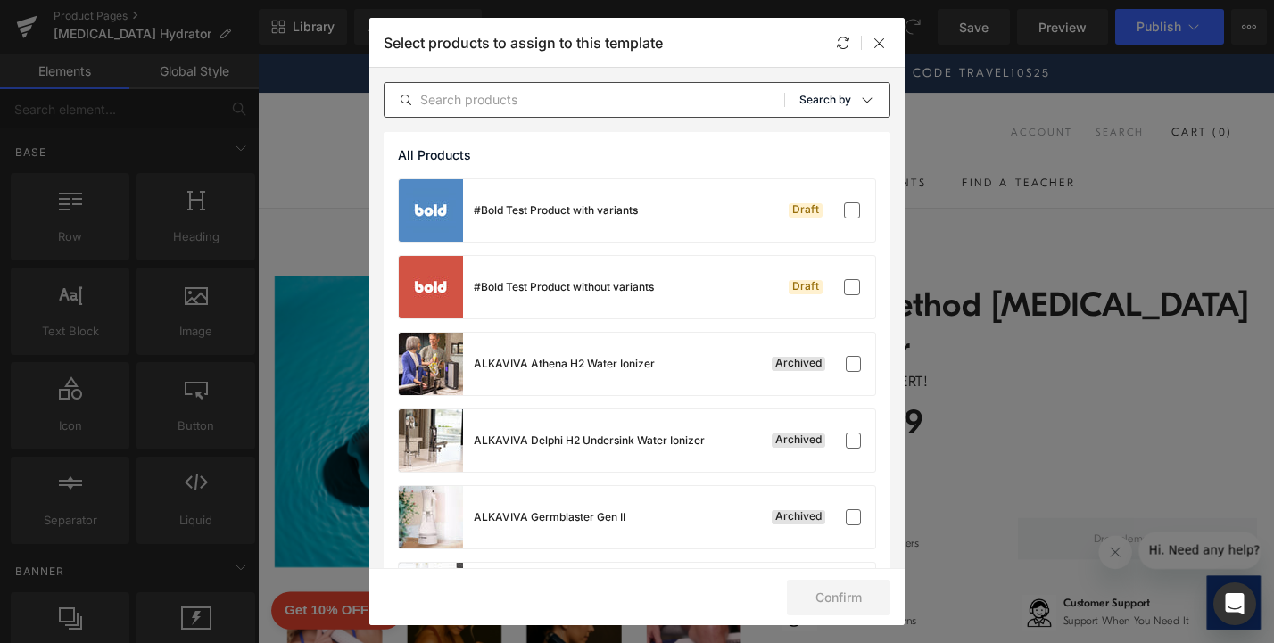
click at [828, 98] on p "Search by" at bounding box center [825, 100] width 52 height 12
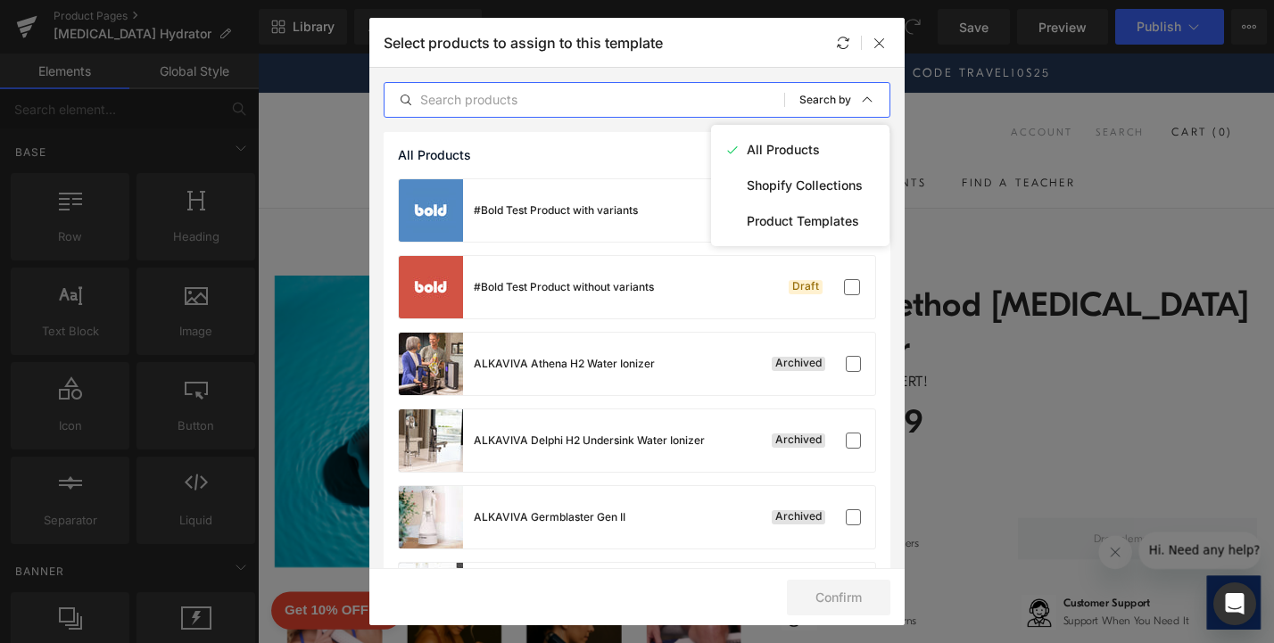
click at [543, 90] on input "text" at bounding box center [585, 99] width 400 height 21
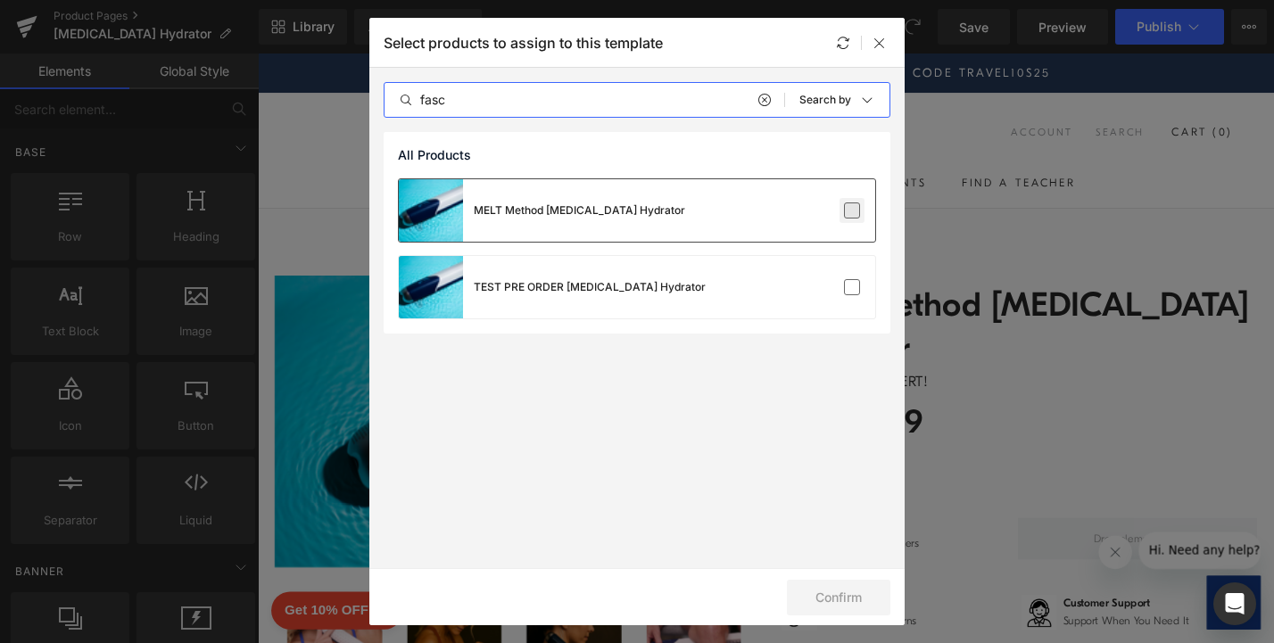
type input "fasc"
click at [856, 208] on label at bounding box center [852, 211] width 16 height 16
click at [852, 211] on input "checkbox" at bounding box center [852, 211] width 0 height 0
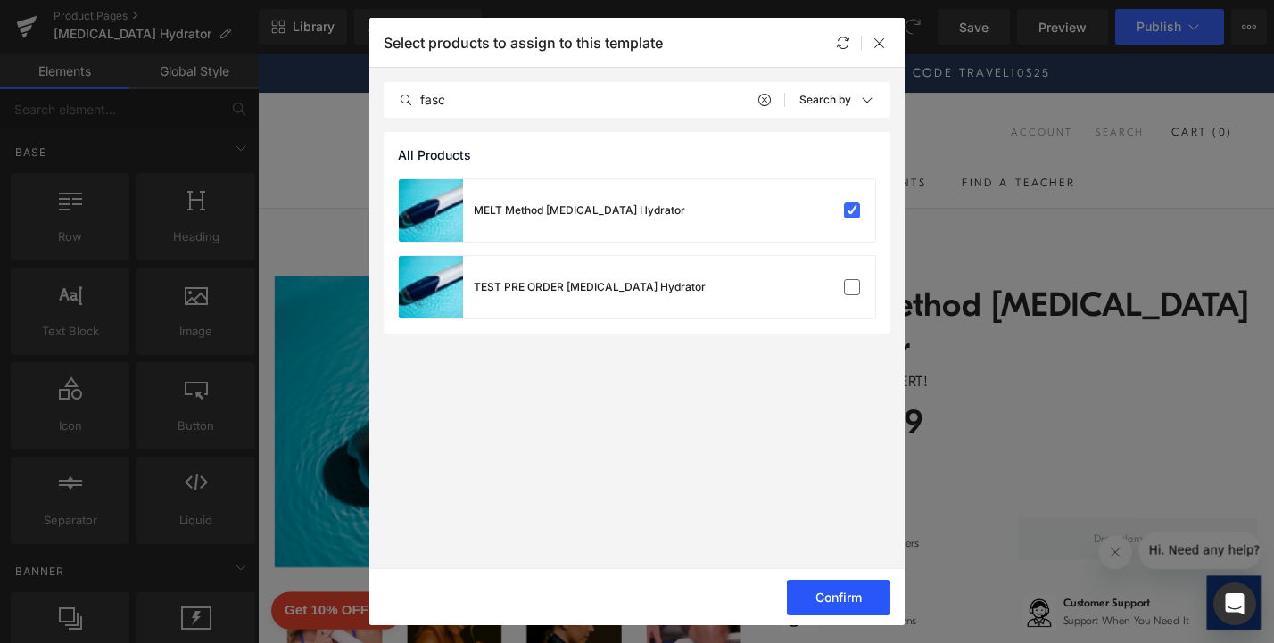
click at [836, 599] on button "Confirm" at bounding box center [838, 598] width 103 height 36
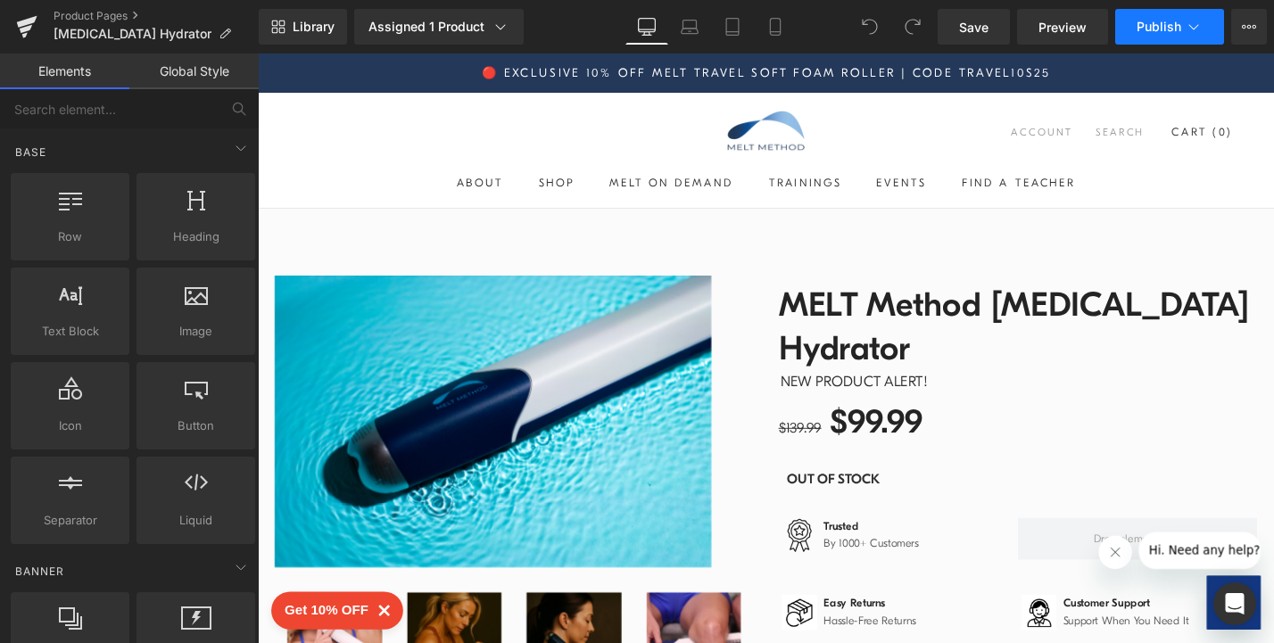
click at [1140, 31] on span "Publish" at bounding box center [1159, 27] width 45 height 14
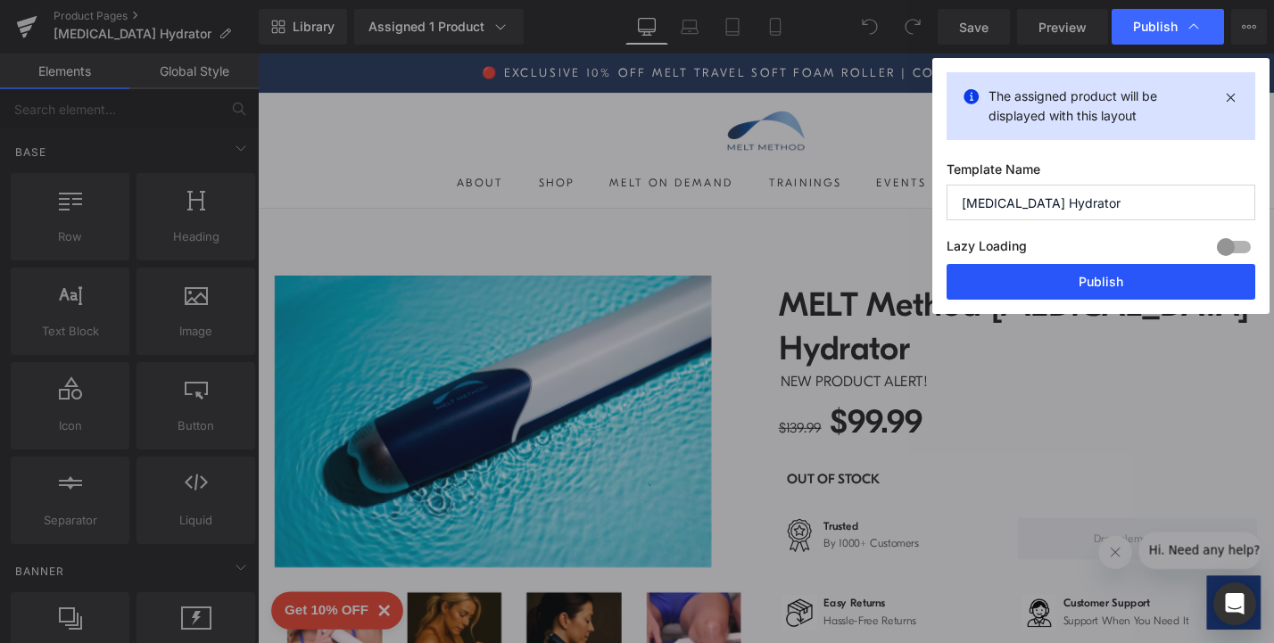
click at [1089, 285] on button "Publish" at bounding box center [1101, 282] width 309 height 36
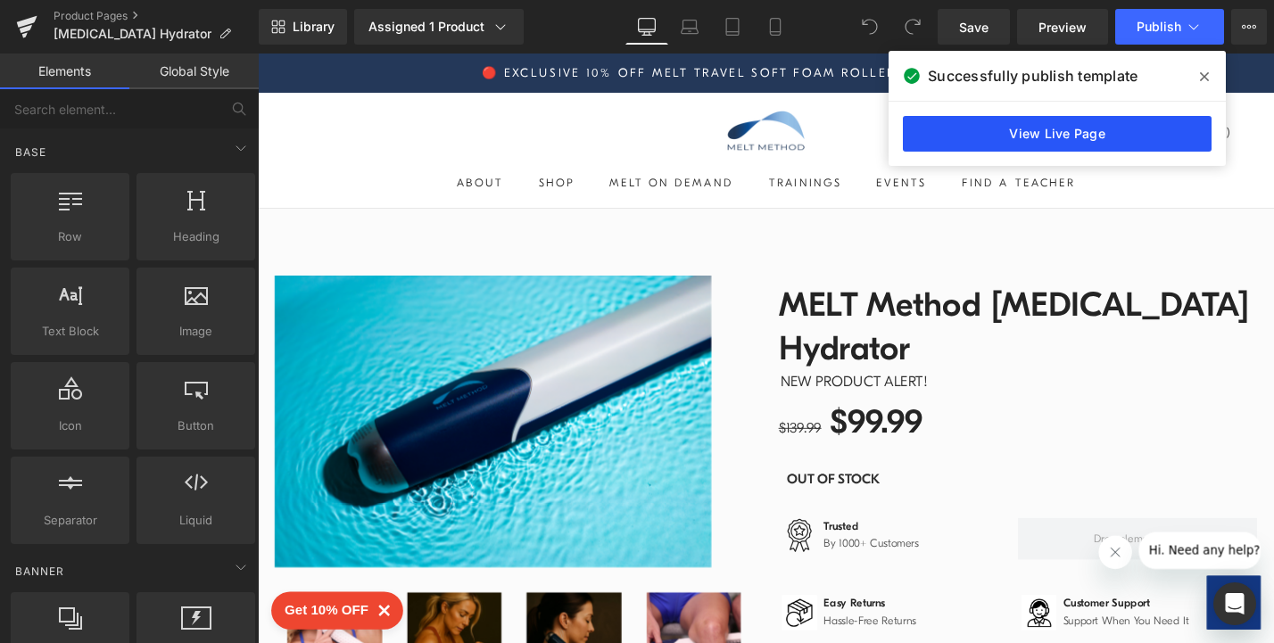
click at [1041, 129] on link "View Live Page" at bounding box center [1057, 134] width 309 height 36
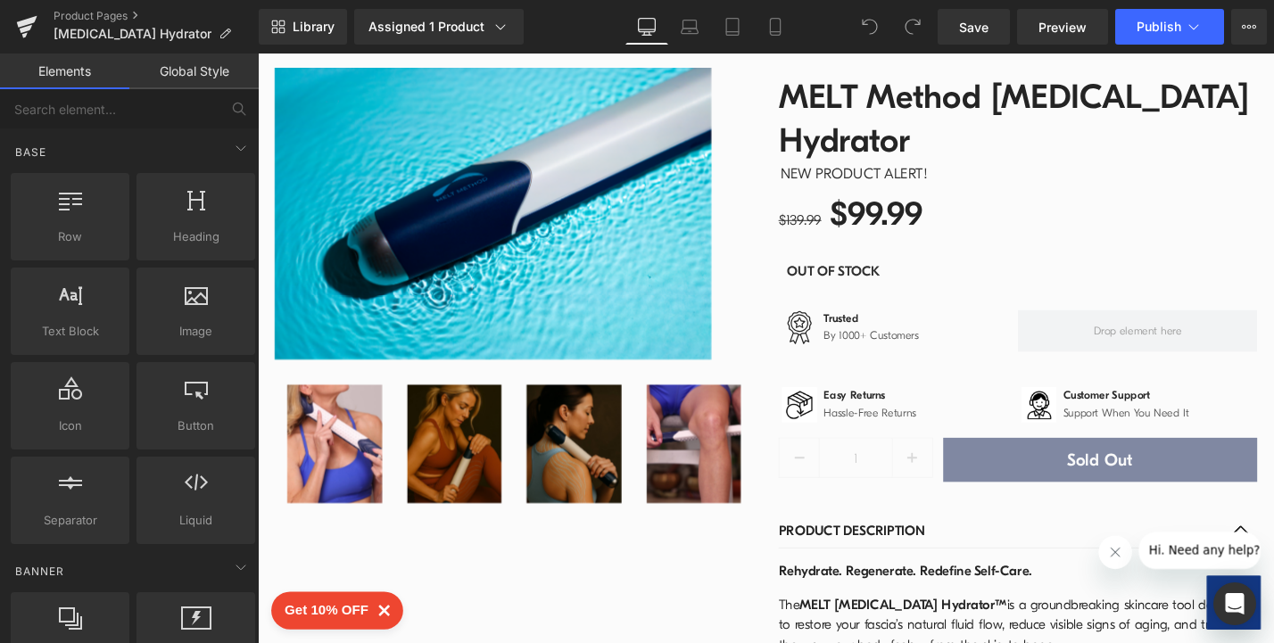
scroll to position [213, 0]
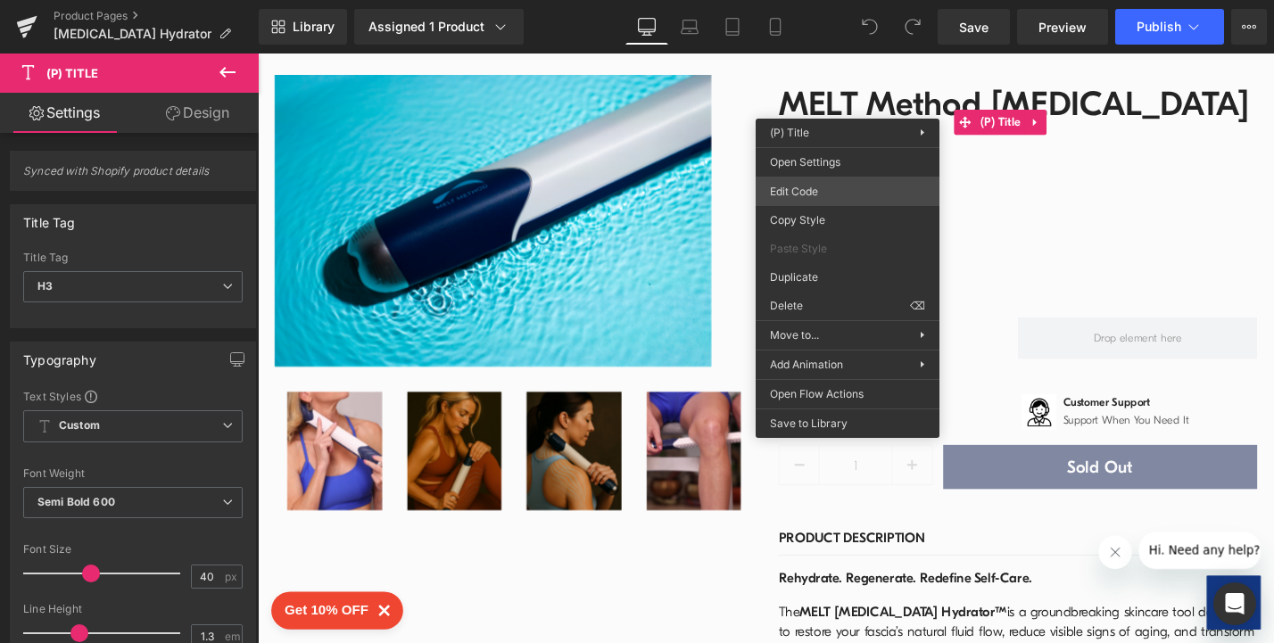
click at [829, 0] on div "You are previewing how the will restyle your page. You can not edit Elements in…" at bounding box center [637, 0] width 1274 height 0
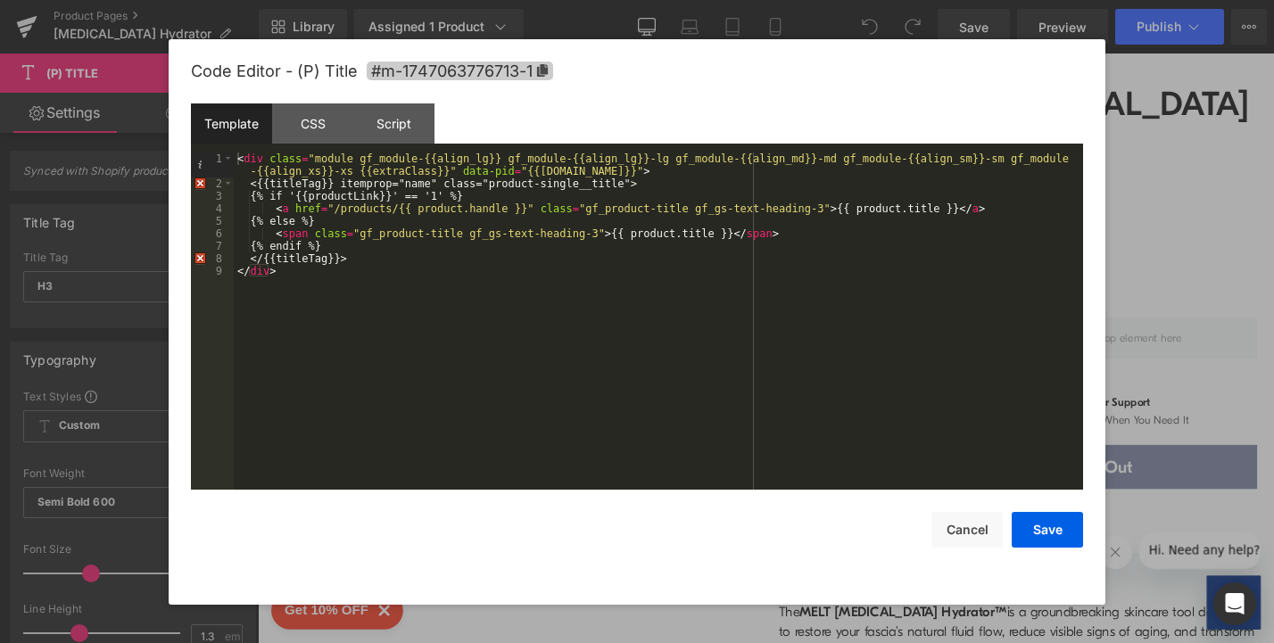
click at [544, 64] on icon at bounding box center [542, 70] width 11 height 12
click at [964, 530] on button "Cancel" at bounding box center [966, 530] width 71 height 36
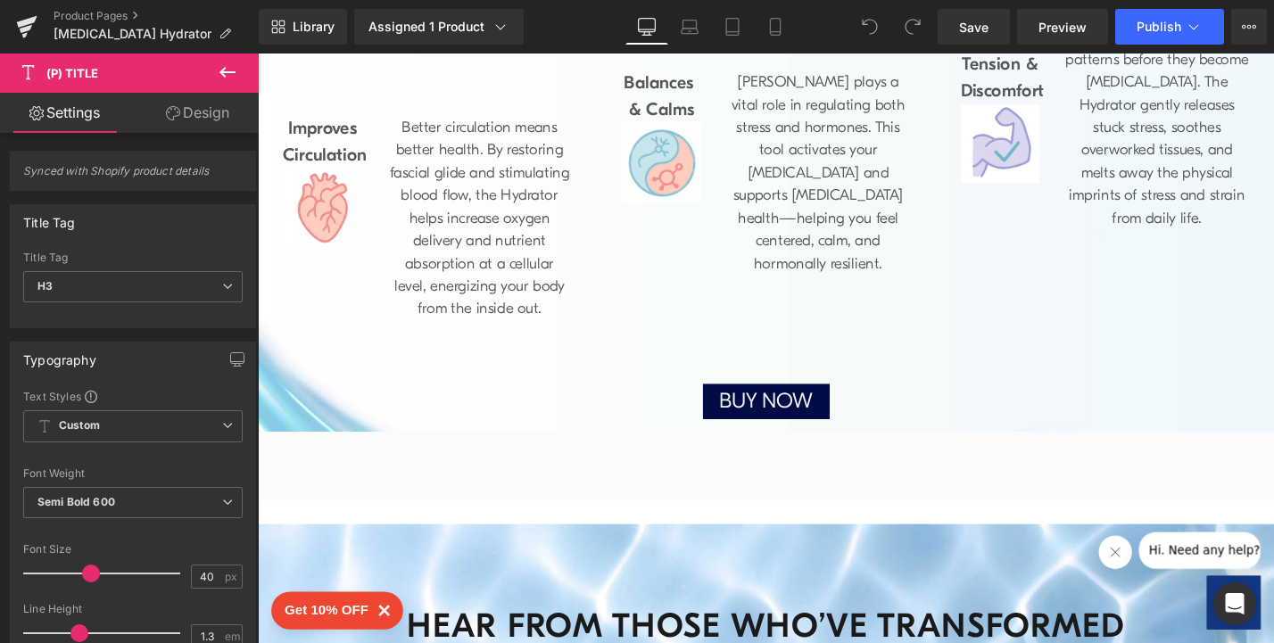
scroll to position [1861, 0]
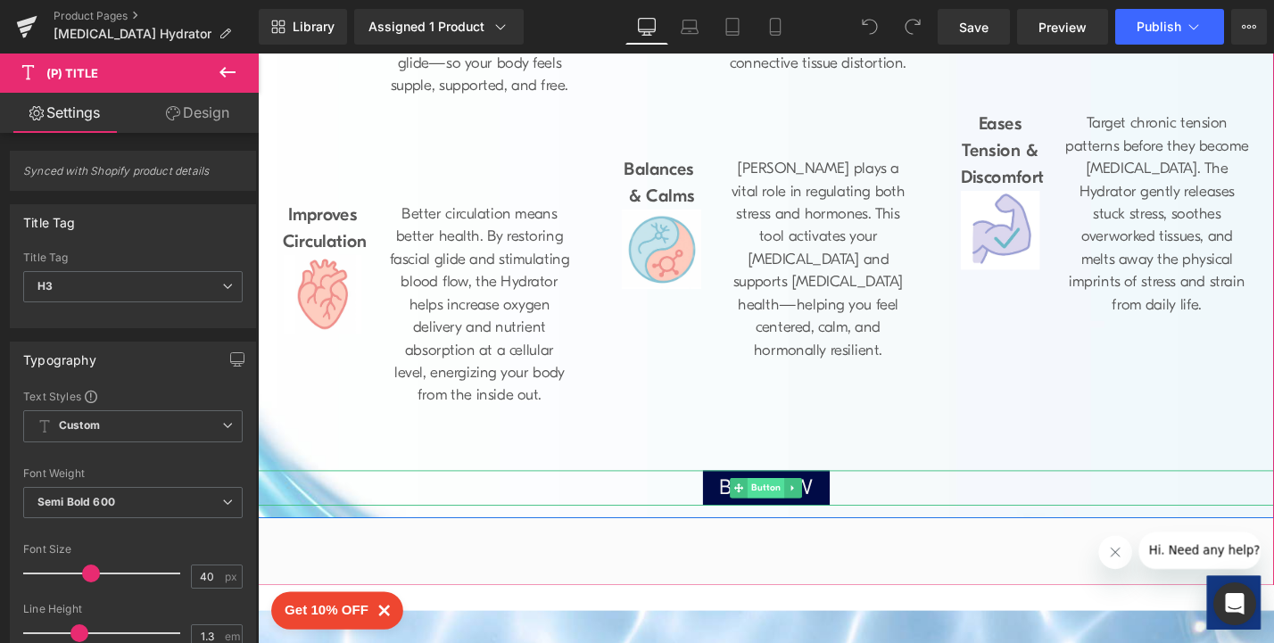
click at [799, 505] on link "Button" at bounding box center [788, 515] width 58 height 21
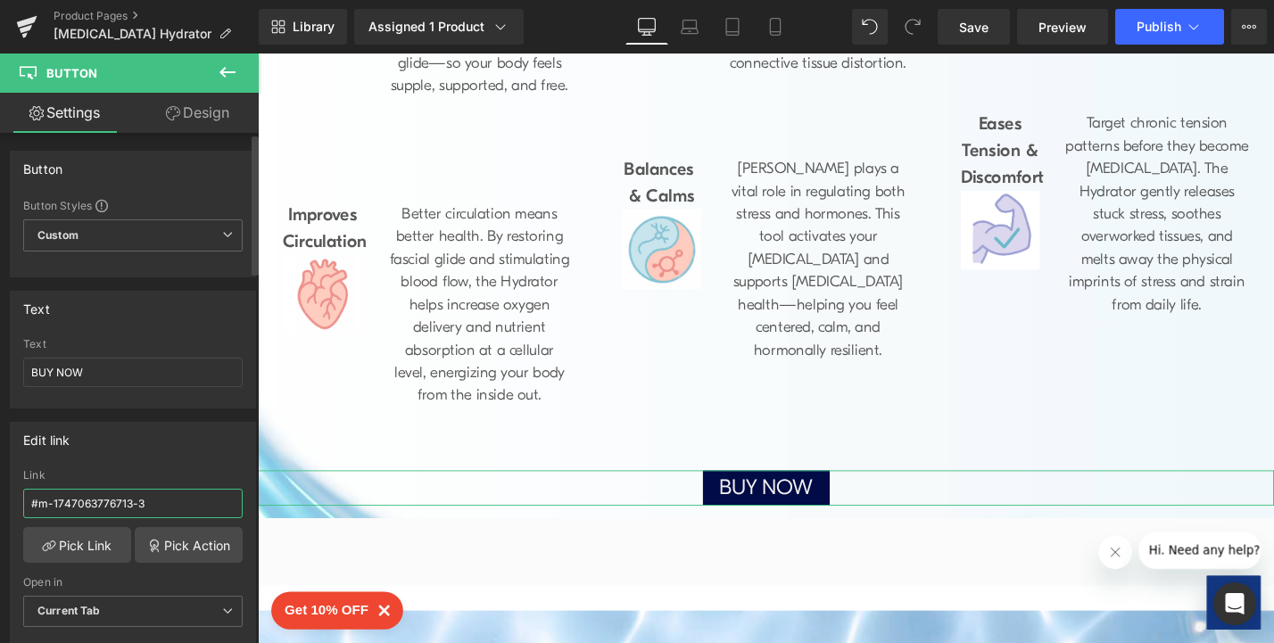
click at [156, 498] on input "#m-1747063776713-3" at bounding box center [132, 503] width 219 height 29
drag, startPoint x: 156, startPoint y: 498, endPoint x: 0, endPoint y: 483, distance: 156.9
click at [0, 483] on div "Edit link #m-1747063776713-3 Link #m-1747063776713-3 Pick Link Pick Action Curr…" at bounding box center [133, 531] width 267 height 244
paste input "1"
type input "#m-1747063776713-1"
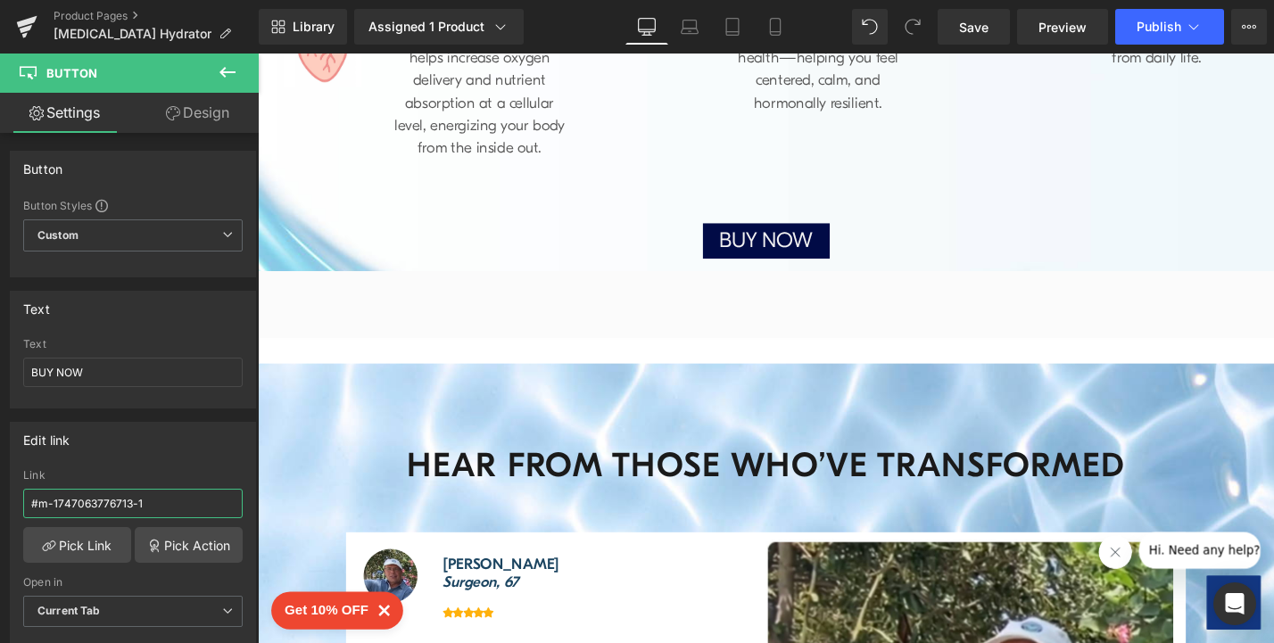
scroll to position [2189, 0]
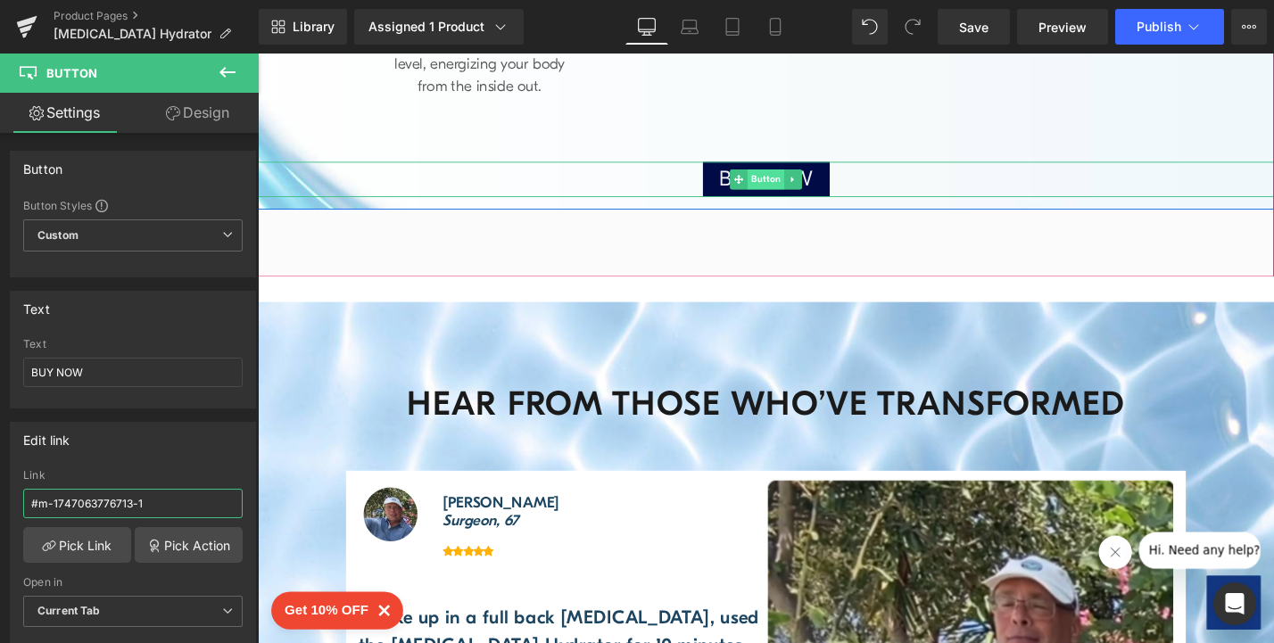
click at [782, 177] on span "Button" at bounding box center [797, 187] width 39 height 21
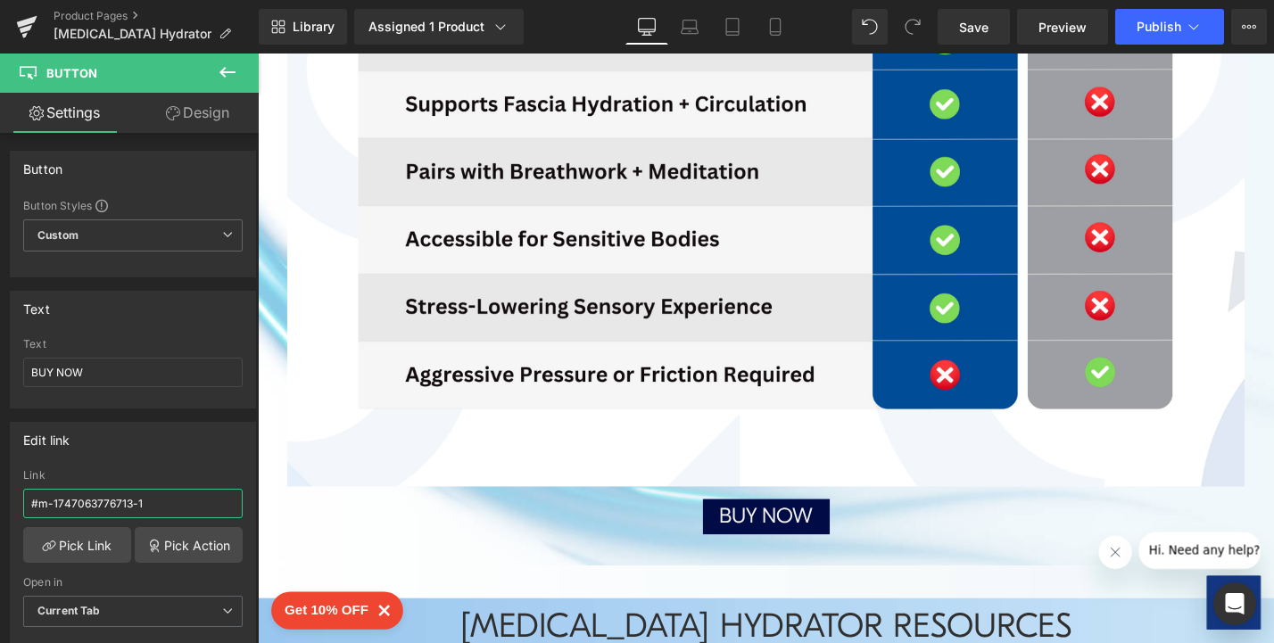
scroll to position [5710, 0]
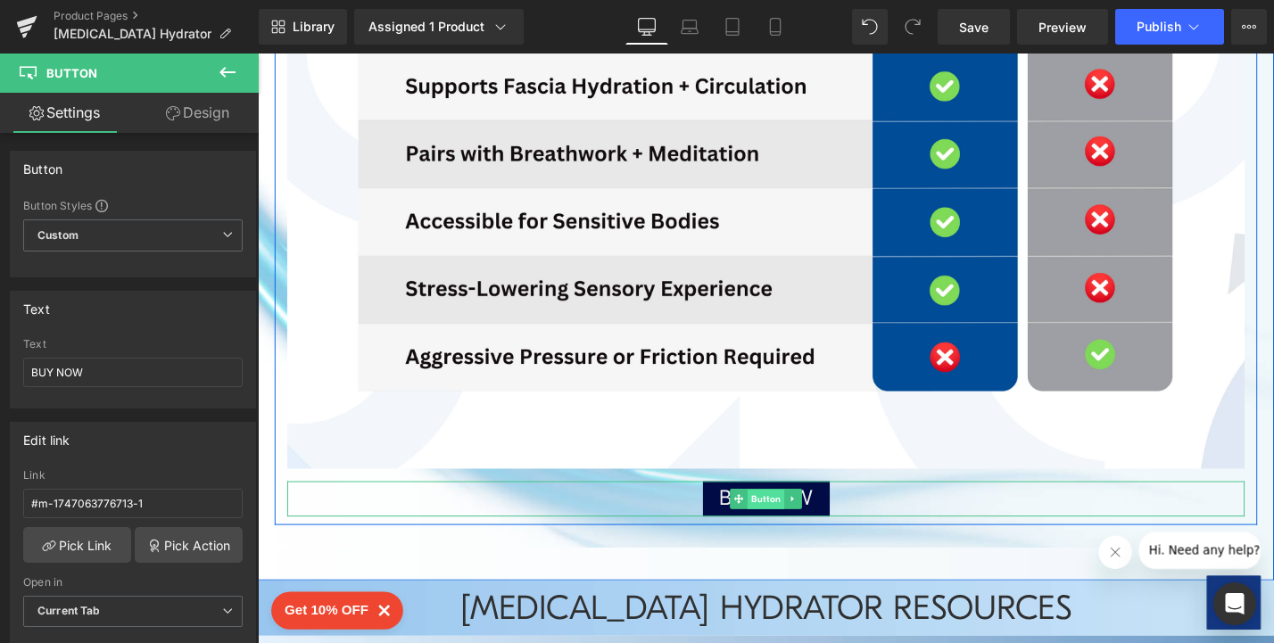
click at [782, 517] on span "Button" at bounding box center [797, 527] width 39 height 21
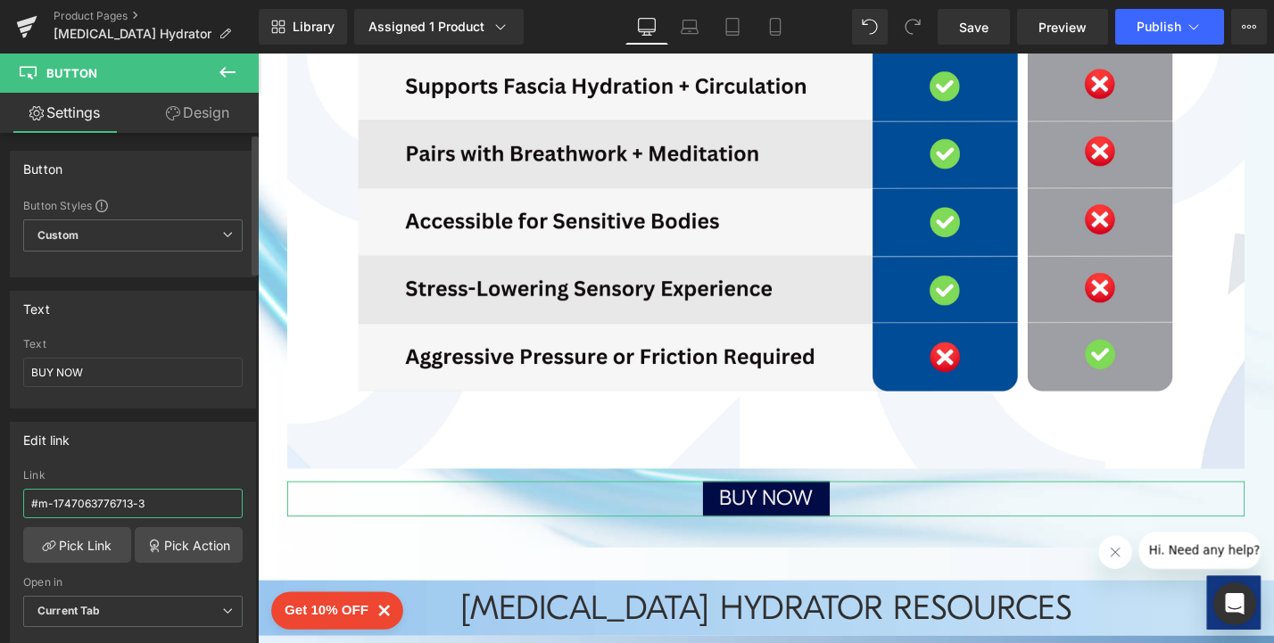
click at [161, 505] on input "#m-1747063776713-3" at bounding box center [132, 503] width 219 height 29
paste input "#m-1747063776713-1"
drag, startPoint x: 116, startPoint y: 503, endPoint x: 0, endPoint y: 492, distance: 116.6
click at [0, 492] on div "Edit link #m-1747063776713-3 Link #m-1747063776713-3 #m-1747063776713-1 Pick Li…" at bounding box center [133, 531] width 267 height 244
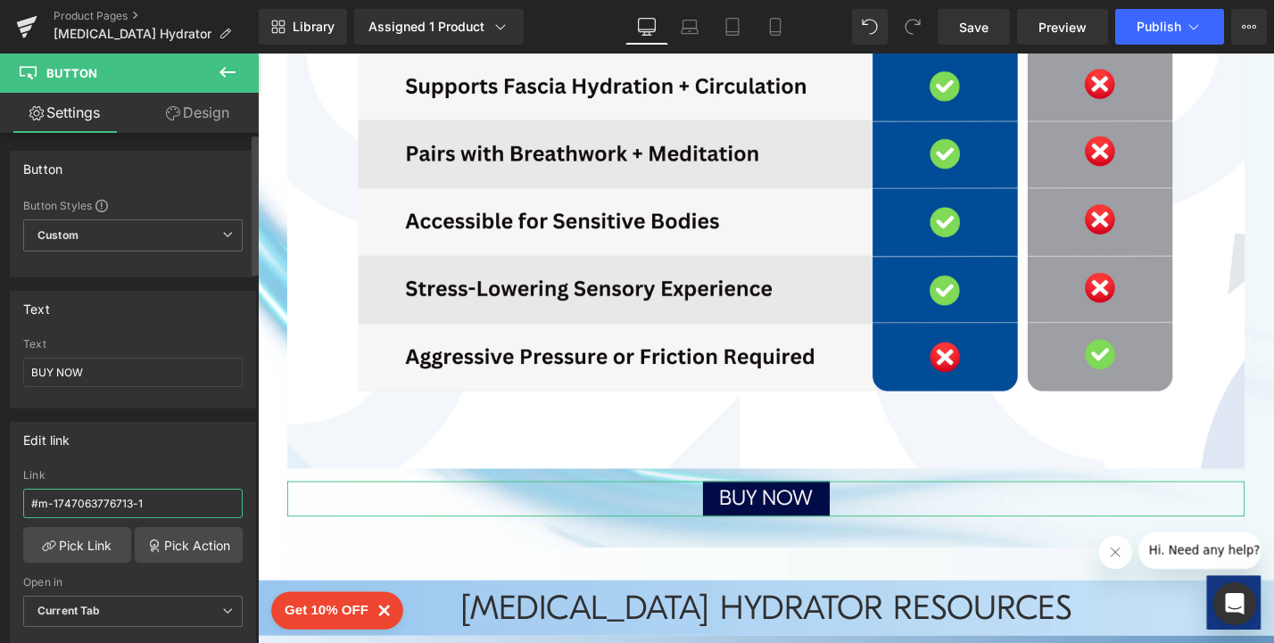
type input "#m-1747063776713-1"
drag, startPoint x: 480, startPoint y: 335, endPoint x: 269, endPoint y: 340, distance: 210.6
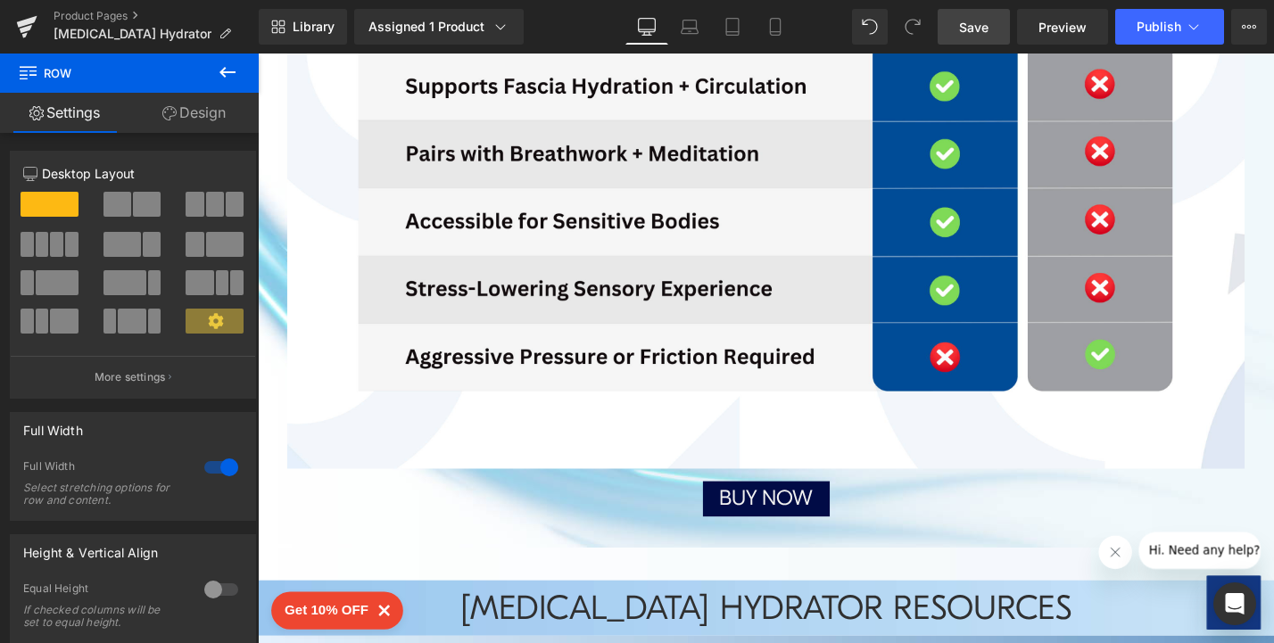
click at [983, 35] on span "Save" at bounding box center [973, 27] width 29 height 19
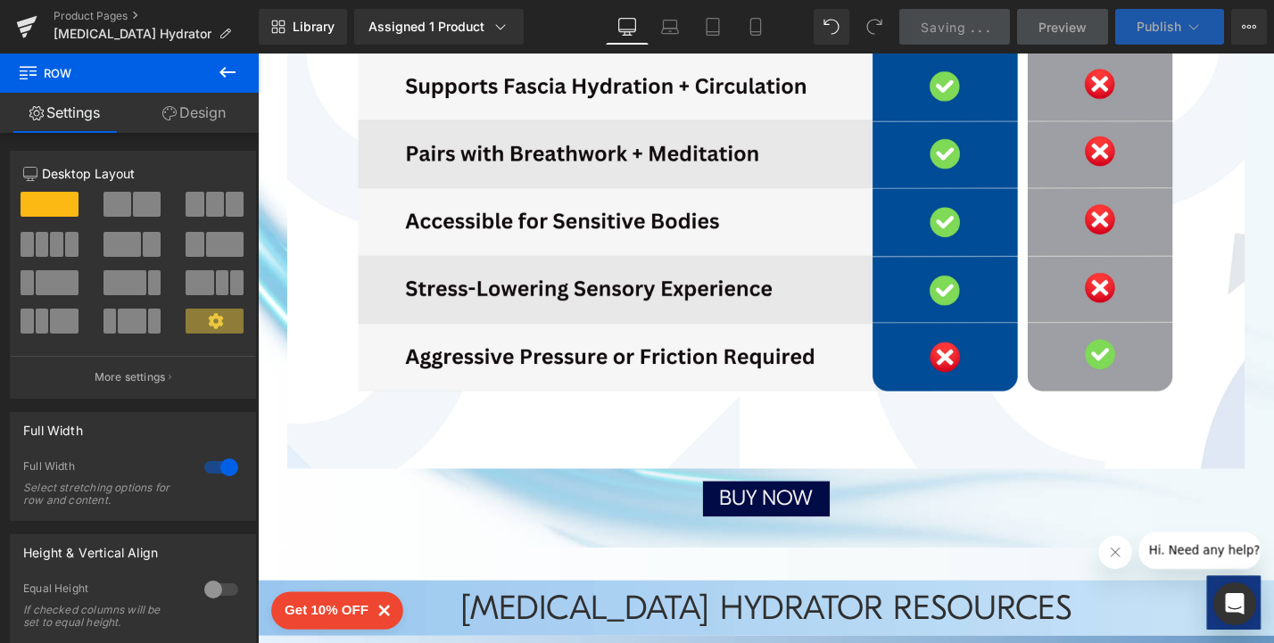
click at [1145, 32] on span "Publish" at bounding box center [1159, 27] width 45 height 14
click at [1151, 25] on span "Publish" at bounding box center [1159, 27] width 45 height 14
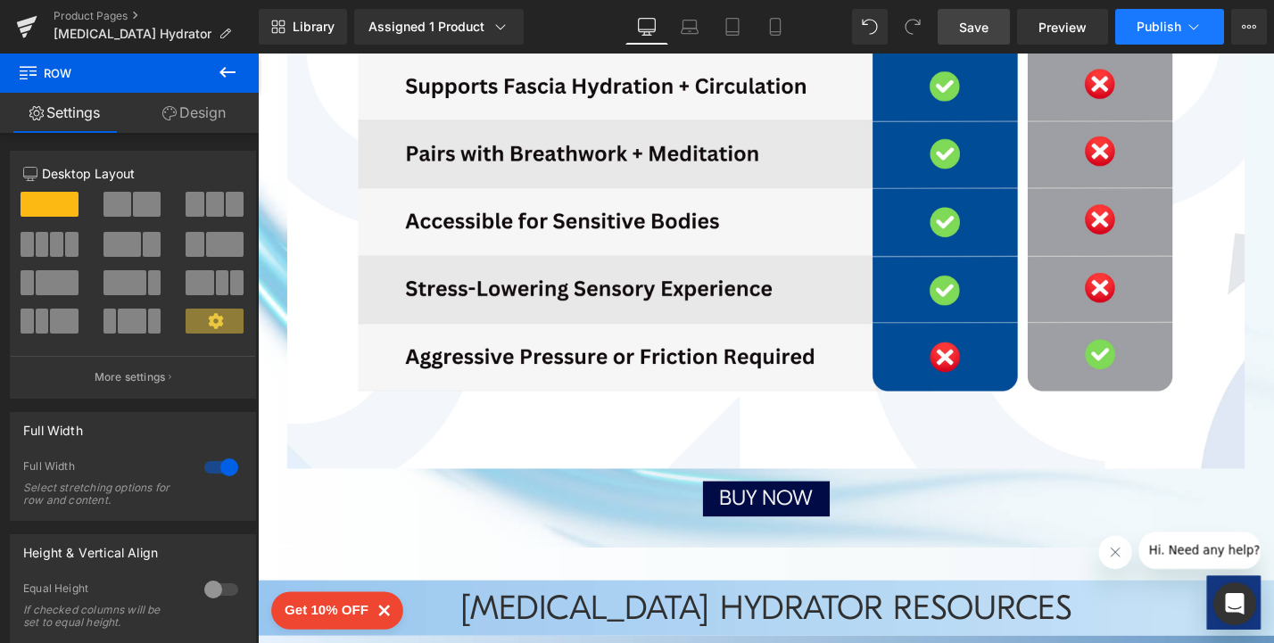
click at [1151, 25] on span "Publish" at bounding box center [1159, 27] width 45 height 14
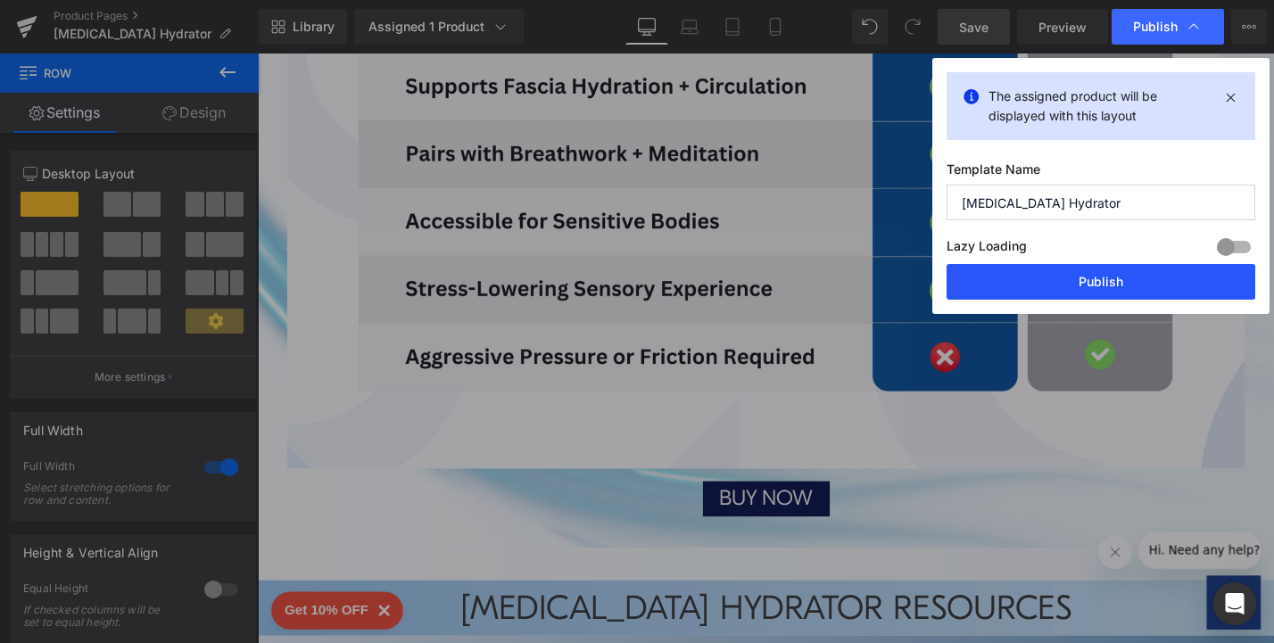
click at [1088, 276] on button "Publish" at bounding box center [1101, 282] width 309 height 36
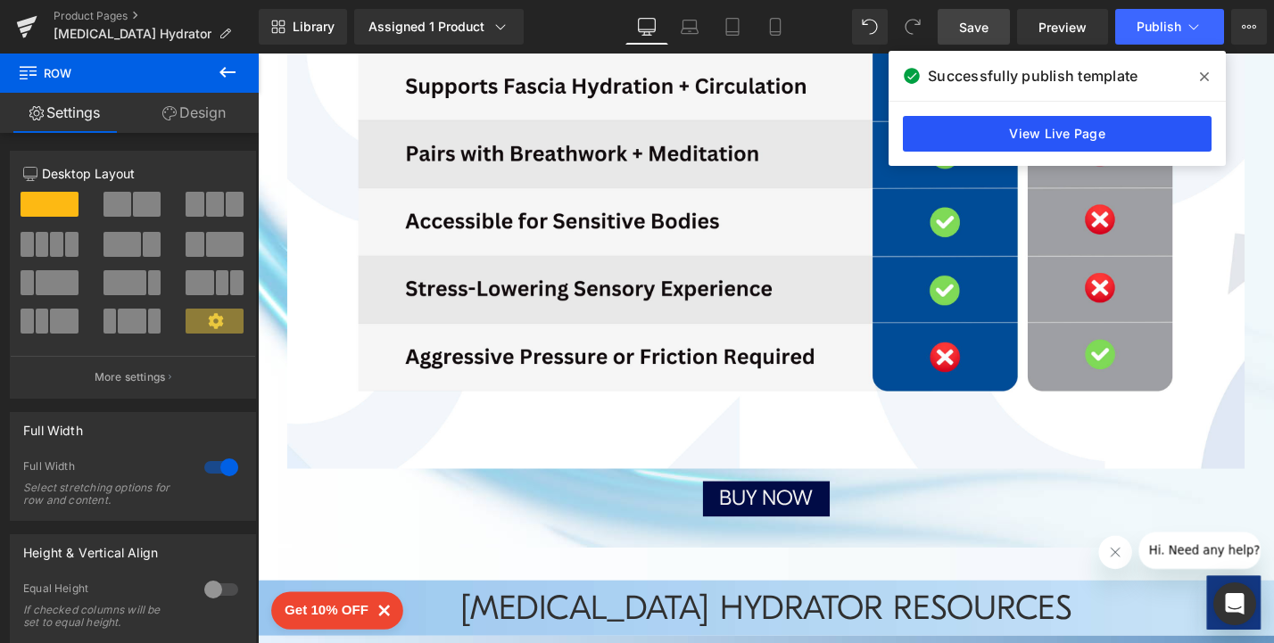
click at [1078, 127] on link "View Live Page" at bounding box center [1057, 134] width 309 height 36
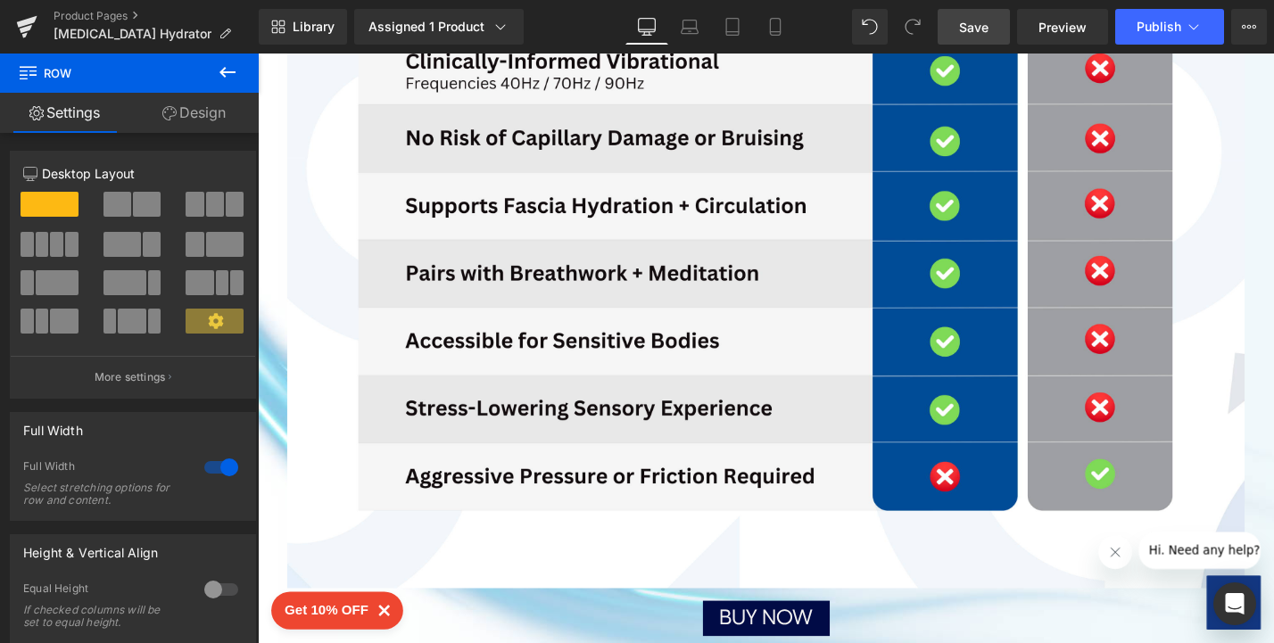
scroll to position [5558, 0]
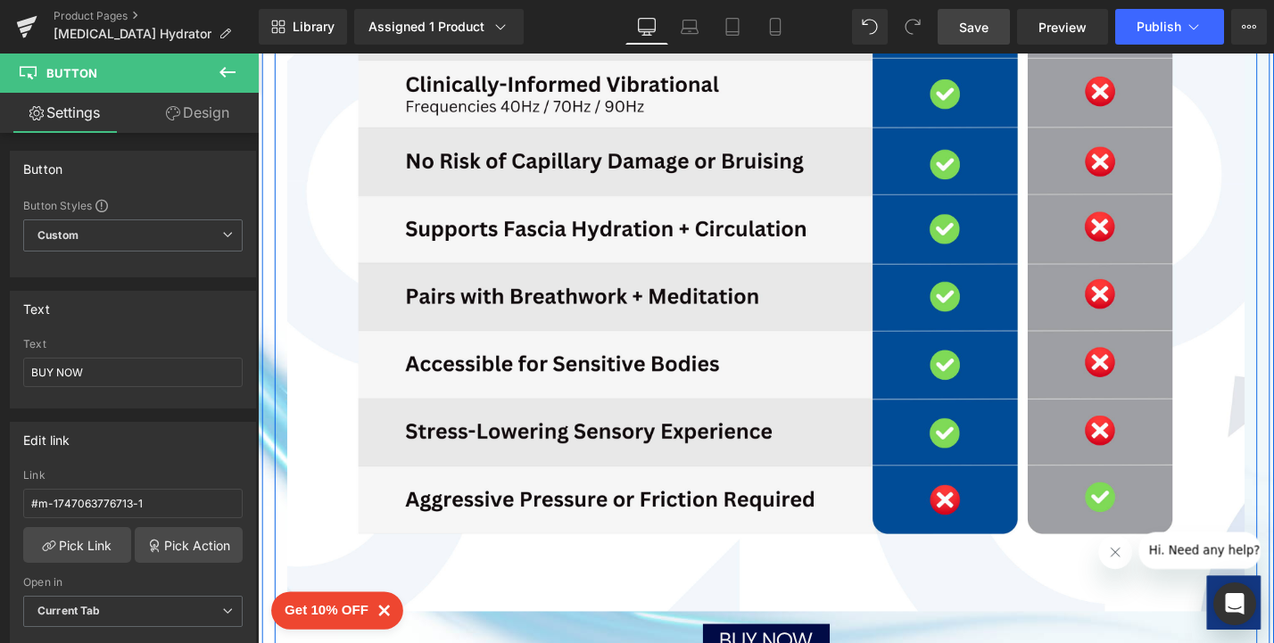
click at [732, 410] on div "Image BUY NOW Button" at bounding box center [798, 162] width 1044 height 1067
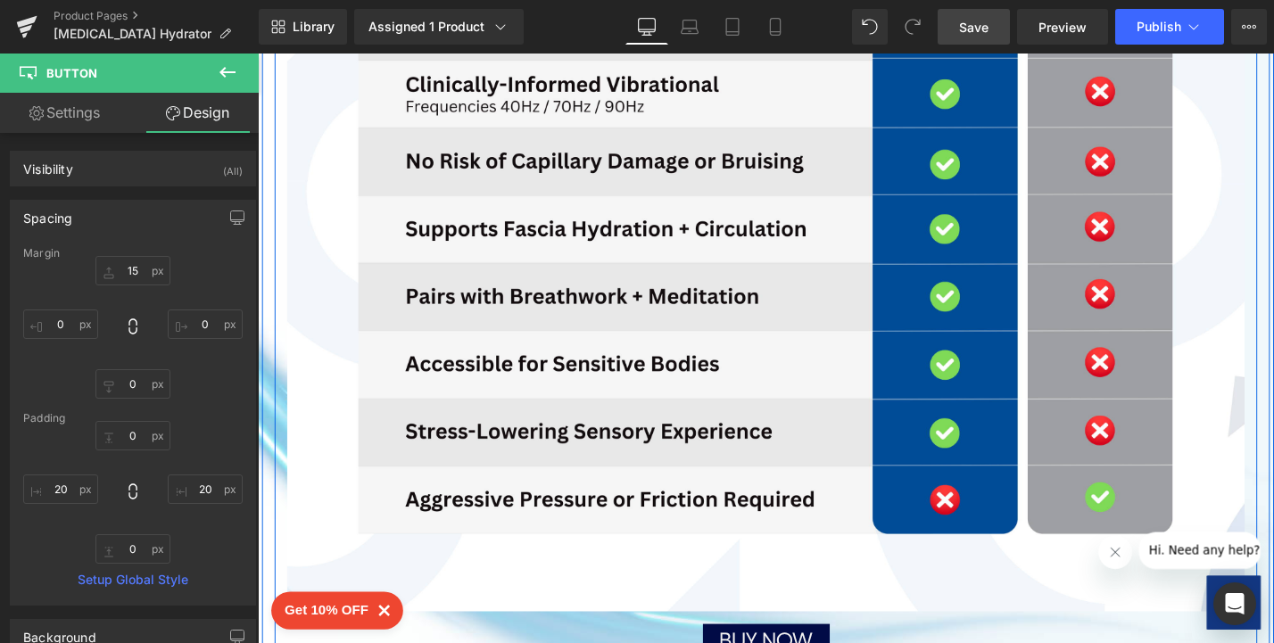
click at [732, 411] on div "Image BUY NOW Button" at bounding box center [798, 162] width 1044 height 1067
